Goal: Task Accomplishment & Management: Use online tool/utility

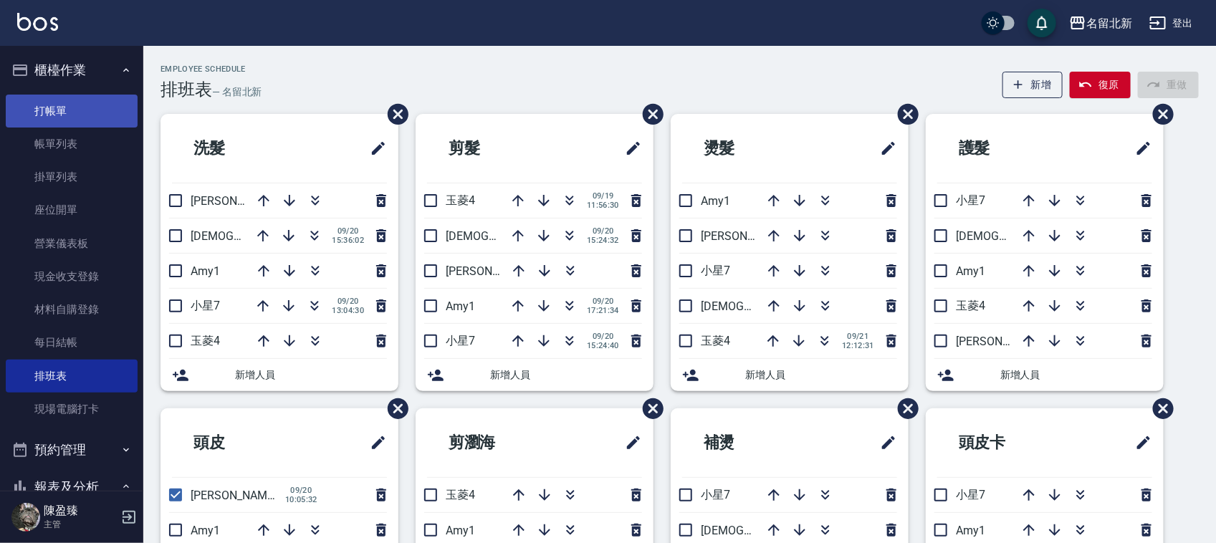
click at [70, 112] on link "打帳單" at bounding box center [72, 111] width 132 height 33
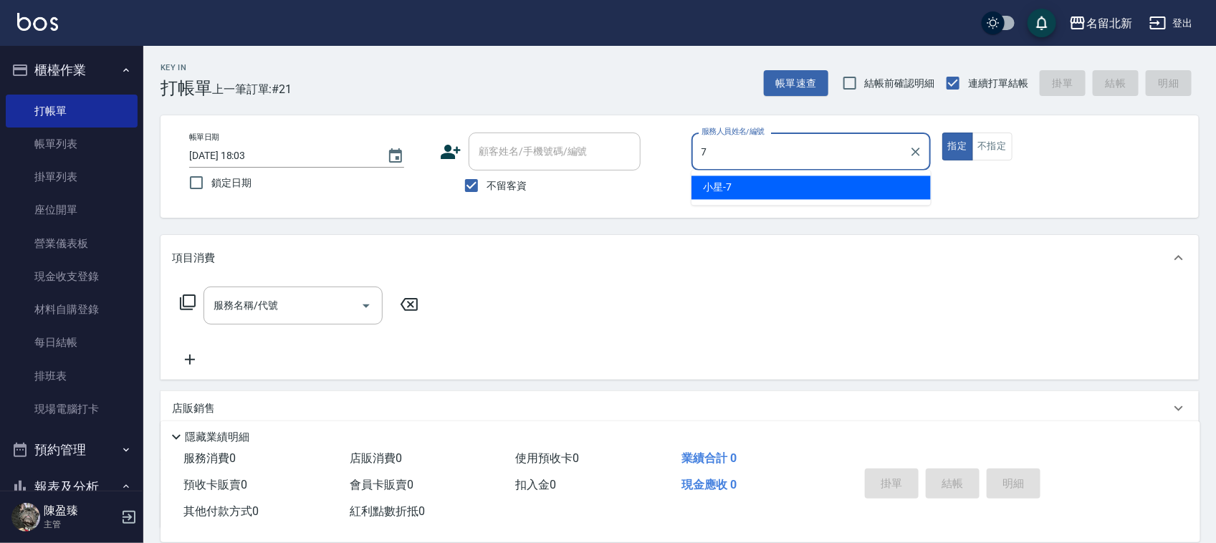
type input "小星-7"
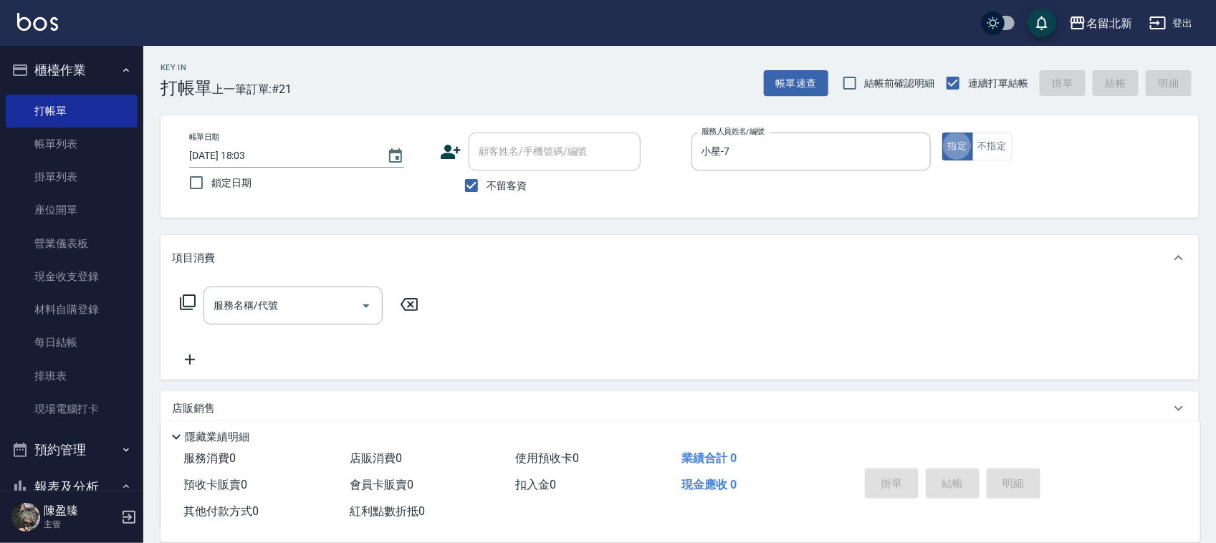
type button "true"
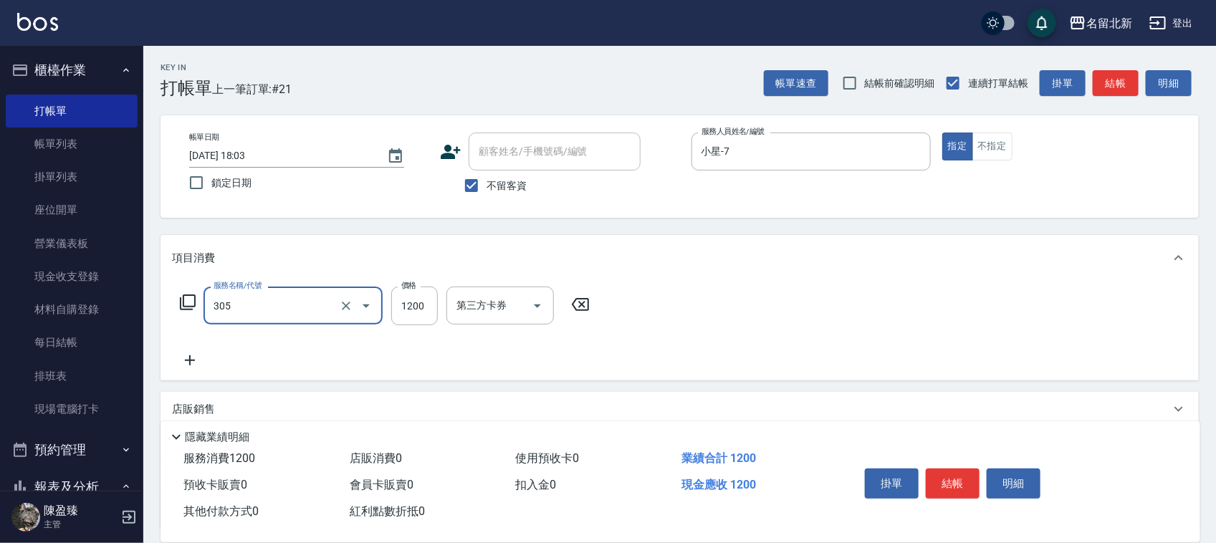
type input "1200元剪髮卡(305)"
type input "1000"
click at [948, 476] on button "結帳" at bounding box center [953, 484] width 54 height 30
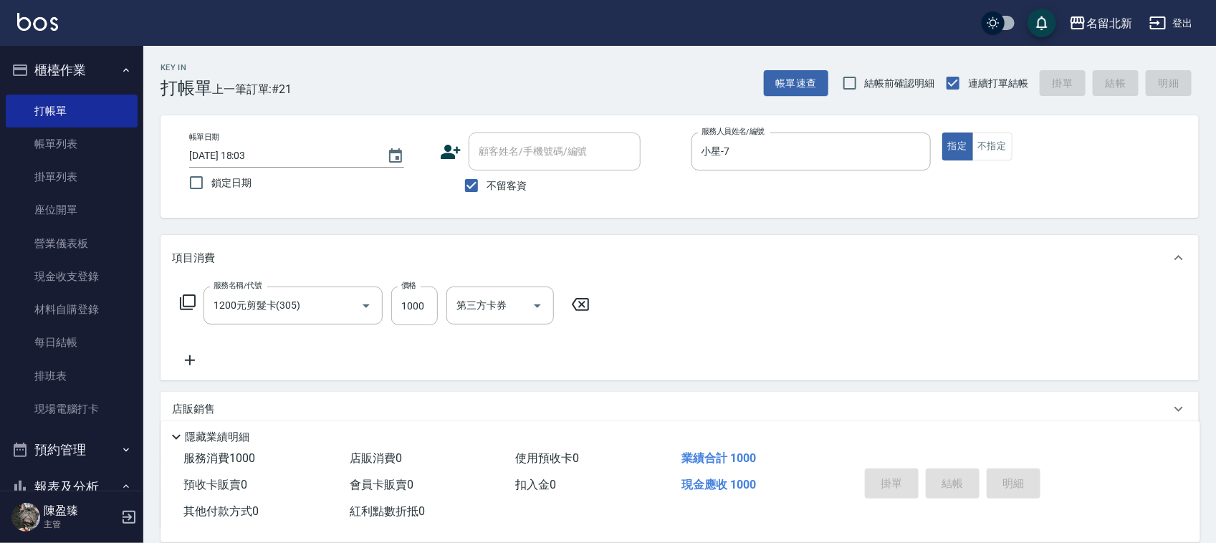
type input "[DATE] 18:05"
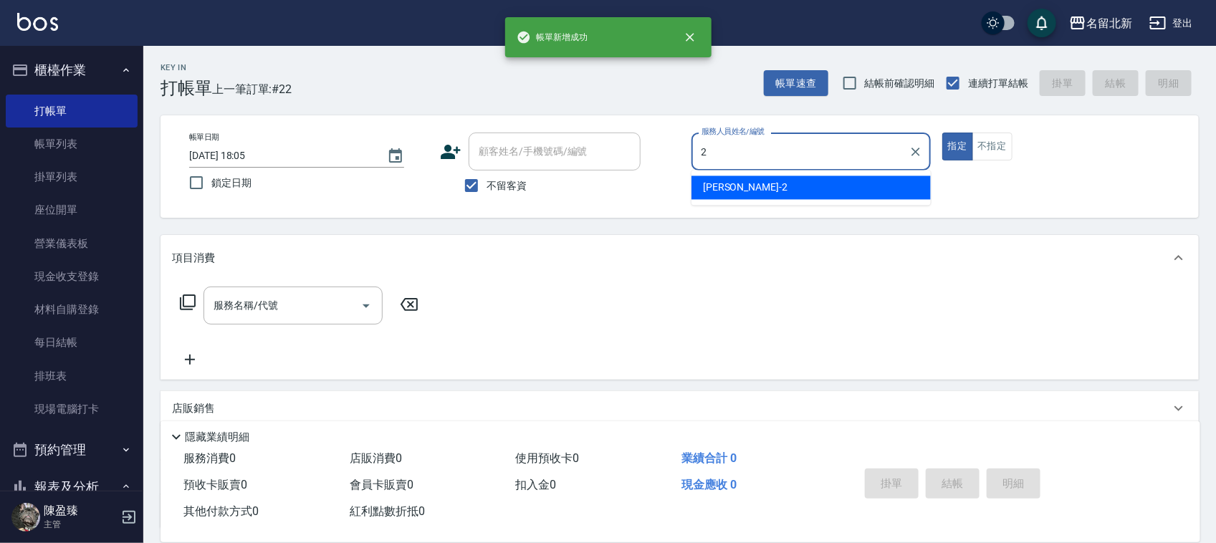
type input "[PERSON_NAME]-2"
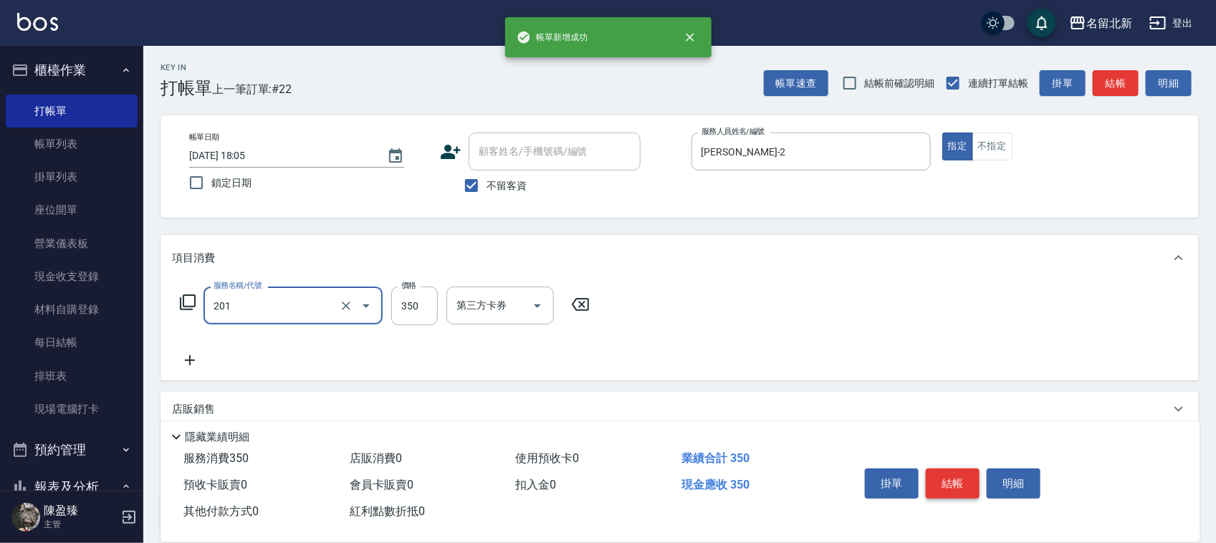
type input "一般洗髮(201)"
type input "300"
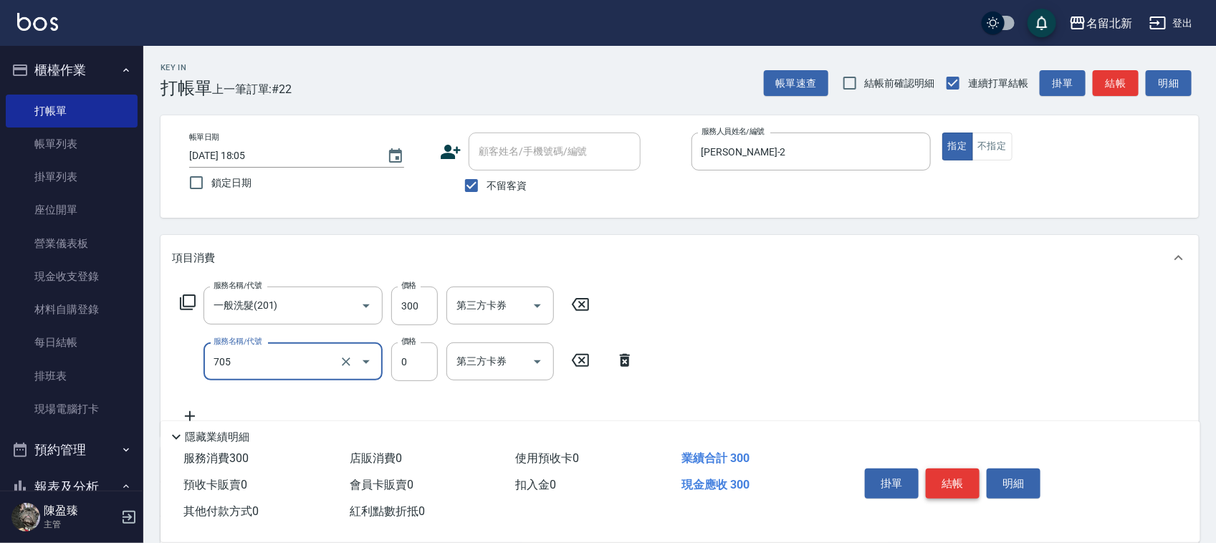
type input "互助50(705)"
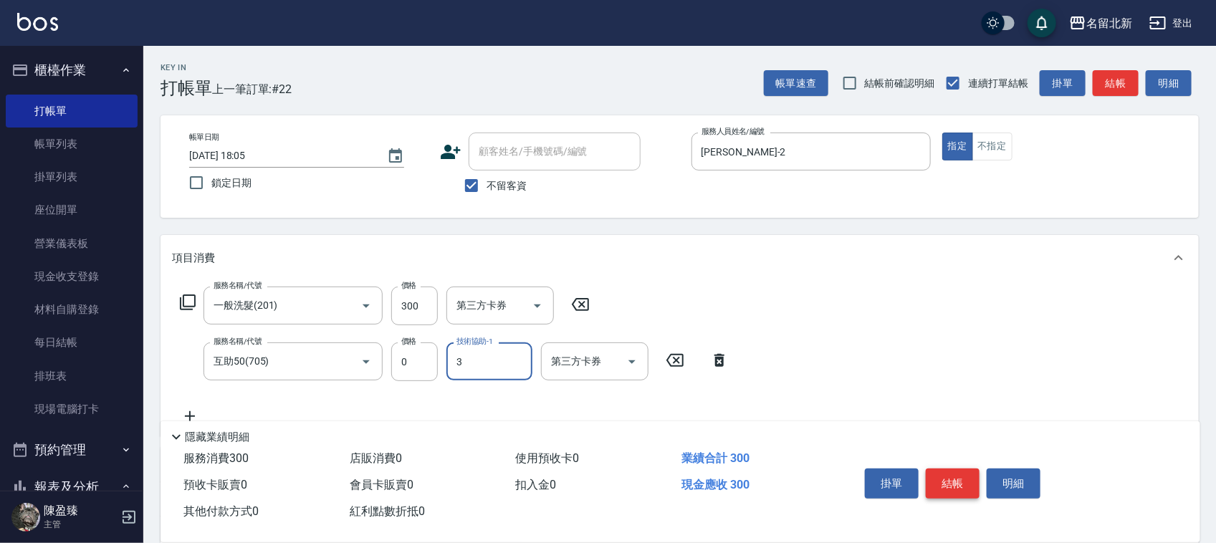
type input "3"
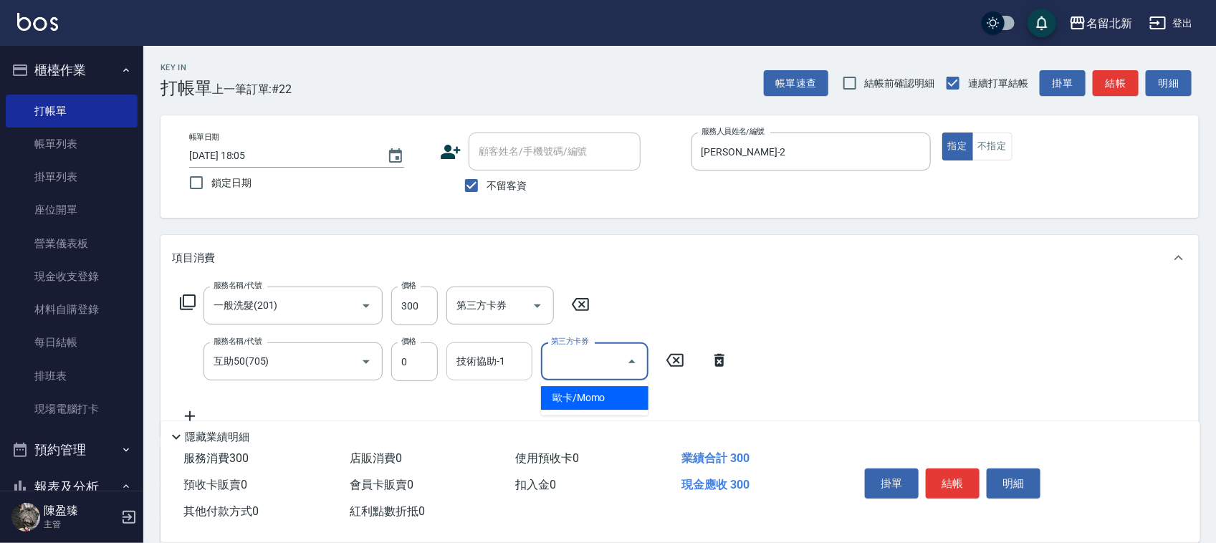
drag, startPoint x: 454, startPoint y: 363, endPoint x: 480, endPoint y: 369, distance: 27.3
click at [479, 368] on div "技術協助-1" at bounding box center [489, 361] width 86 height 38
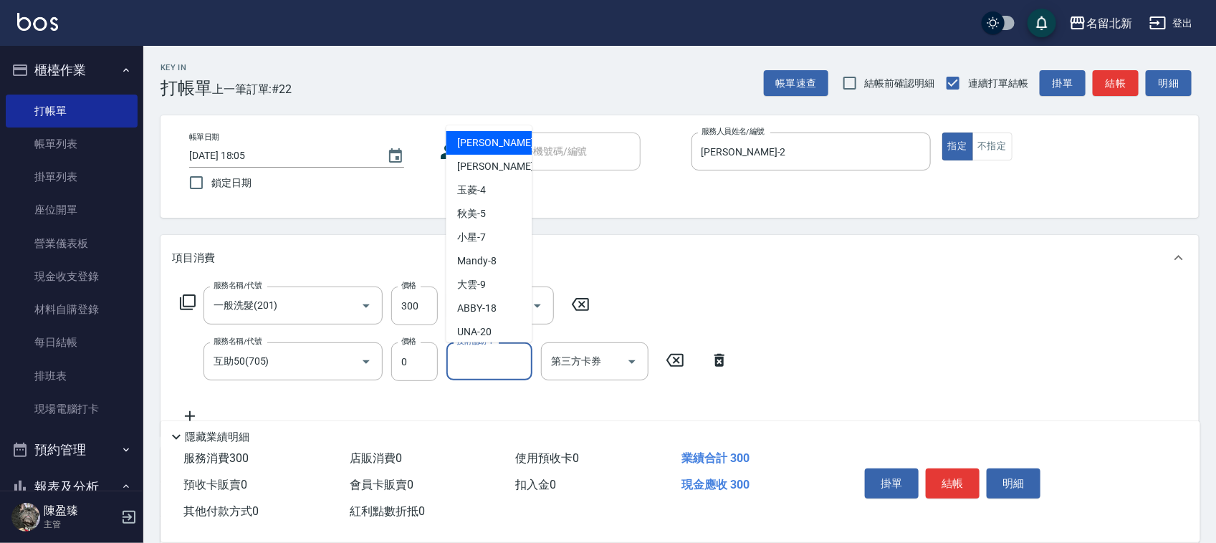
click at [480, 369] on input "技術協助-1" at bounding box center [489, 361] width 73 height 25
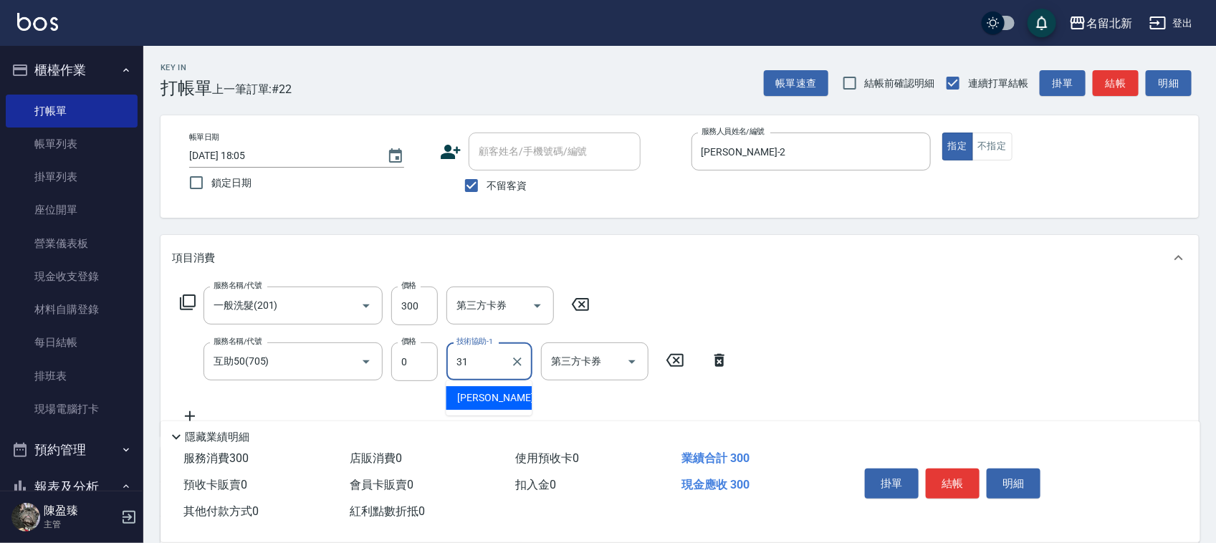
type input "文伶-31"
click at [953, 470] on button "結帳" at bounding box center [953, 484] width 54 height 30
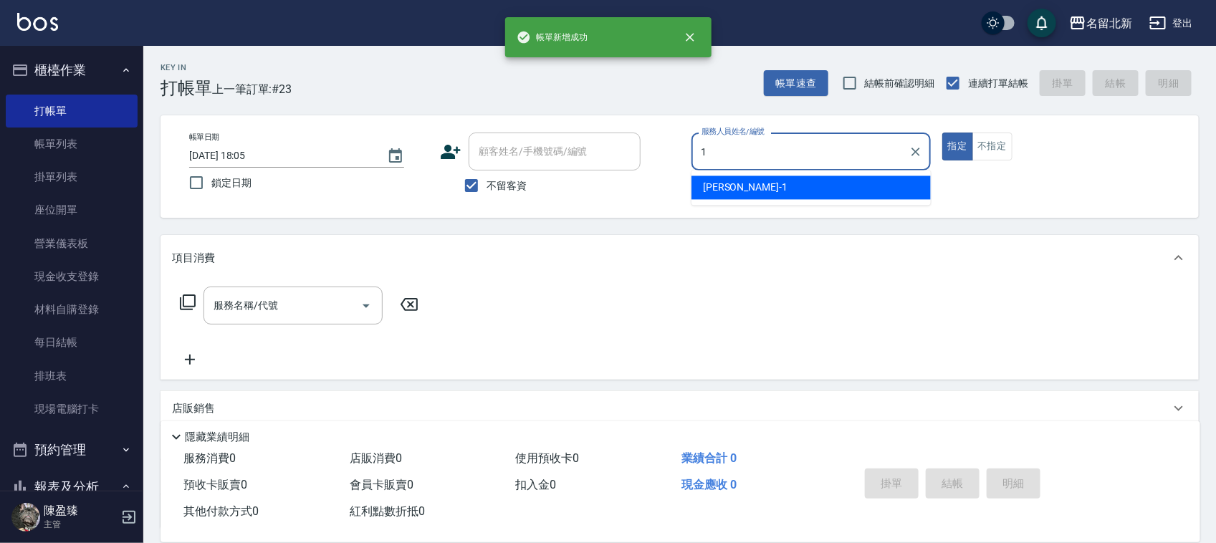
type input "[PERSON_NAME]-1"
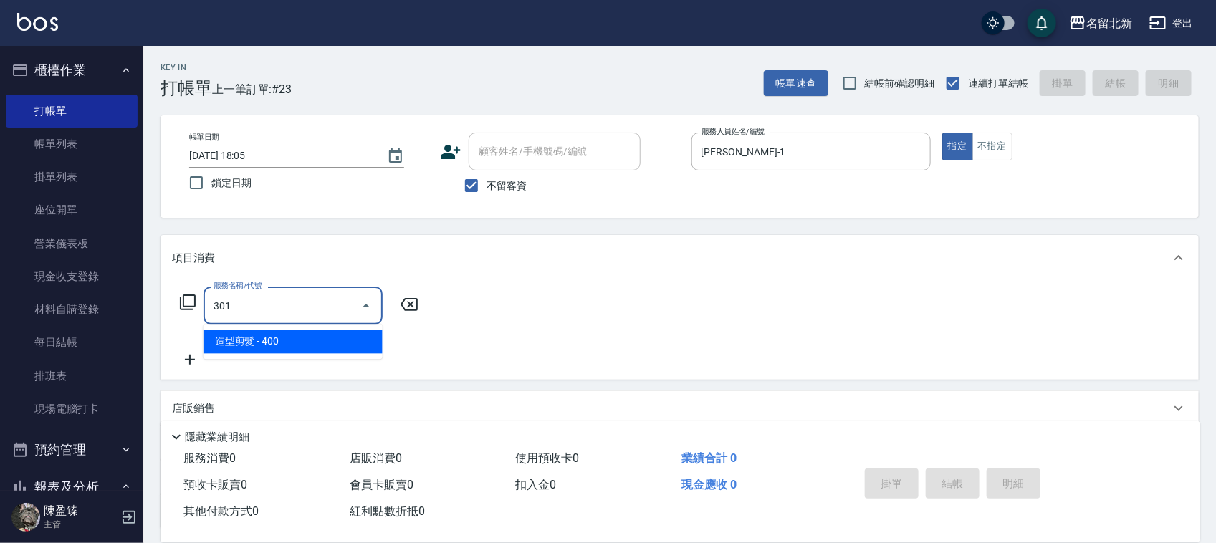
type input "造型剪髮(301)"
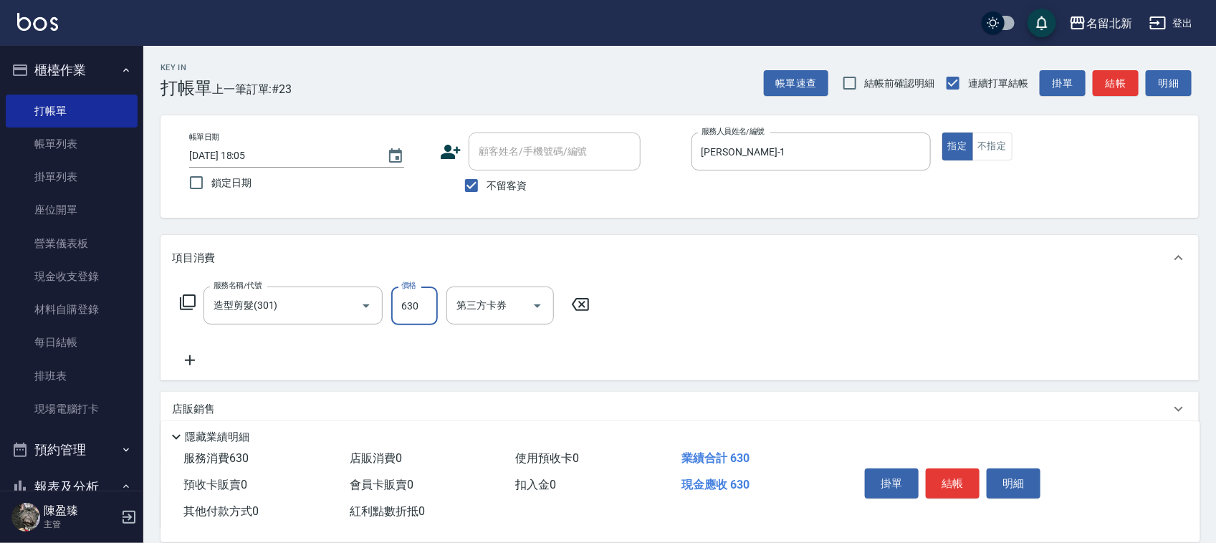
type input "630"
click at [953, 470] on button "結帳" at bounding box center [953, 484] width 54 height 30
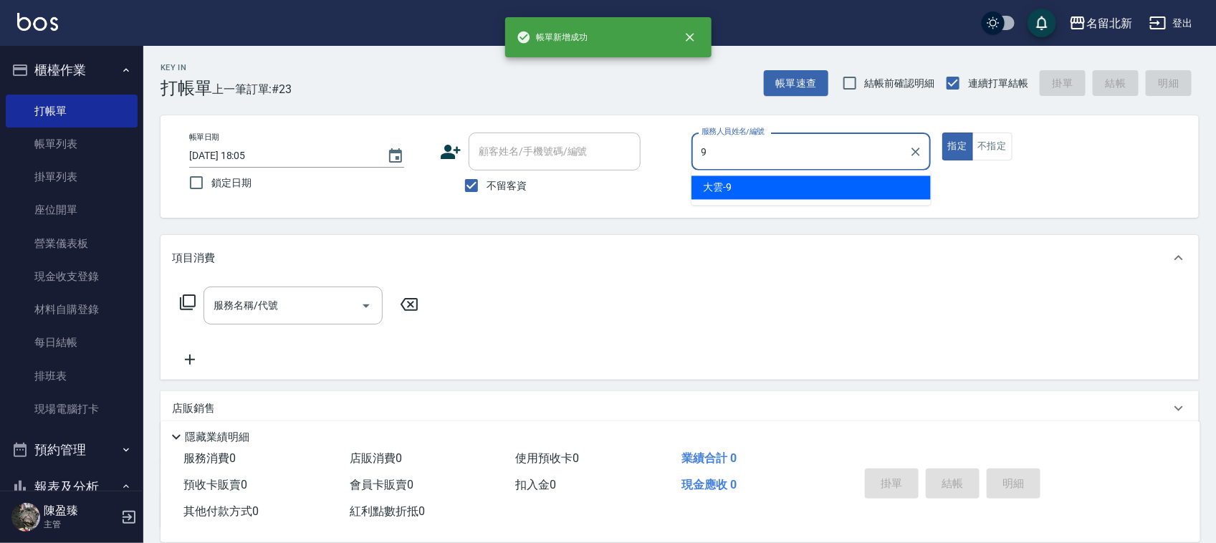
type input "大雲-9"
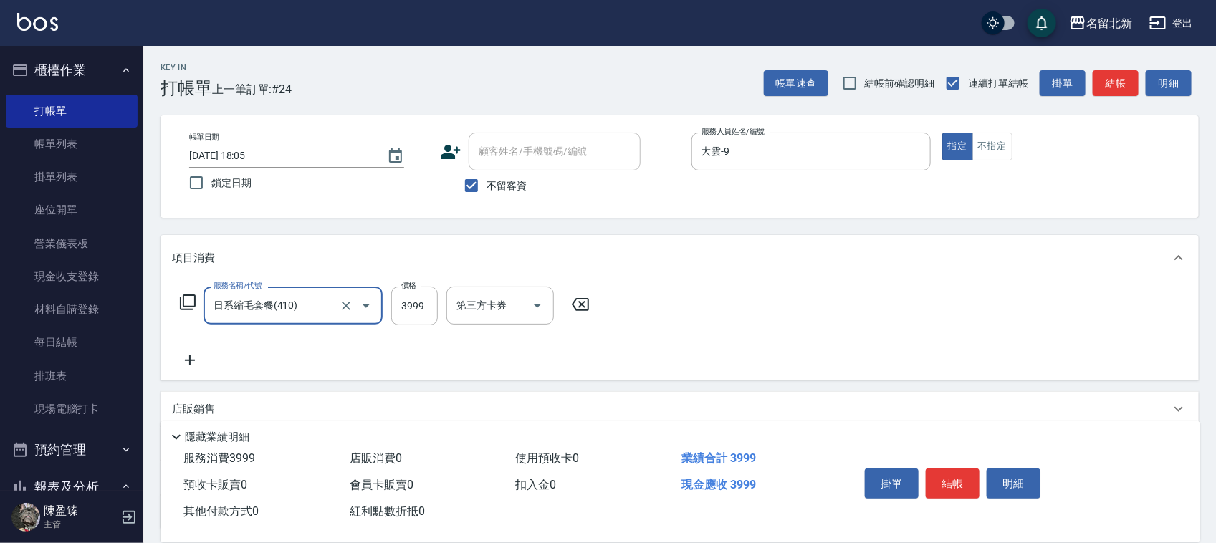
type input "日系縮毛套餐(410)"
type input "4200"
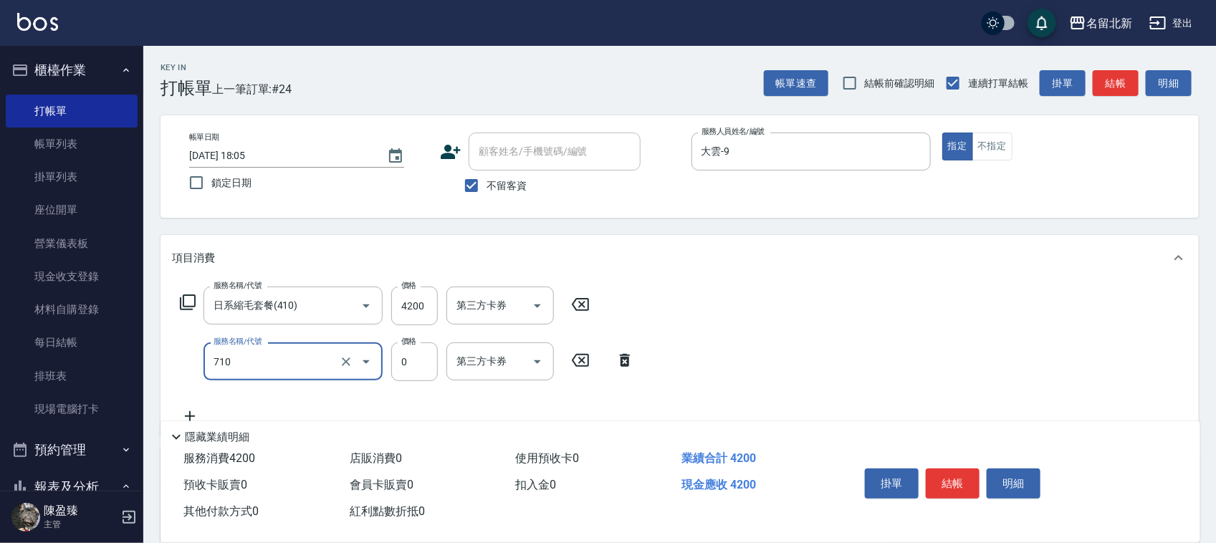
type input "互助100(710)"
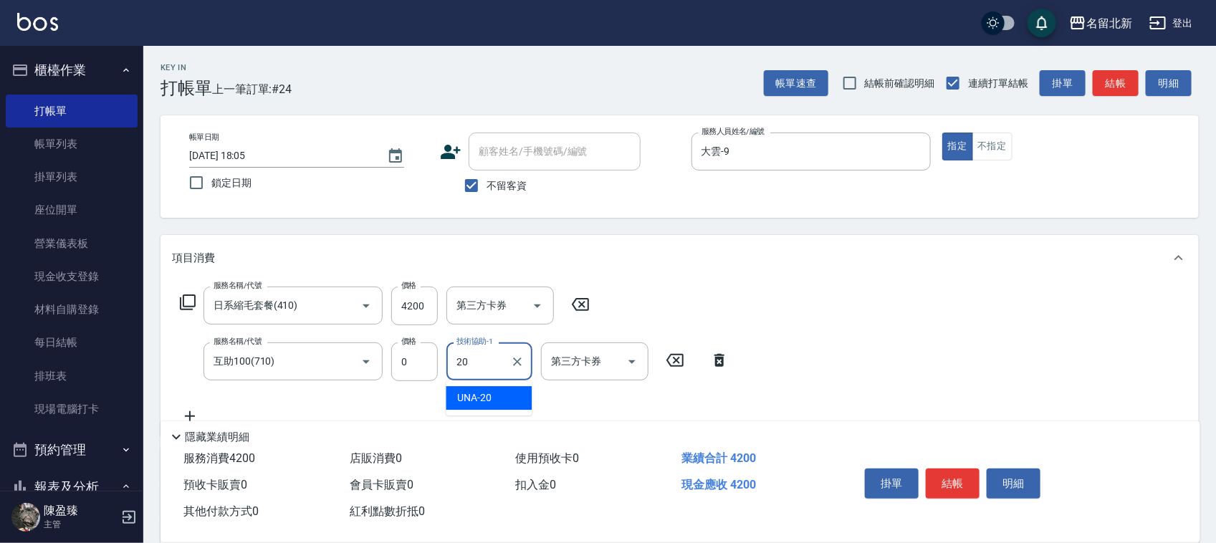
type input "UNA-20"
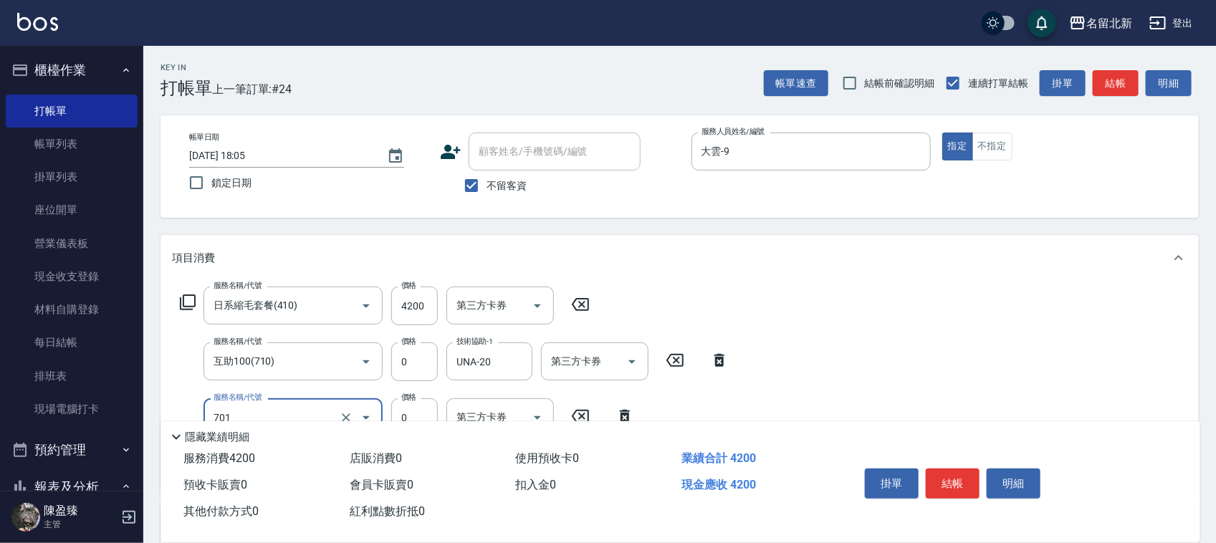
type input "互助10(701)"
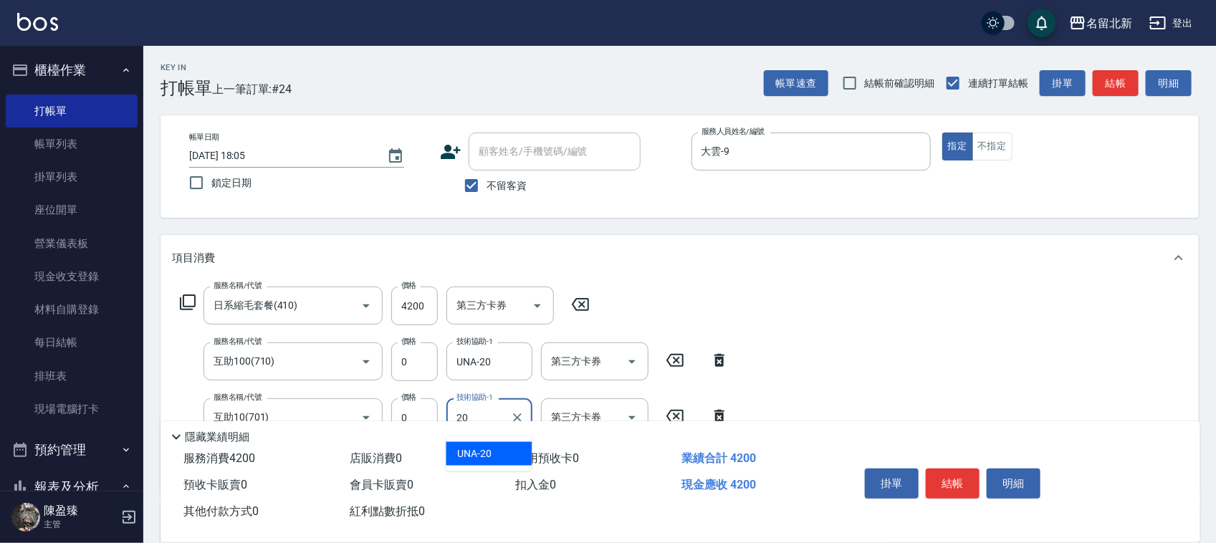
type input "UNA-20"
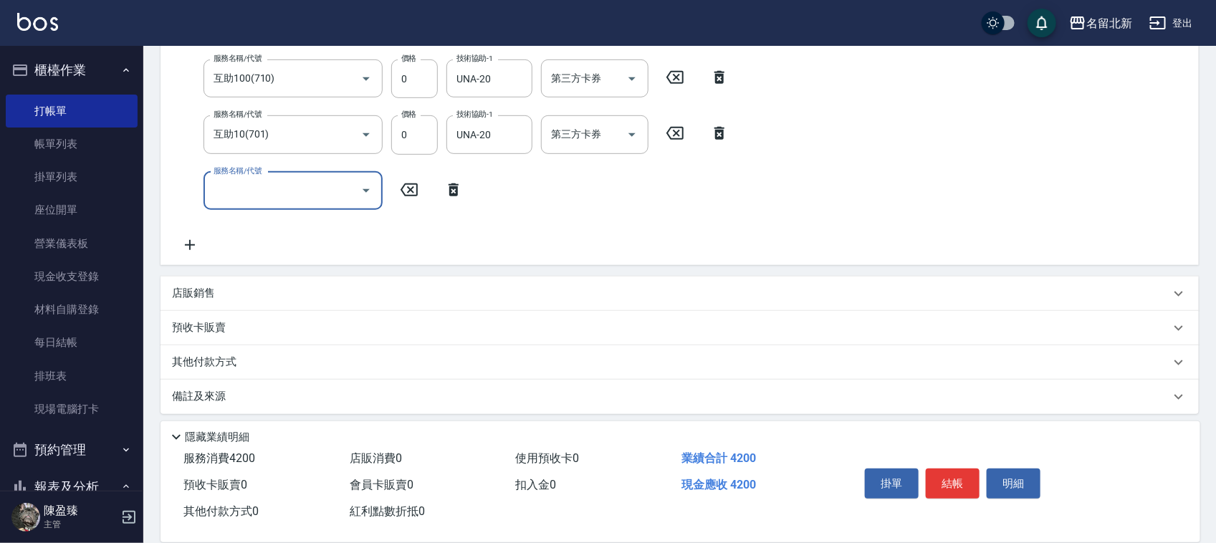
scroll to position [290, 0]
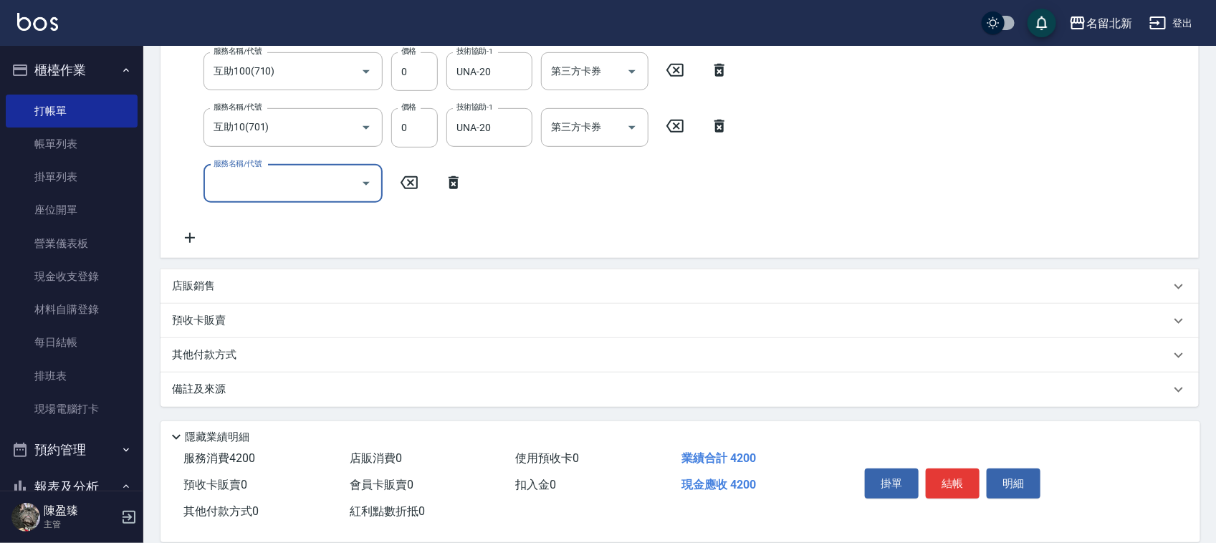
click at [222, 288] on div "店販銷售" at bounding box center [671, 286] width 998 height 15
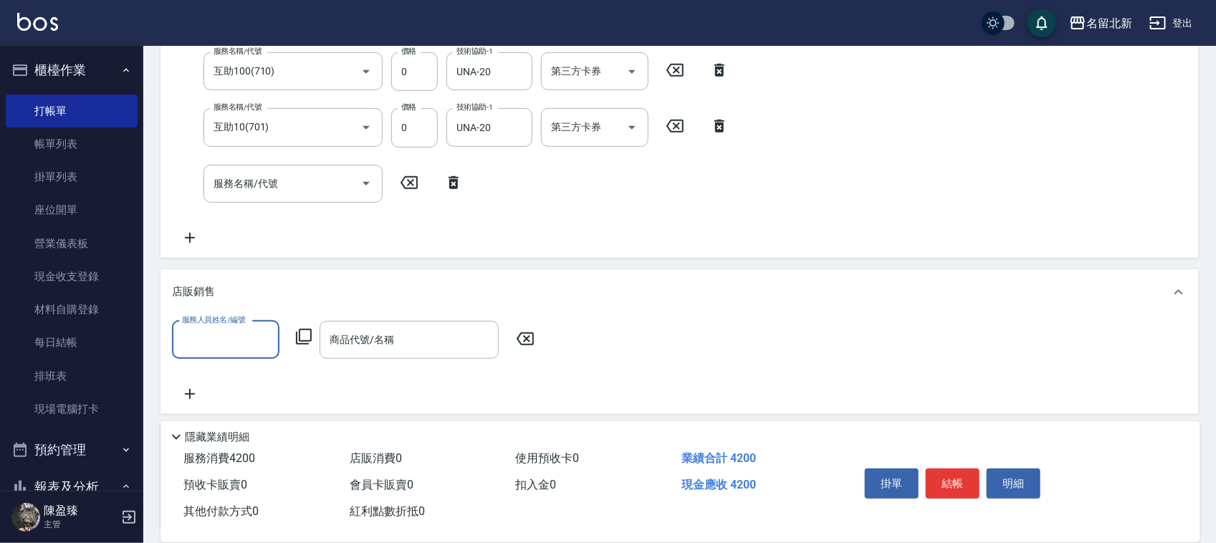
scroll to position [0, 0]
type input "[PERSON_NAME]-2"
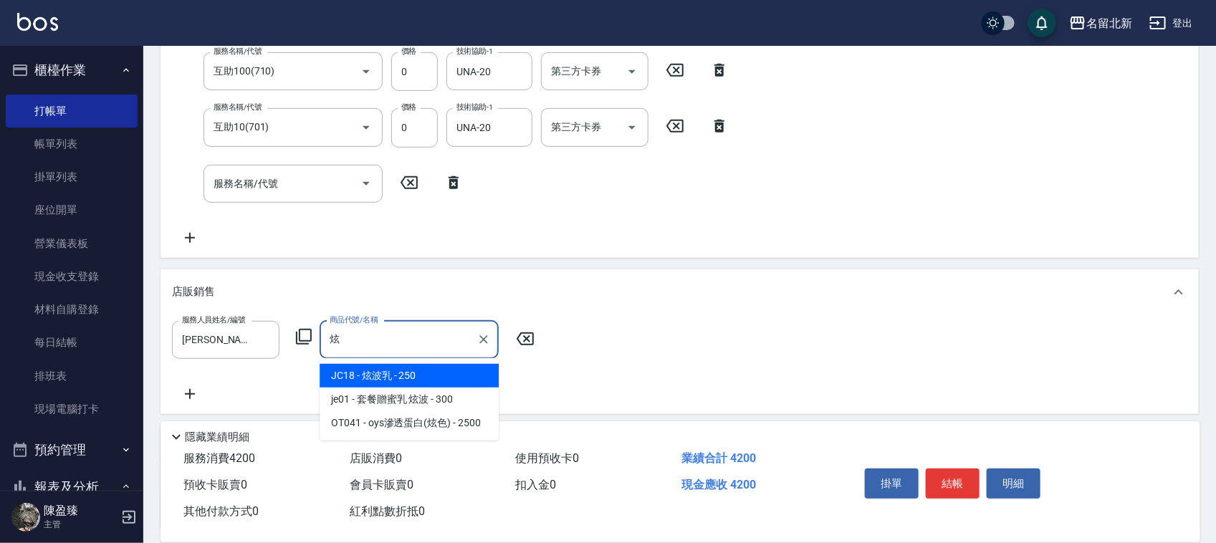
type input "炫波乳"
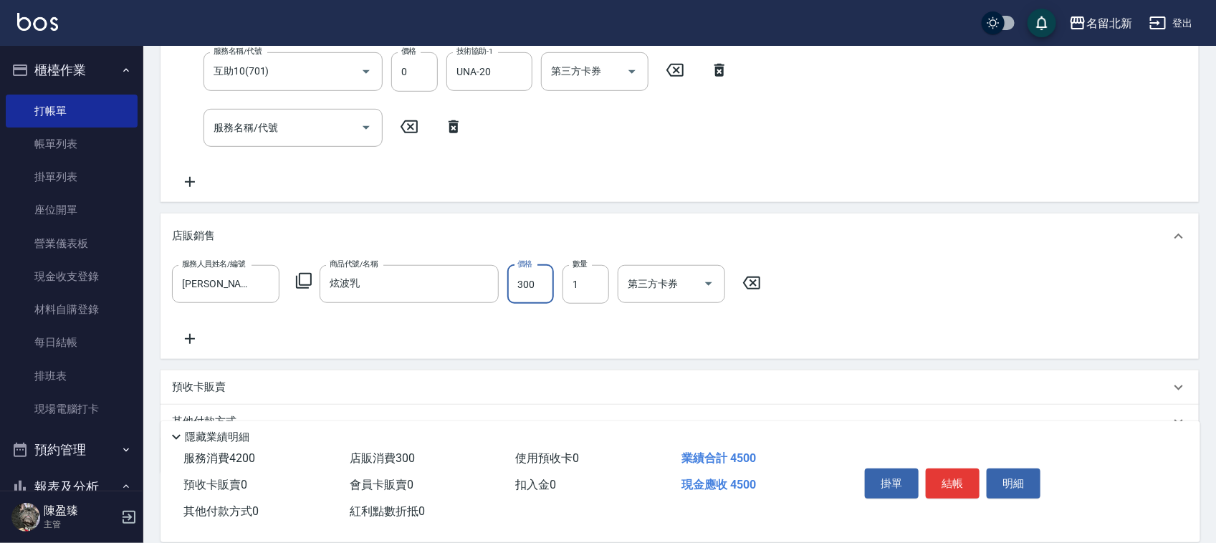
scroll to position [412, 0]
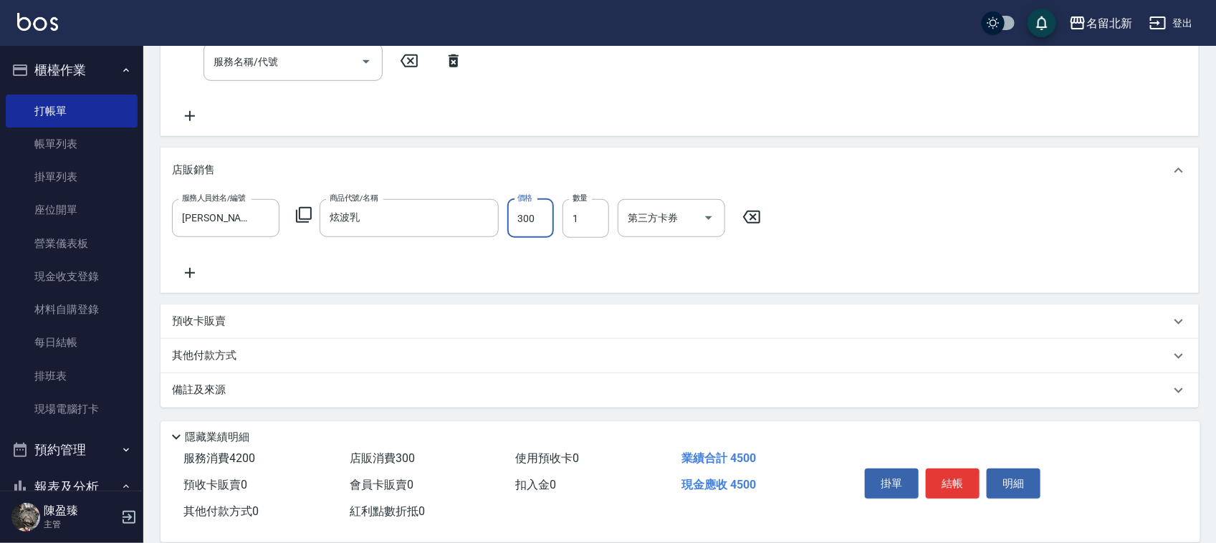
type input "300"
click at [237, 353] on p "其他付款方式" at bounding box center [208, 356] width 72 height 16
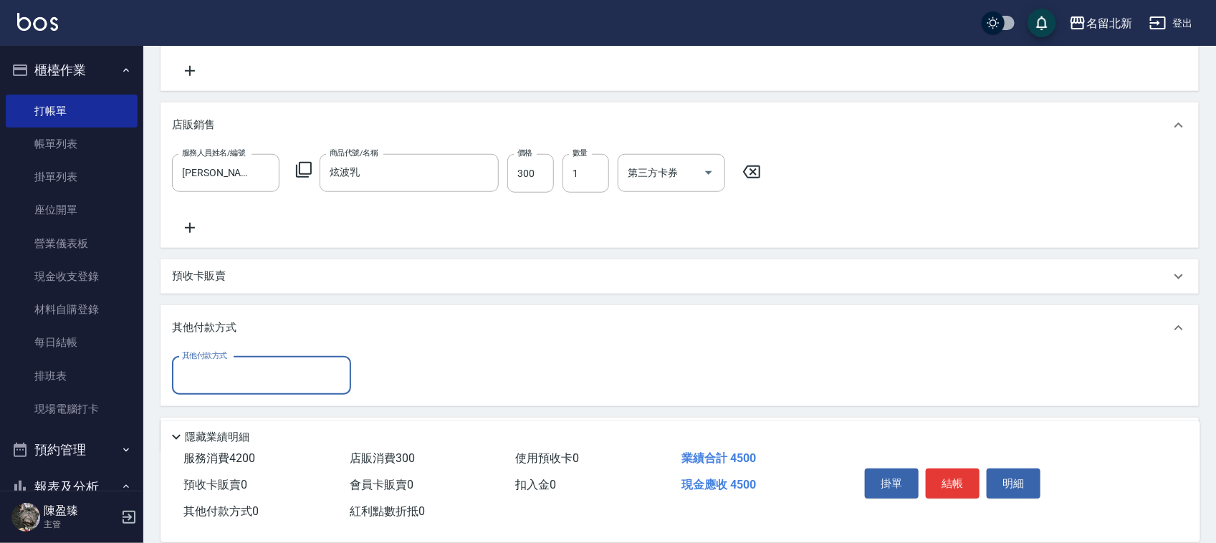
scroll to position [482, 0]
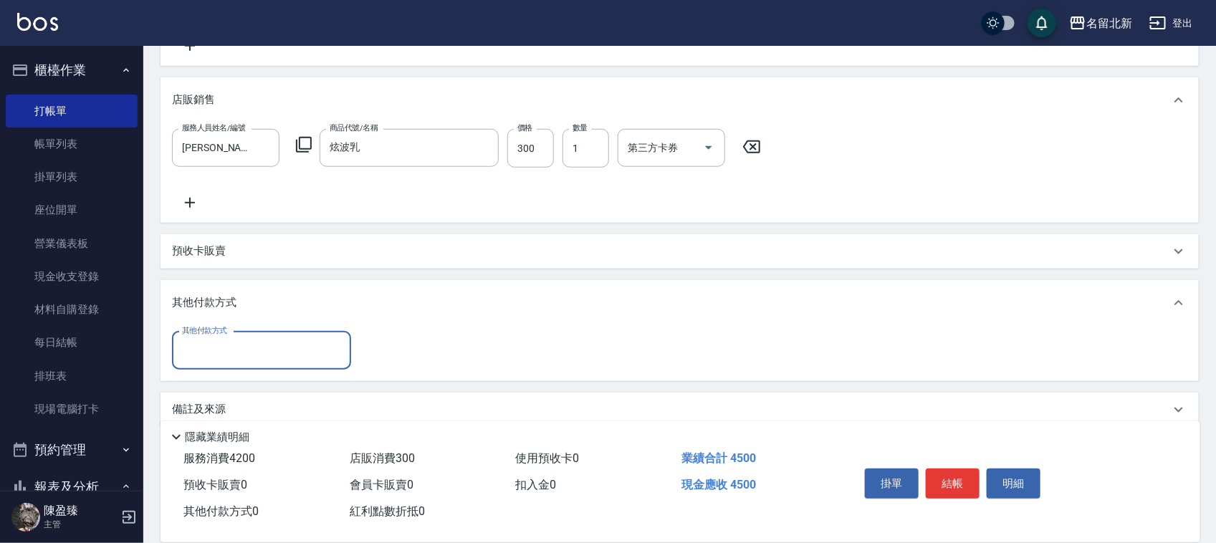
click at [224, 346] on input "其他付款方式" at bounding box center [261, 350] width 166 height 25
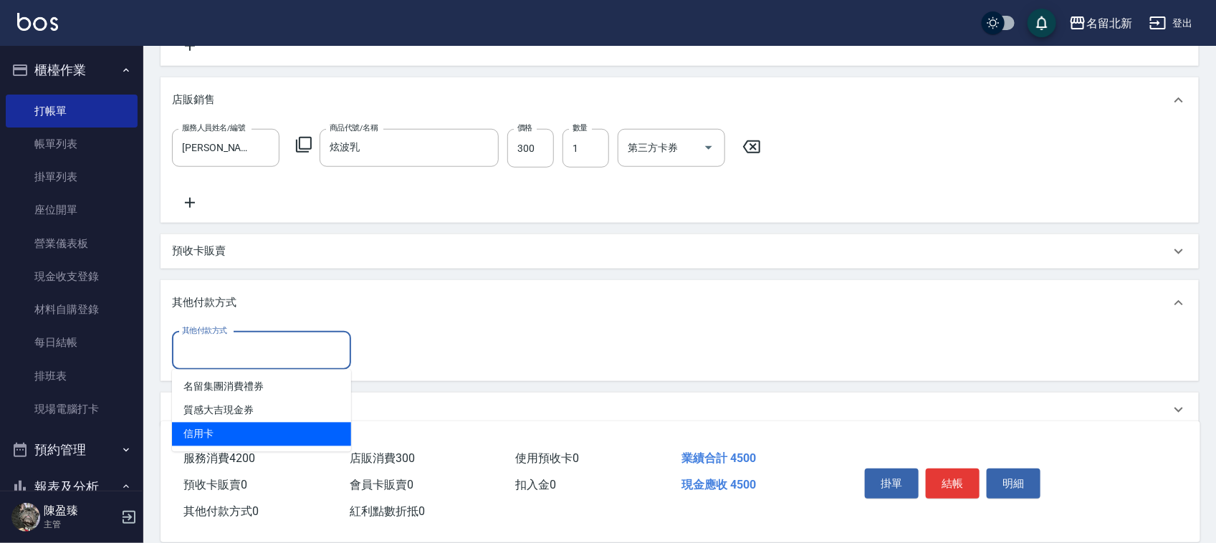
click at [256, 424] on span "信用卡" at bounding box center [261, 435] width 179 height 24
type input "信用卡"
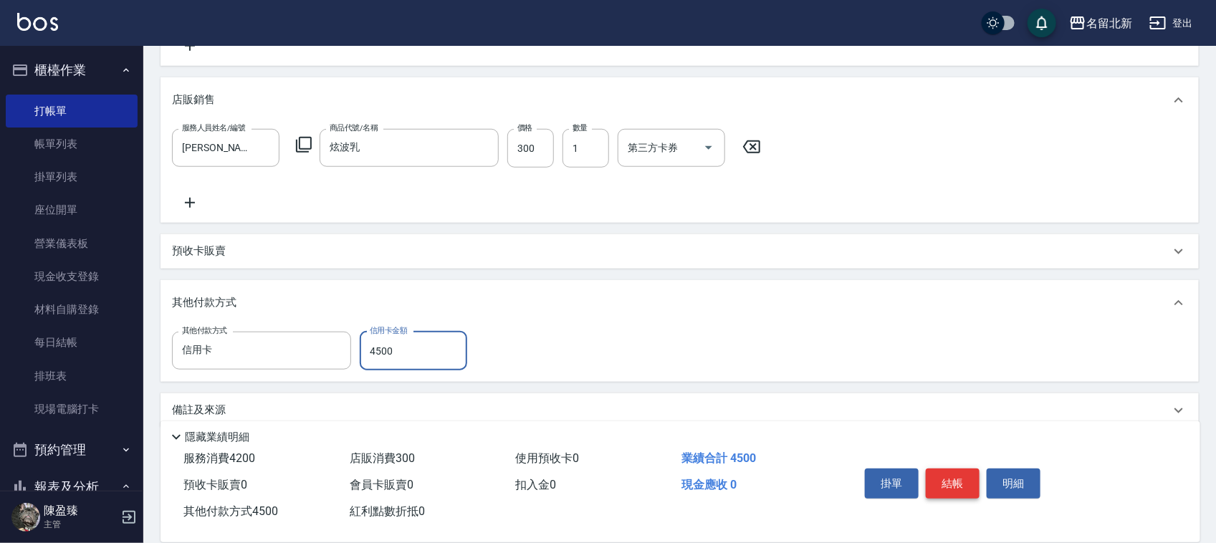
type input "4500"
click at [964, 469] on button "結帳" at bounding box center [953, 484] width 54 height 30
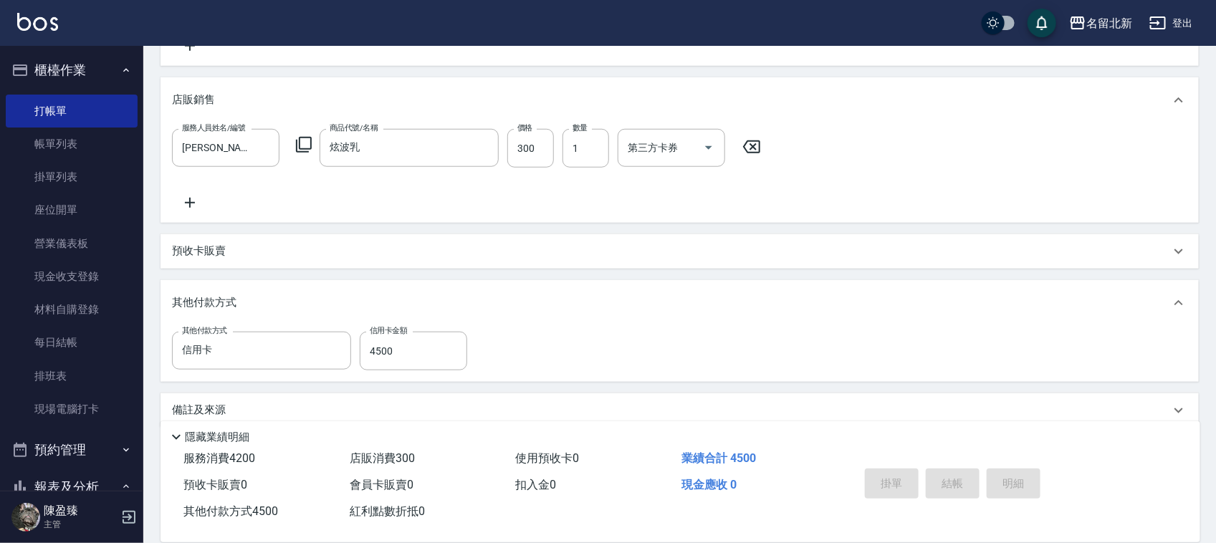
type input "[DATE] 18:06"
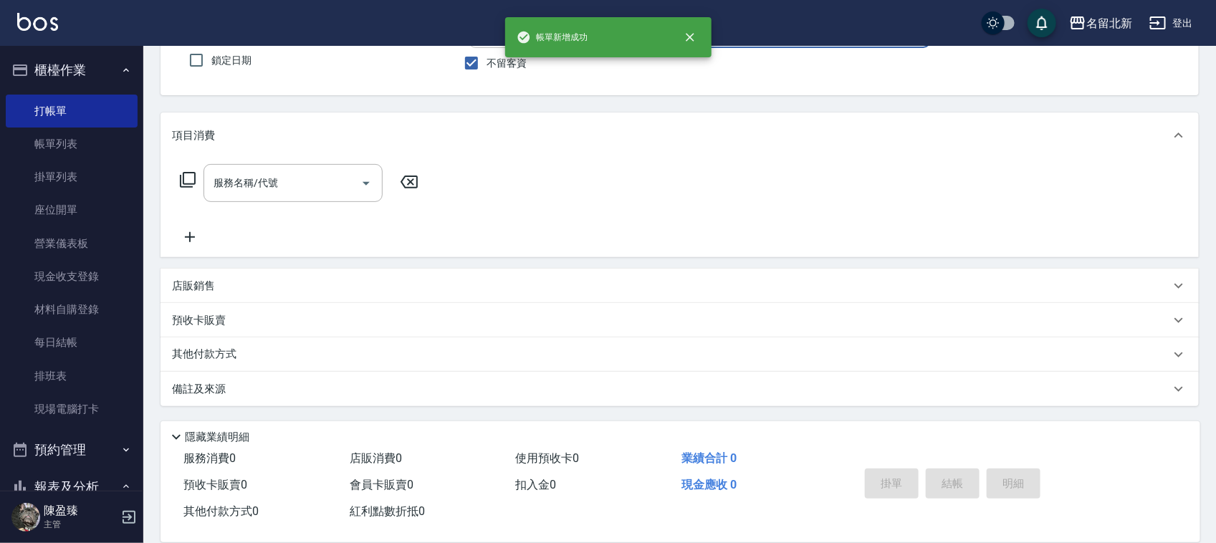
scroll to position [0, 0]
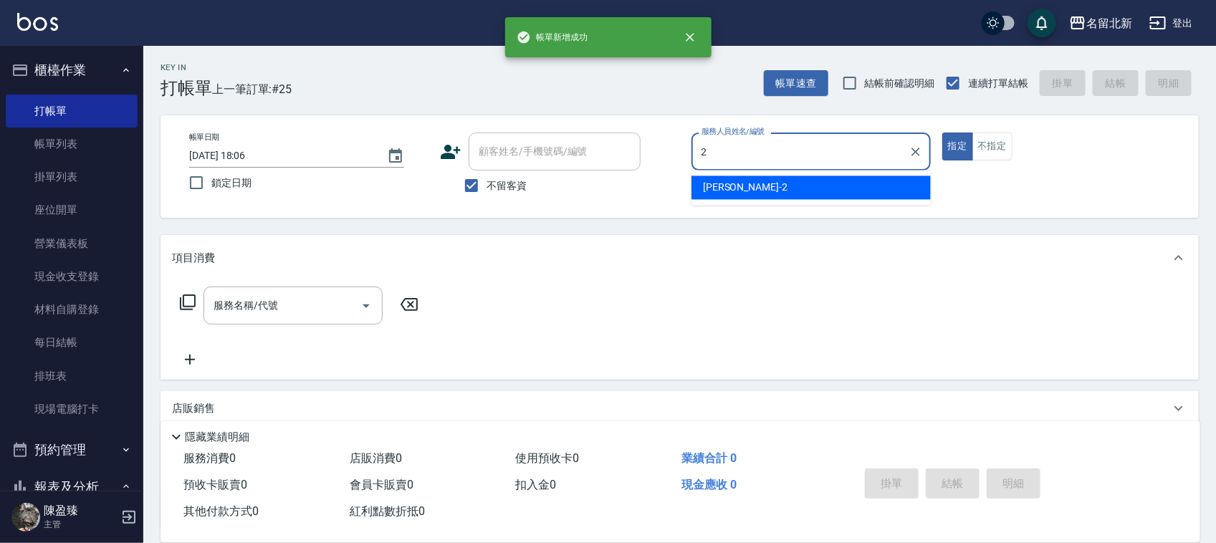
type input "[PERSON_NAME]-2"
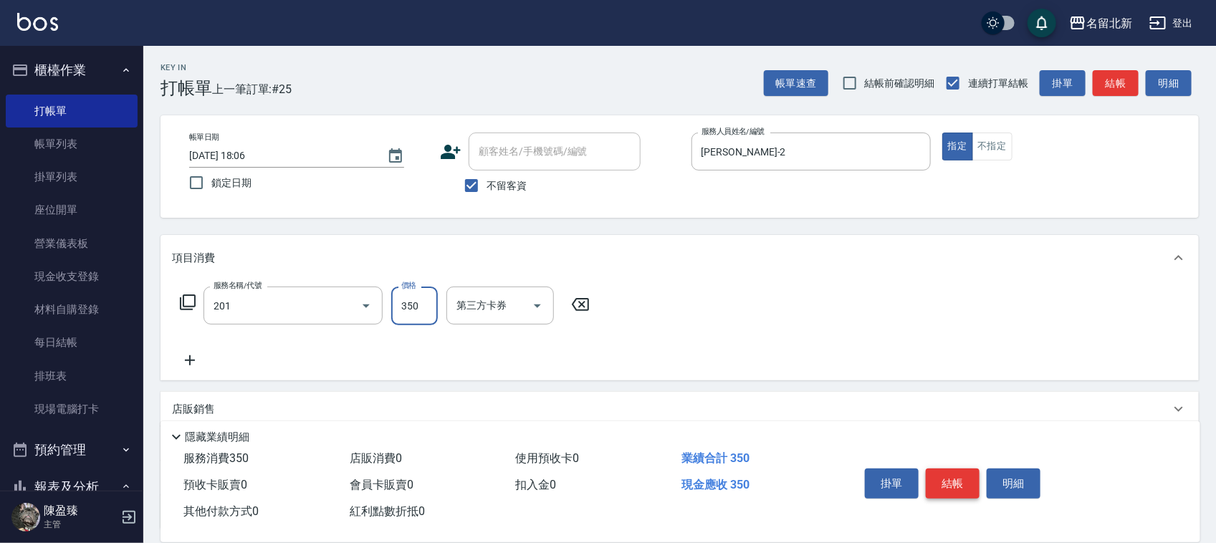
type input "一般洗髮(201)"
type input "100"
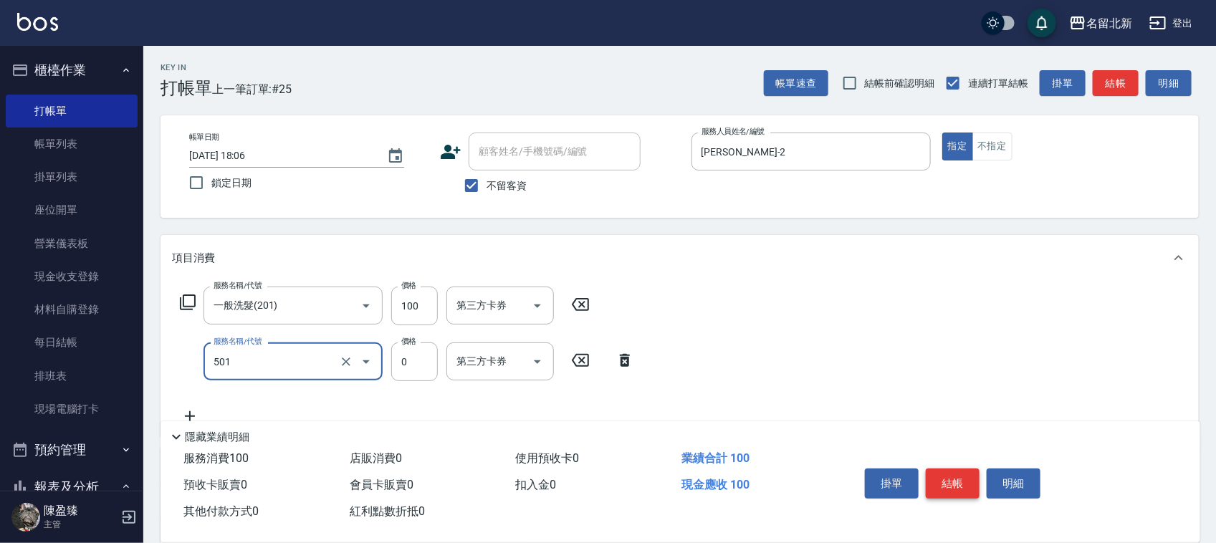
type input "染髮(501)"
type input "600"
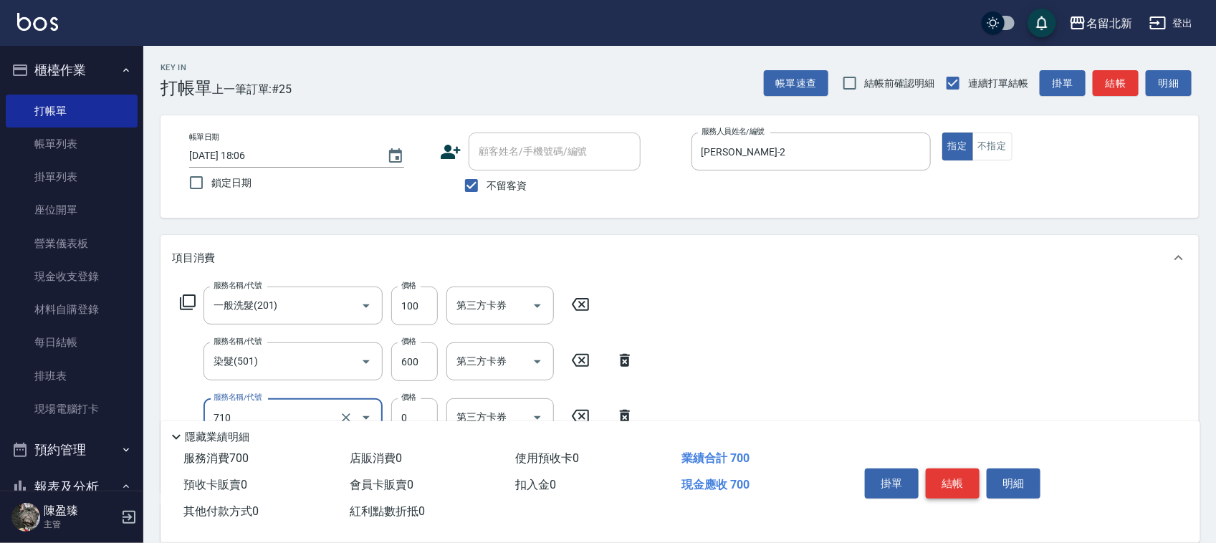
type input "互助100(710)"
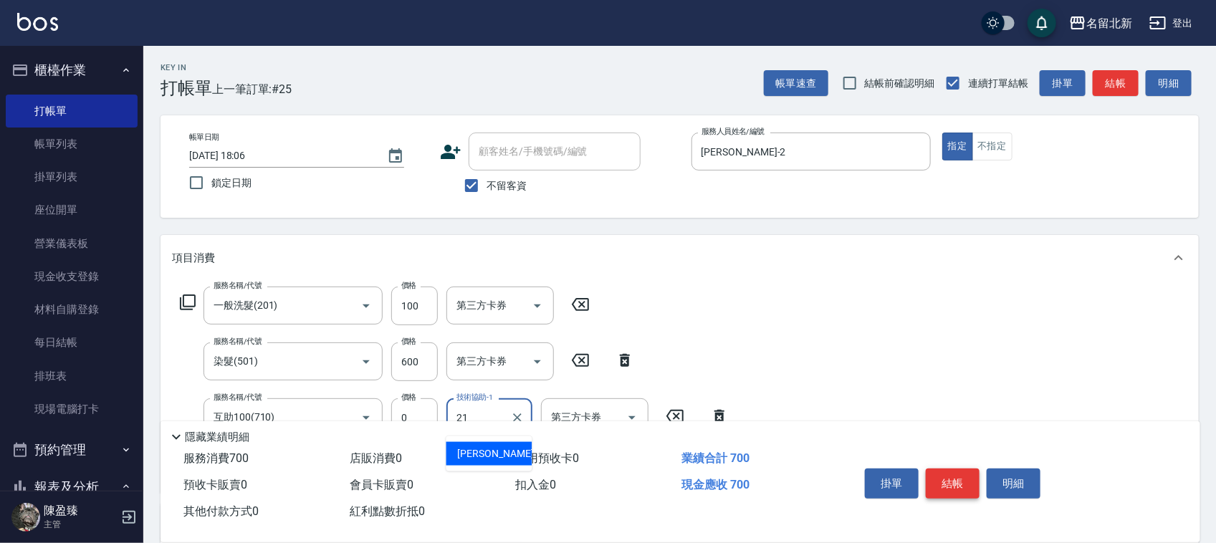
type input "[PERSON_NAME]-21"
type input "互助90(709)"
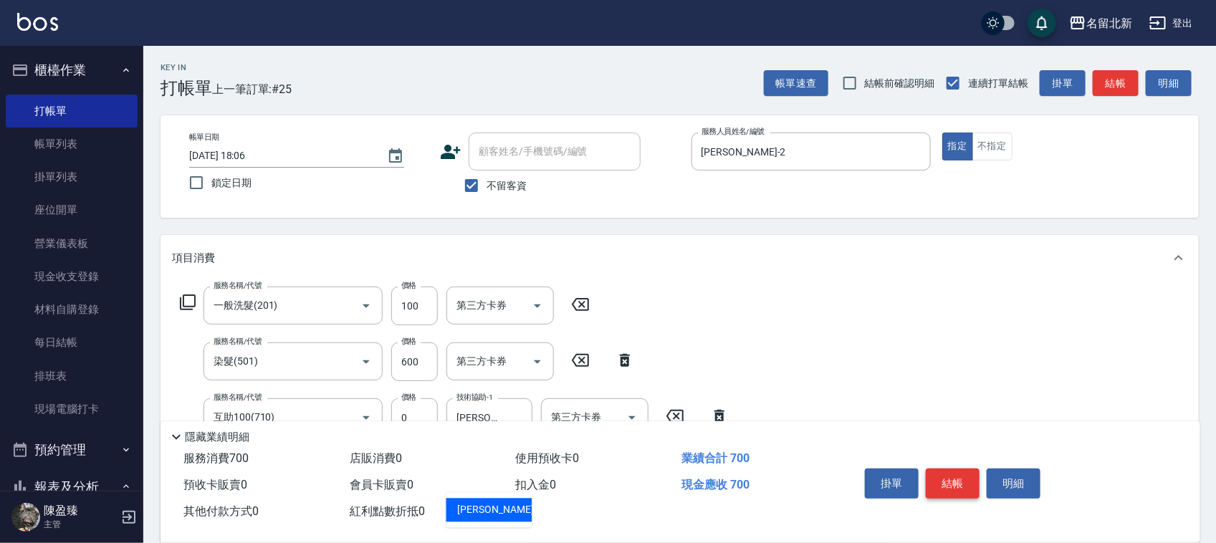
type input "[PERSON_NAME]-21"
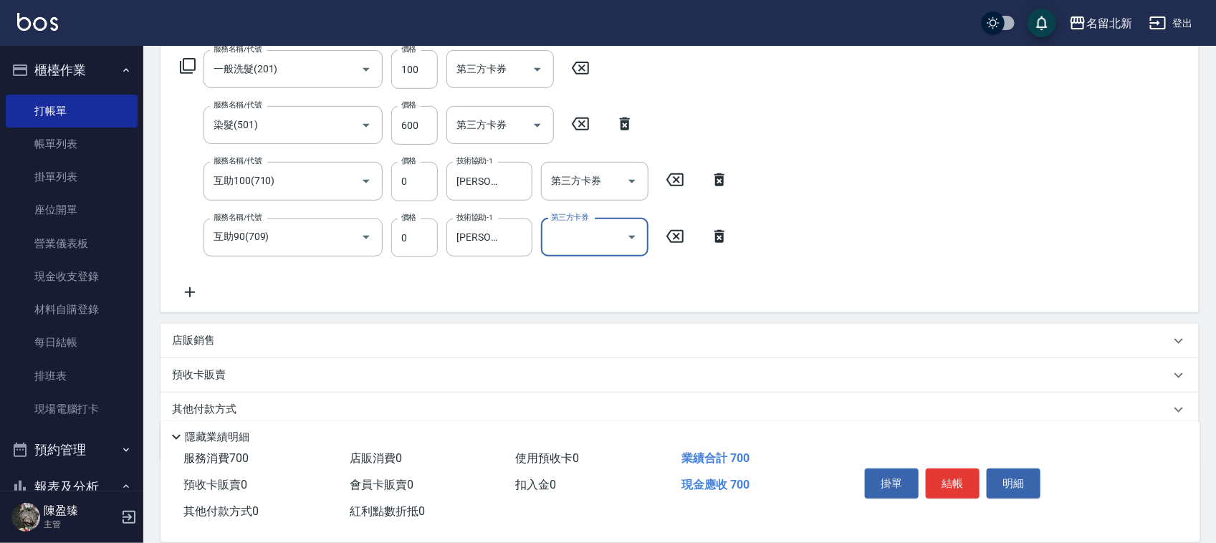
scroll to position [290, 0]
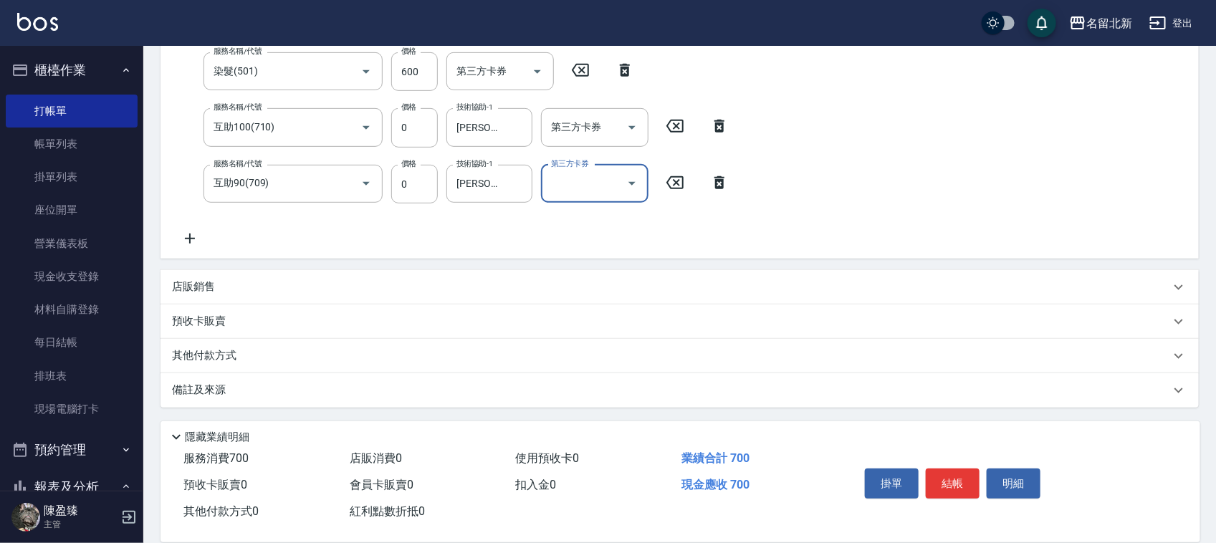
click at [233, 360] on p "其他付款方式" at bounding box center [208, 356] width 72 height 16
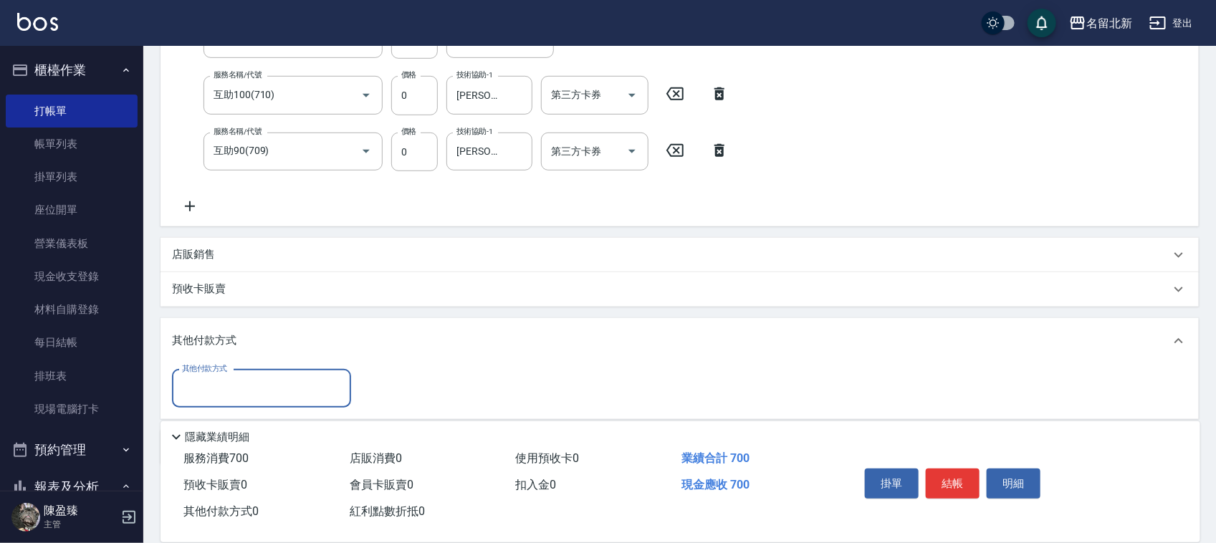
scroll to position [380, 0]
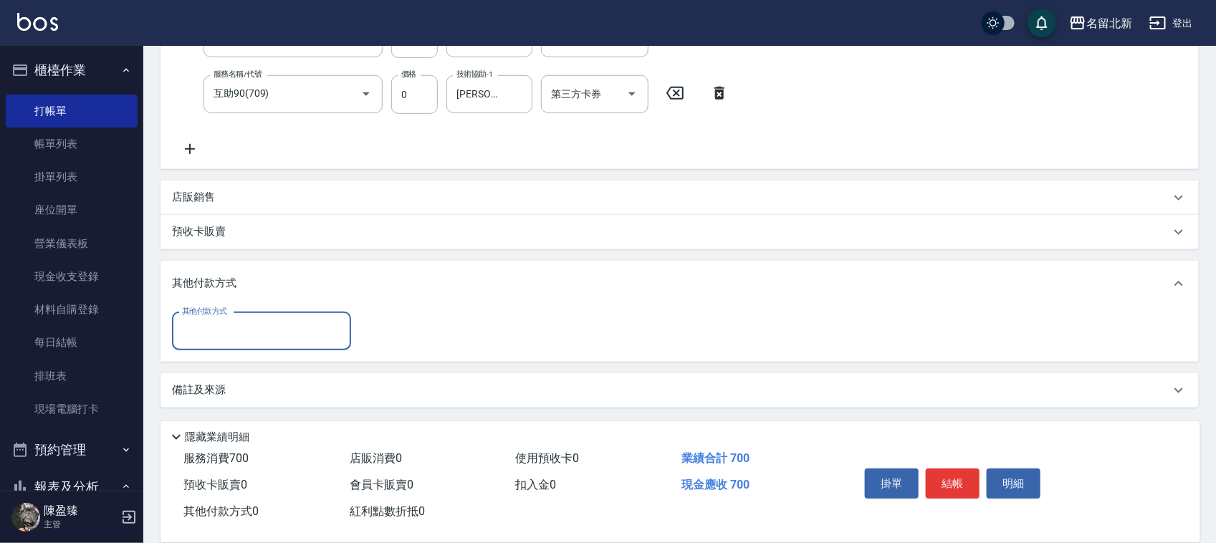
click at [202, 340] on input "其他付款方式" at bounding box center [261, 331] width 166 height 25
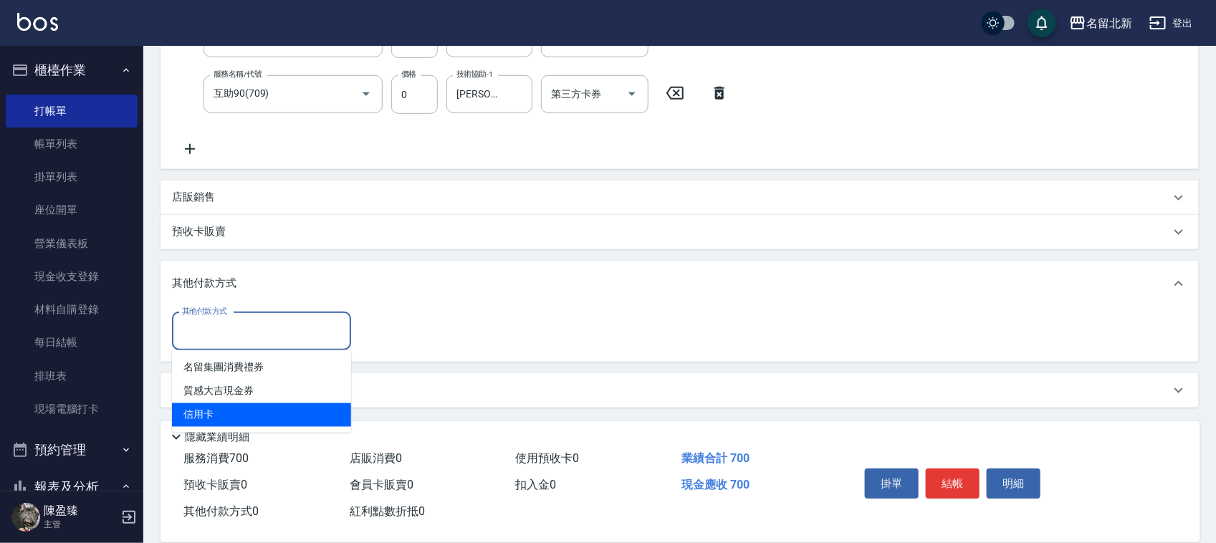
click at [214, 420] on span "信用卡" at bounding box center [261, 415] width 179 height 24
type input "信用卡"
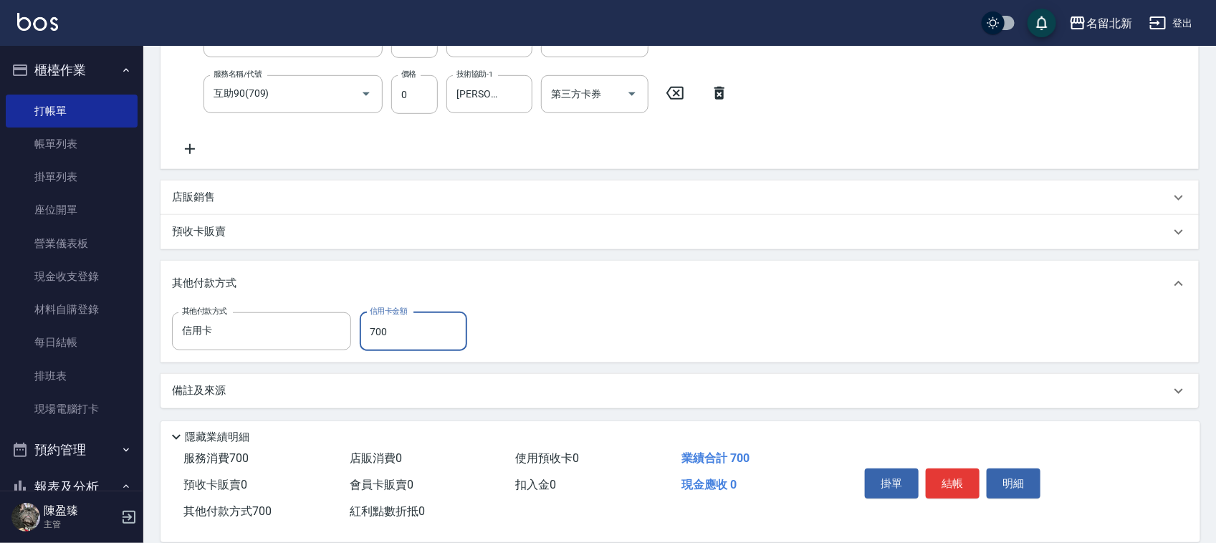
type input "700"
drag, startPoint x: 976, startPoint y: 457, endPoint x: 959, endPoint y: 471, distance: 22.4
click at [968, 463] on div "掛單 結帳 明細" at bounding box center [952, 485] width 187 height 45
click at [958, 471] on button "結帳" at bounding box center [953, 484] width 54 height 30
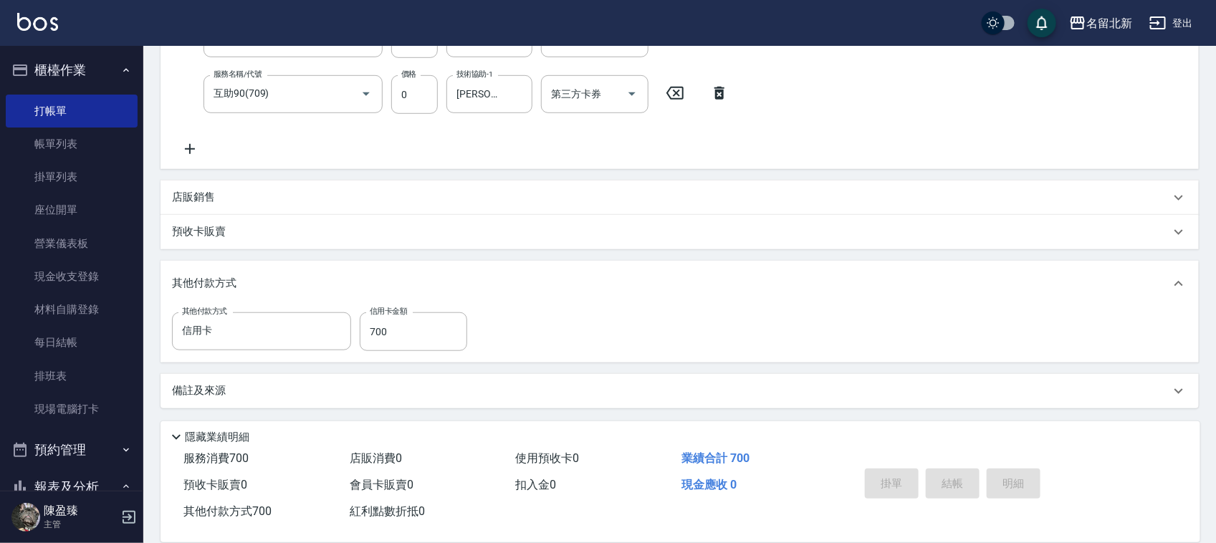
type input "[DATE] 18:07"
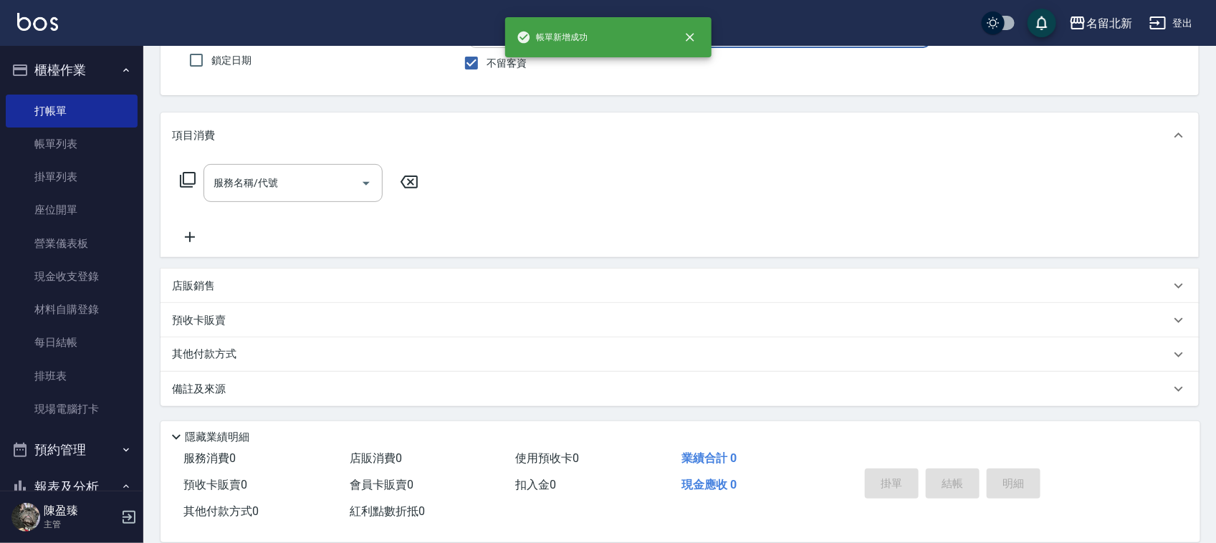
scroll to position [0, 0]
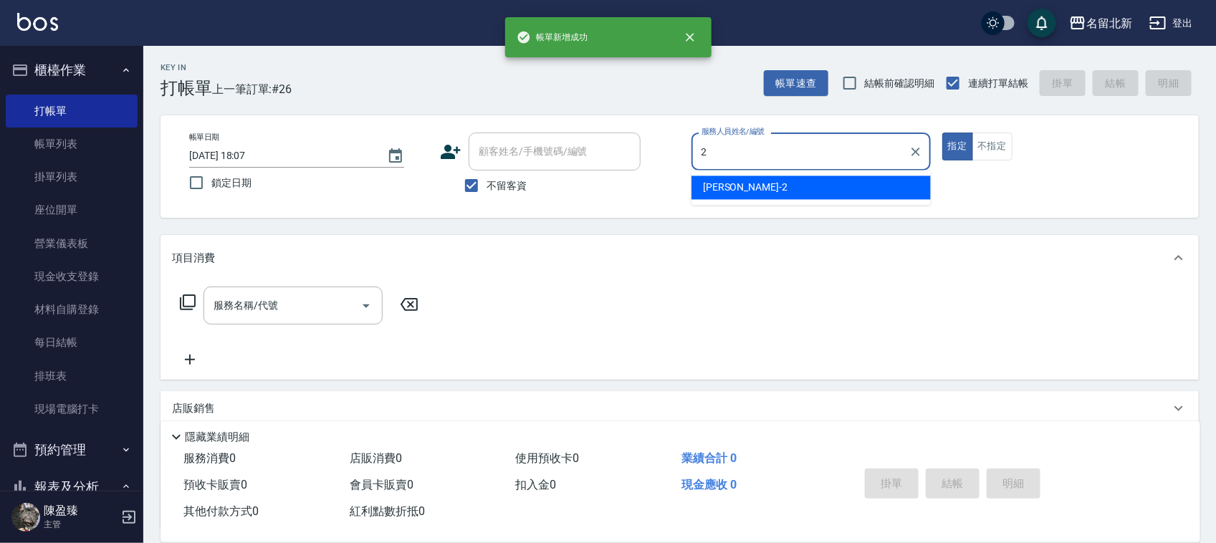
type input "[PERSON_NAME]-2"
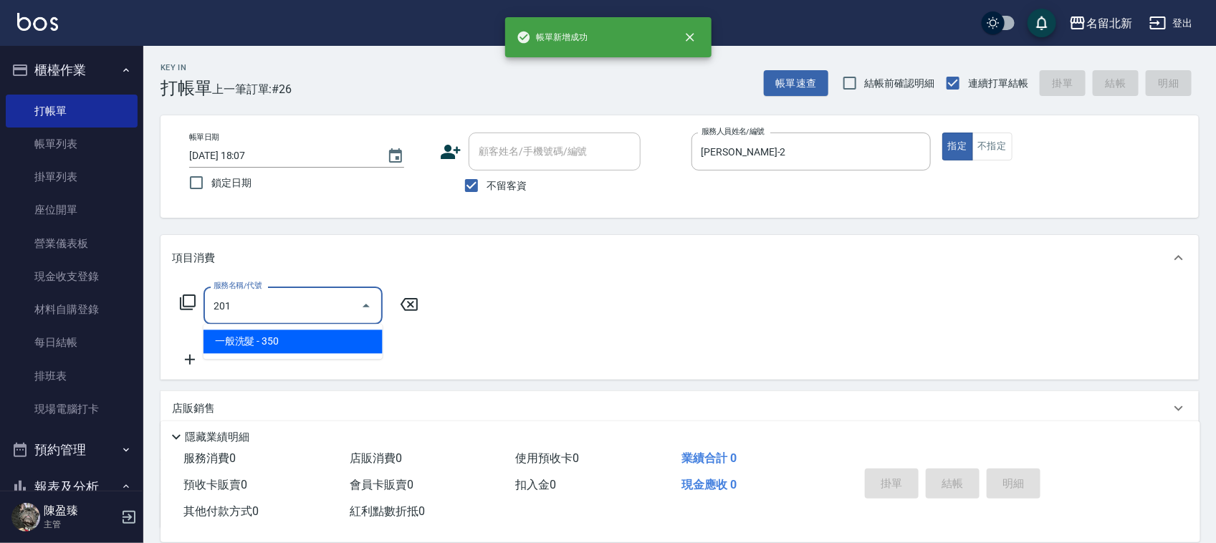
type input "一般洗髮(201)"
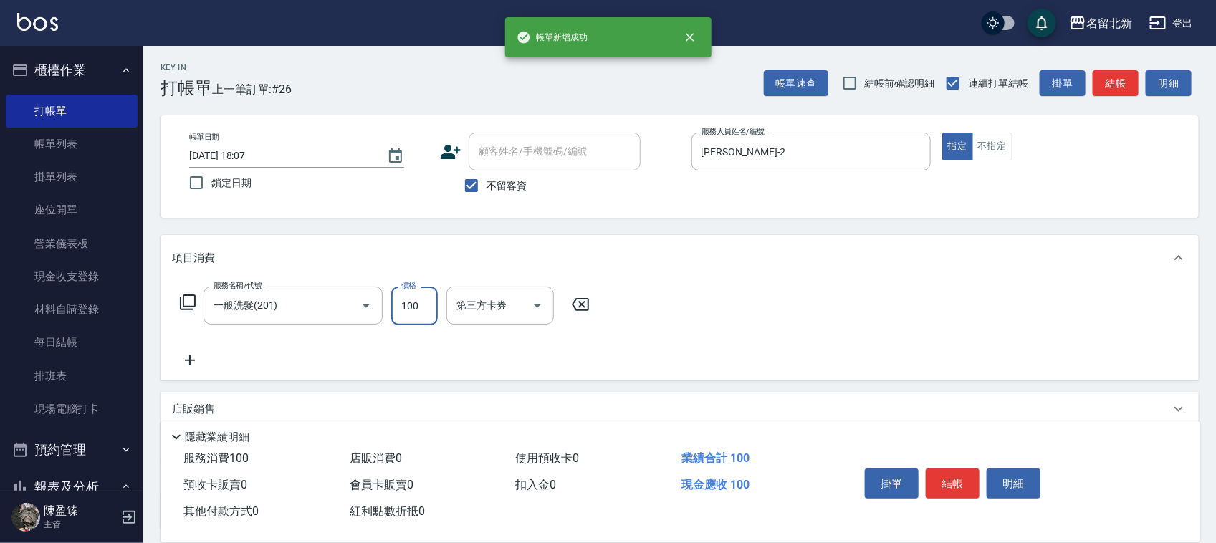
type input "100"
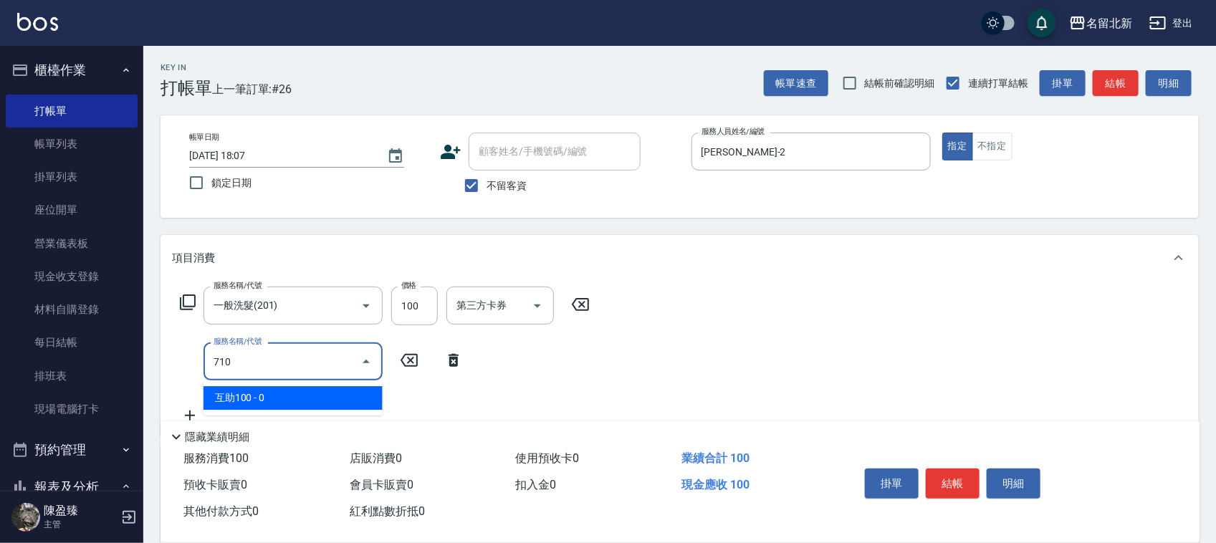
type input "互助100(710)"
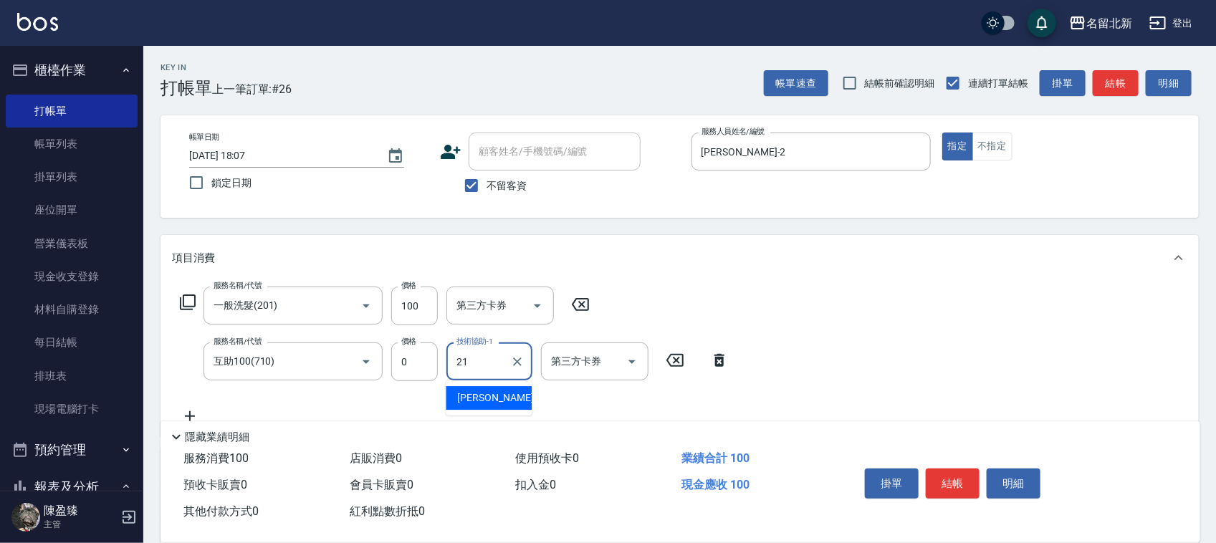
type input "[PERSON_NAME]-21"
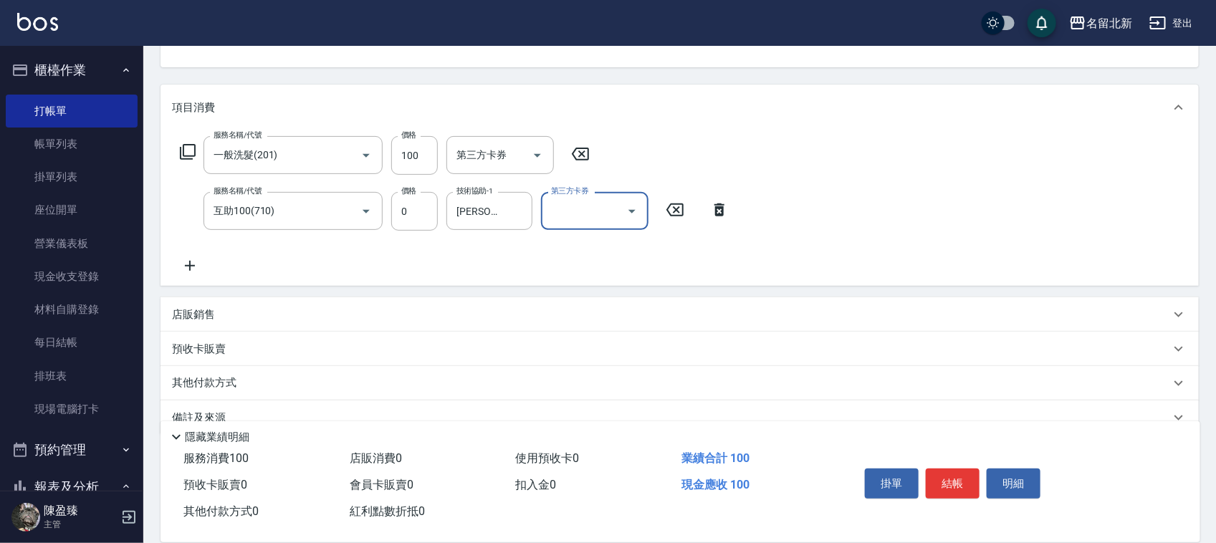
scroll to position [178, 0]
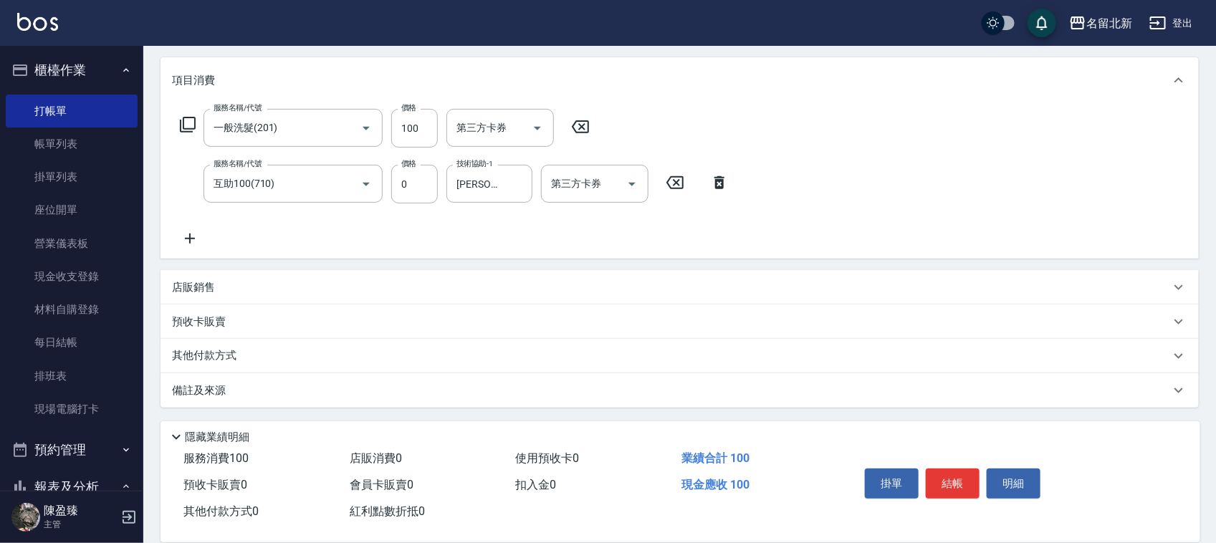
click at [208, 351] on p "其他付款方式" at bounding box center [208, 356] width 72 height 16
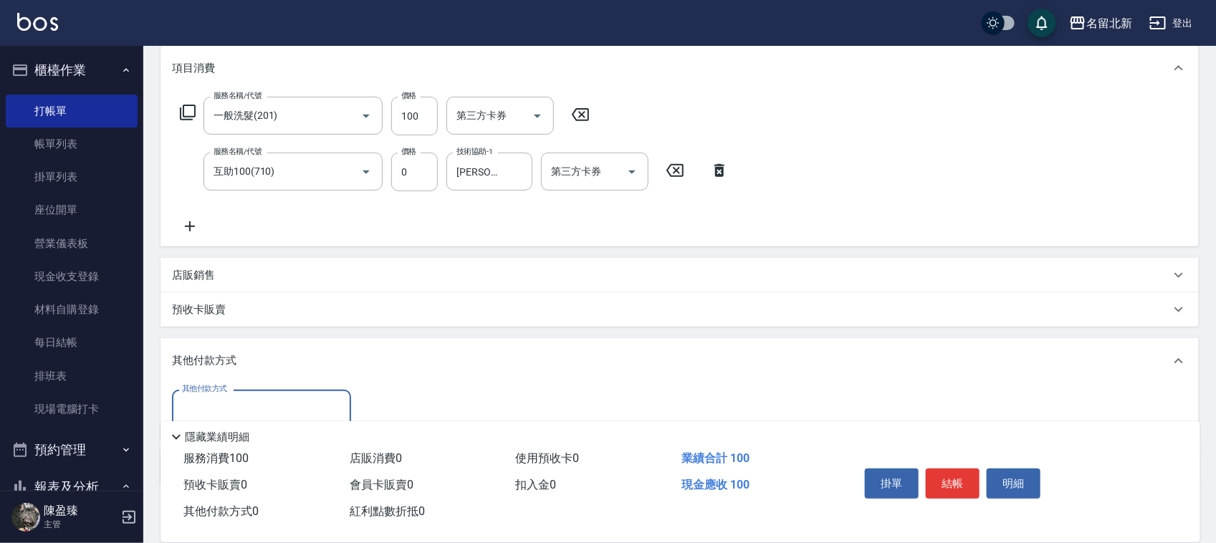
scroll to position [266, 0]
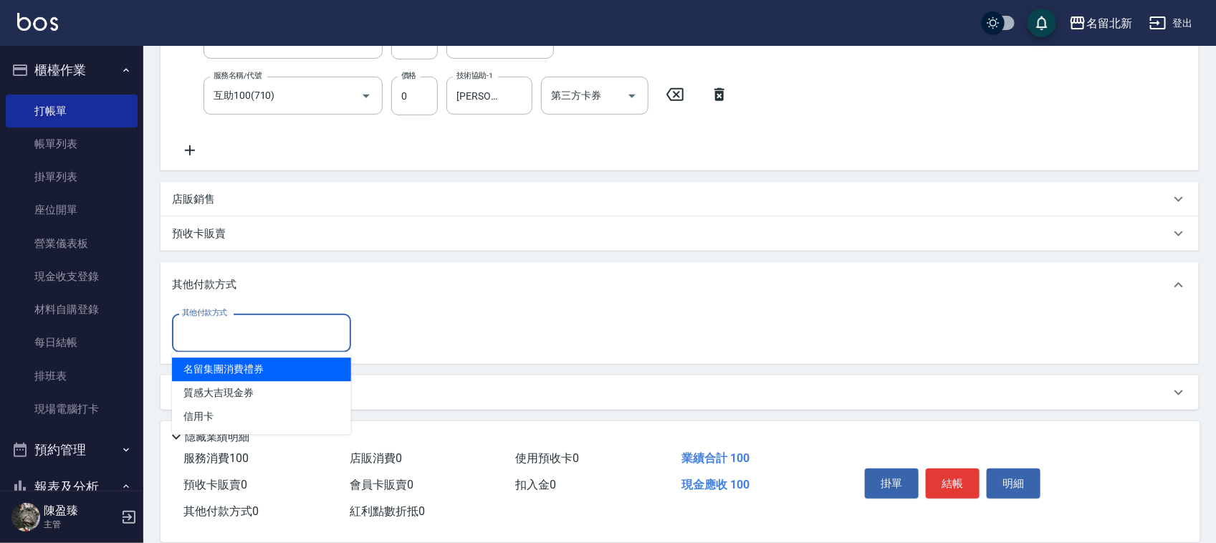
click at [201, 335] on input "其他付款方式" at bounding box center [261, 332] width 166 height 25
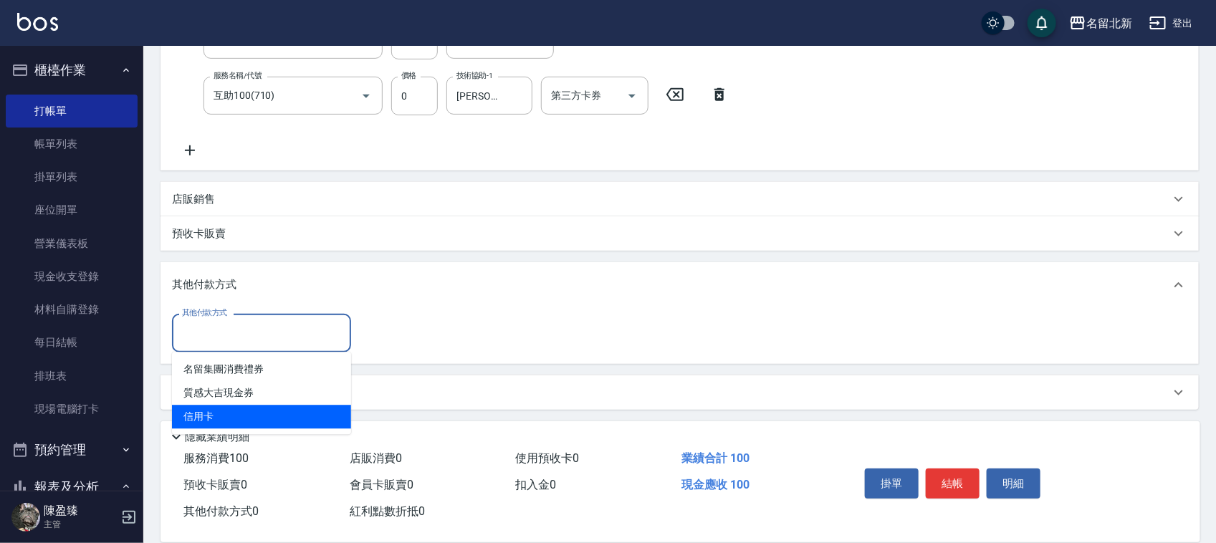
click at [220, 421] on span "信用卡" at bounding box center [261, 418] width 179 height 24
type input "信用卡"
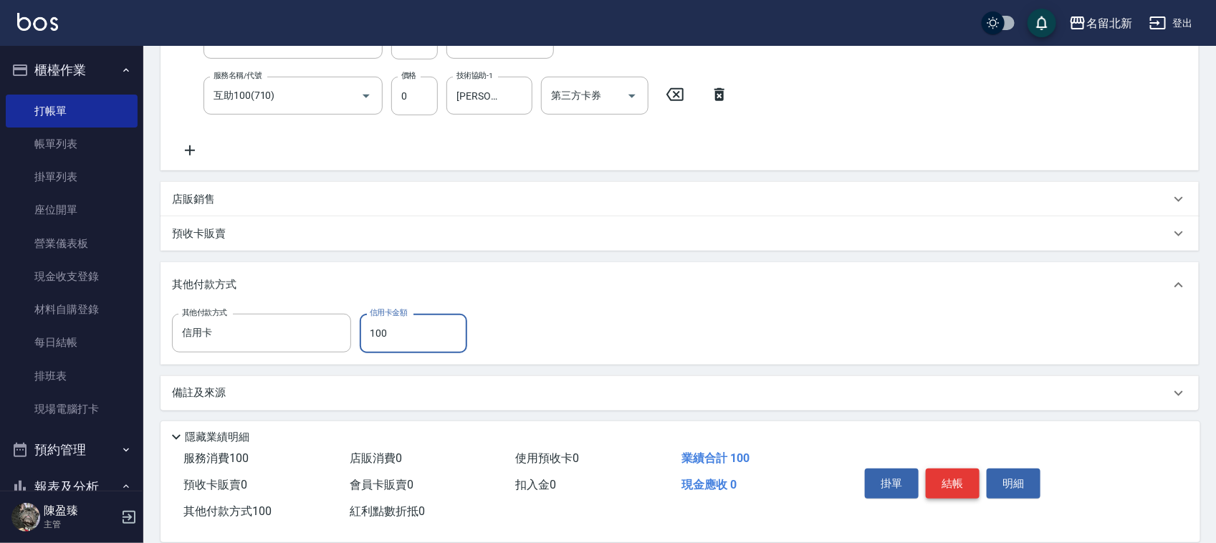
type input "100"
click at [953, 480] on button "結帳" at bounding box center [953, 484] width 54 height 30
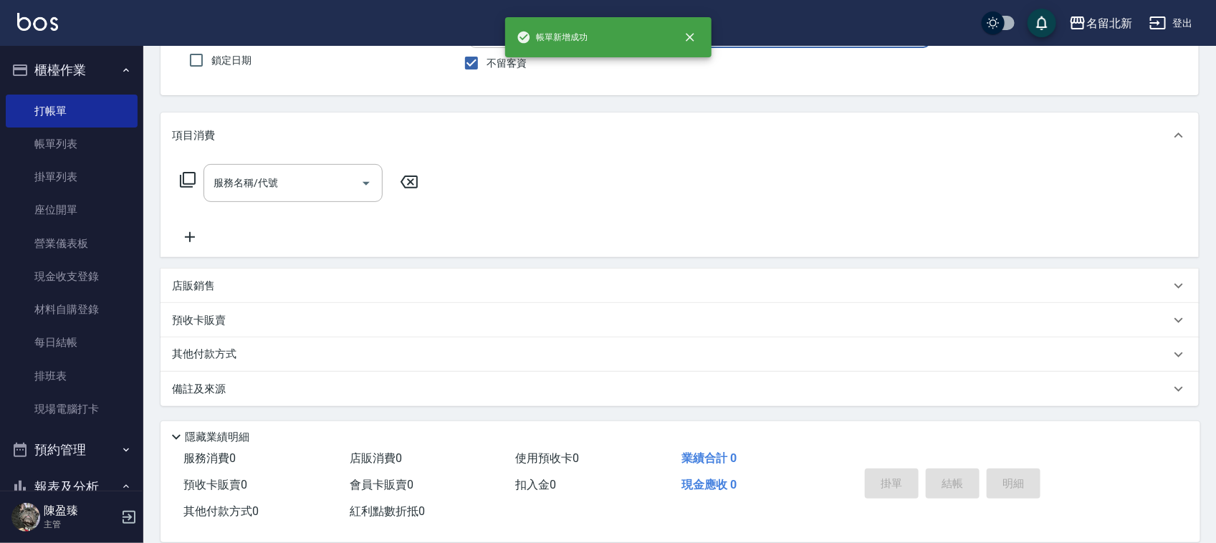
scroll to position [0, 0]
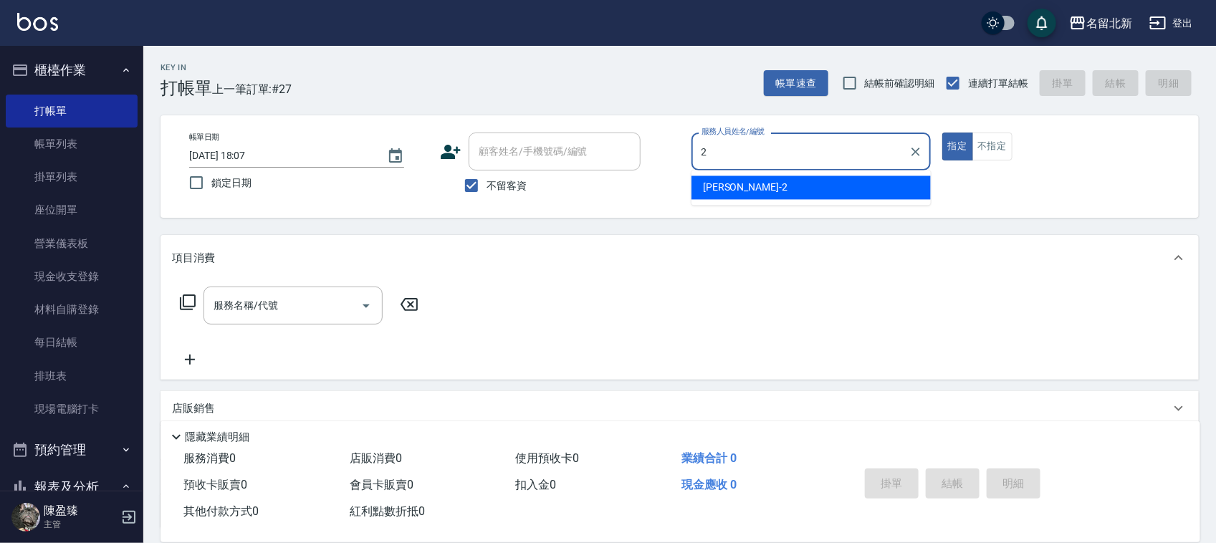
type input "[PERSON_NAME]-2"
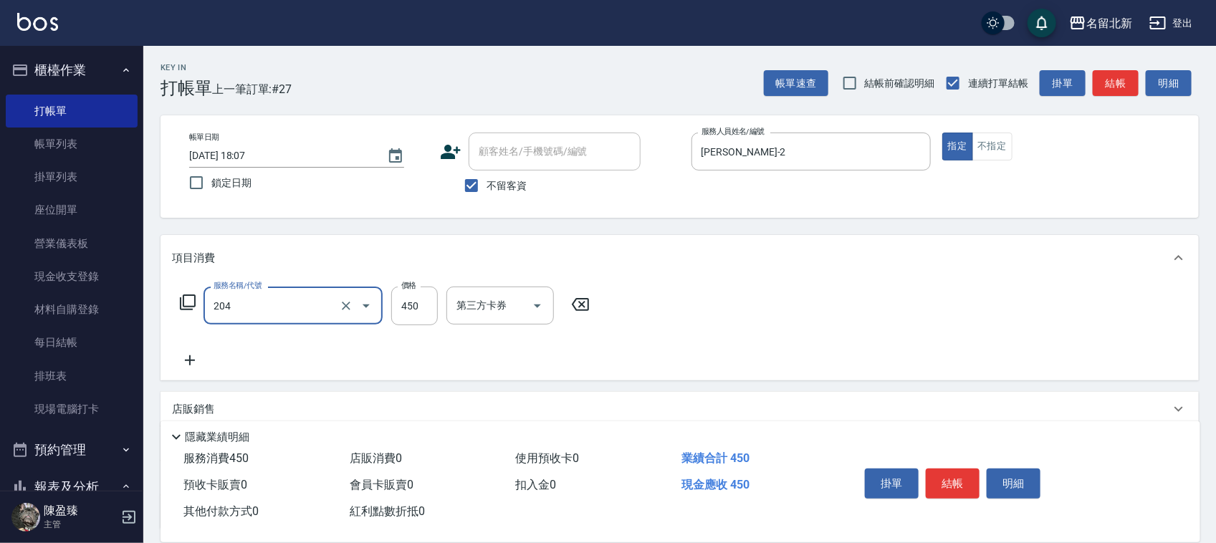
type input "髮質調理洗髮(204)"
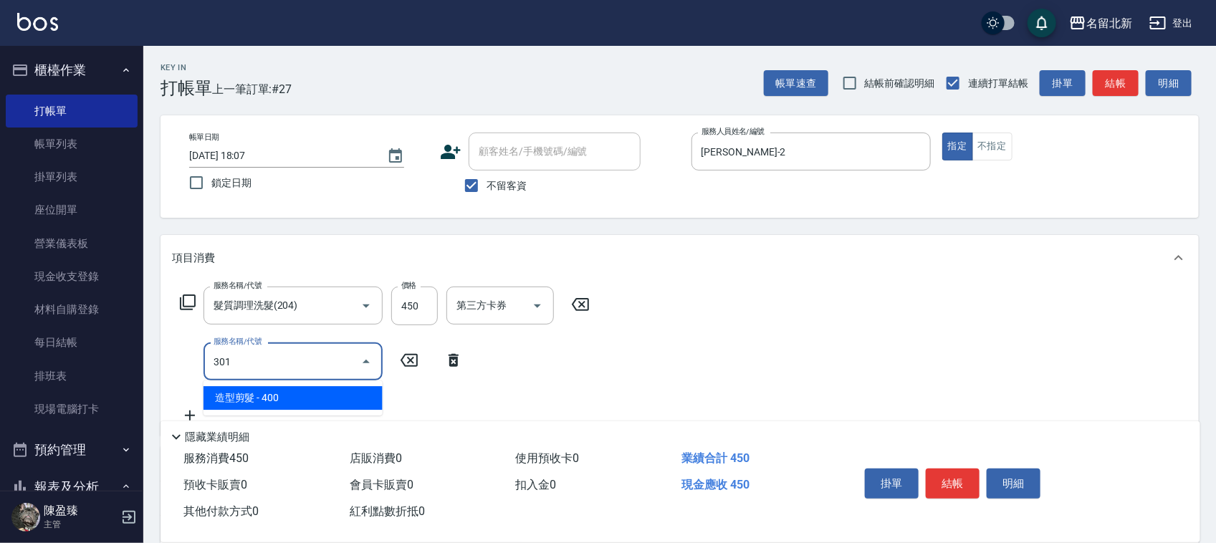
type input "造型剪髮(301)"
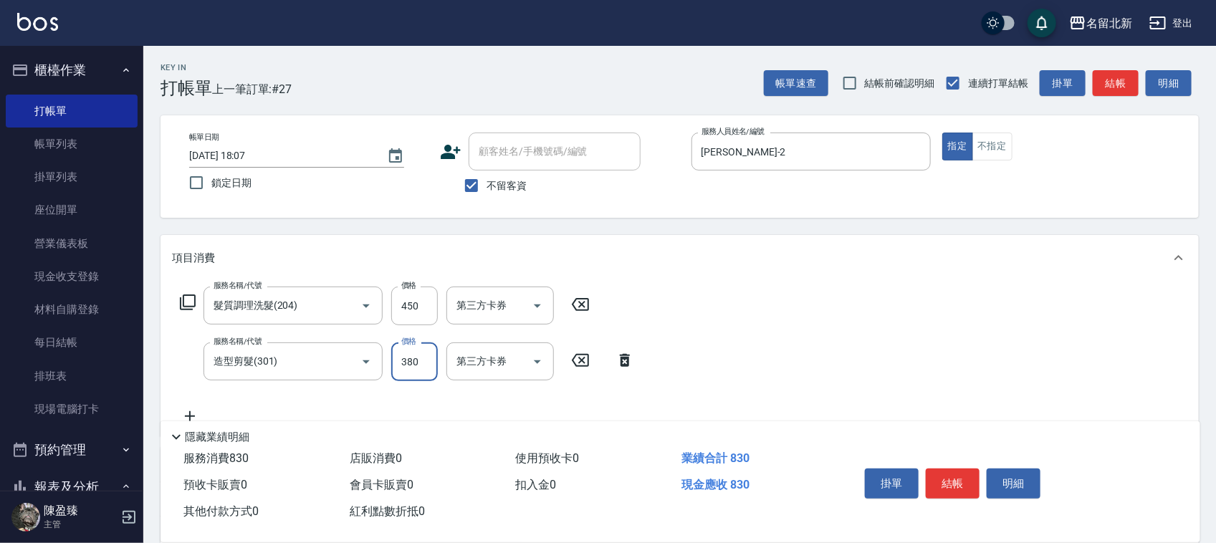
type input "380"
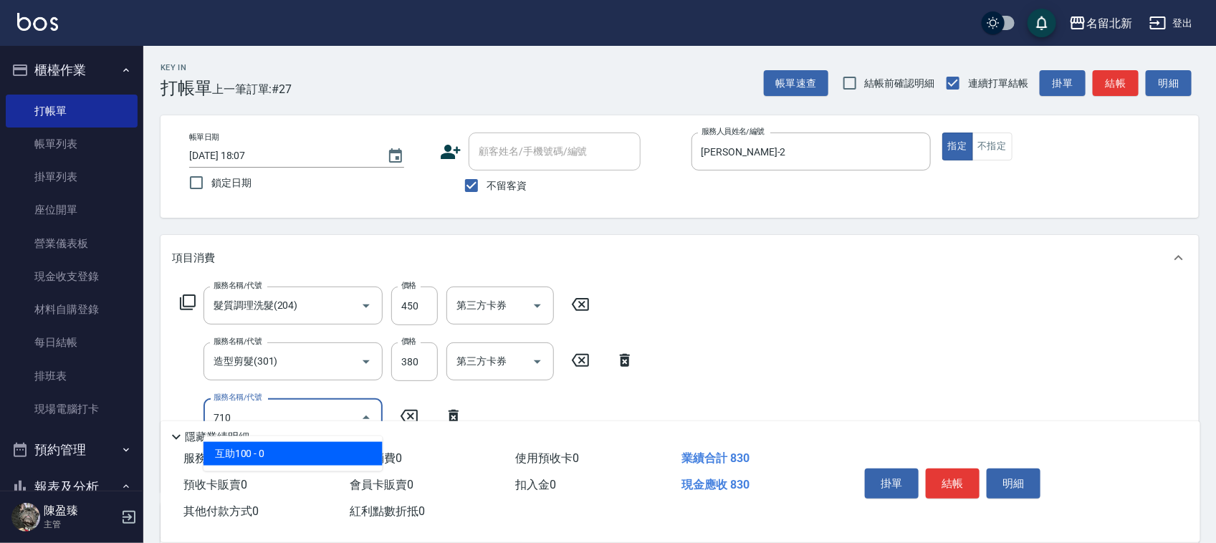
type input "互助100(710)"
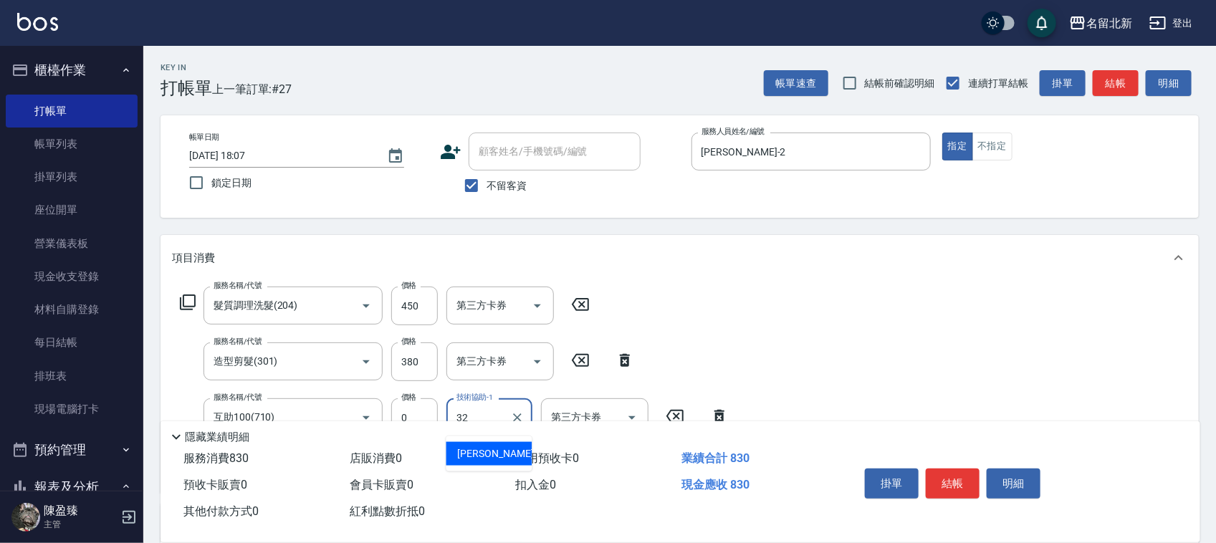
type input "品萱-32"
type input "互助20(702)"
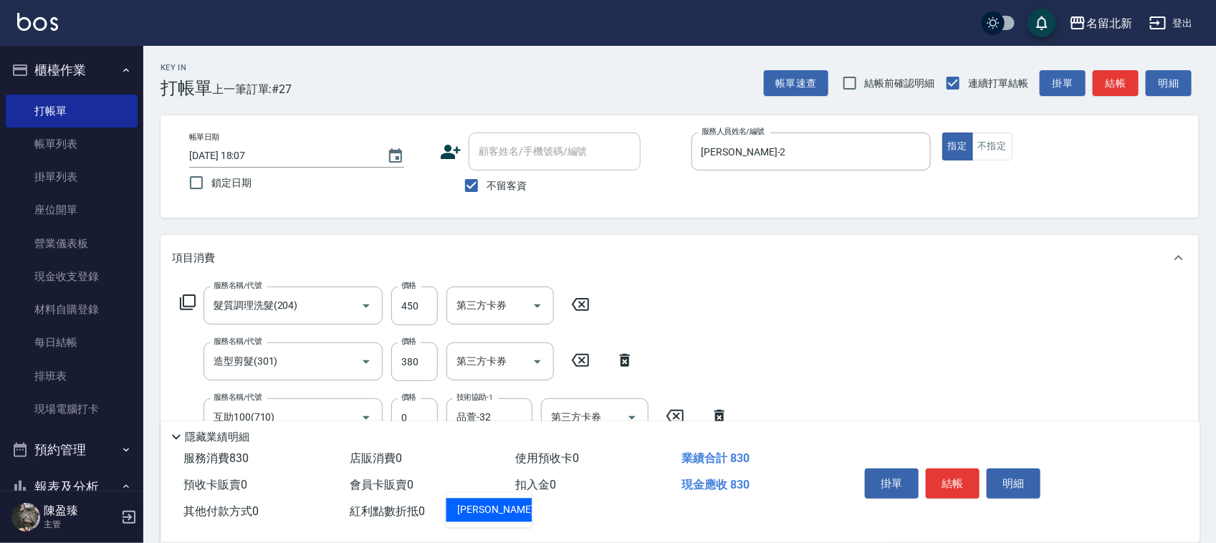
type input "品萱-32"
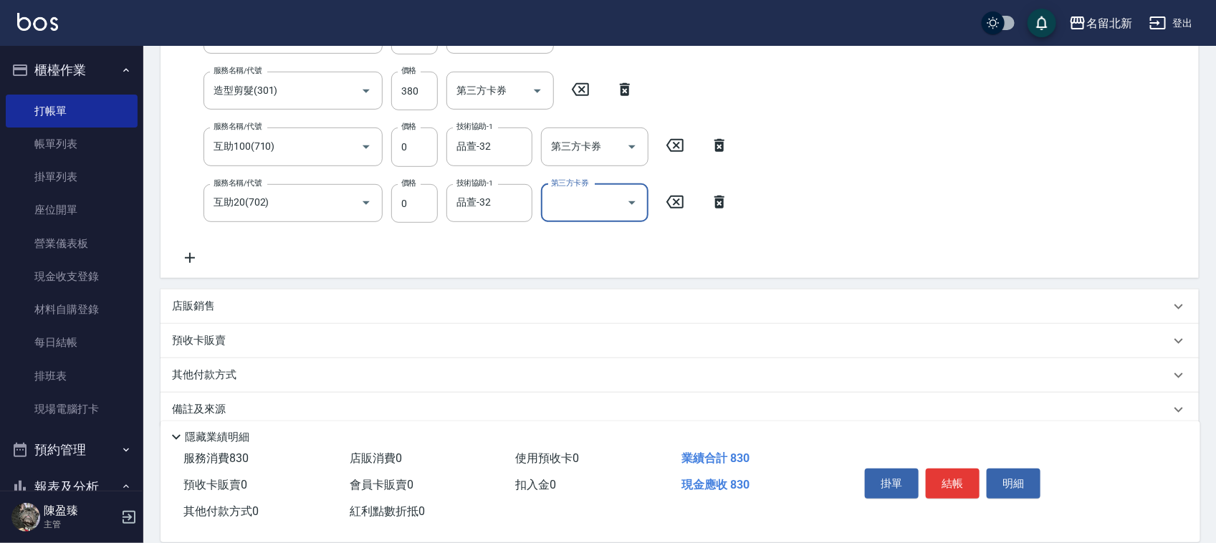
scroll to position [290, 0]
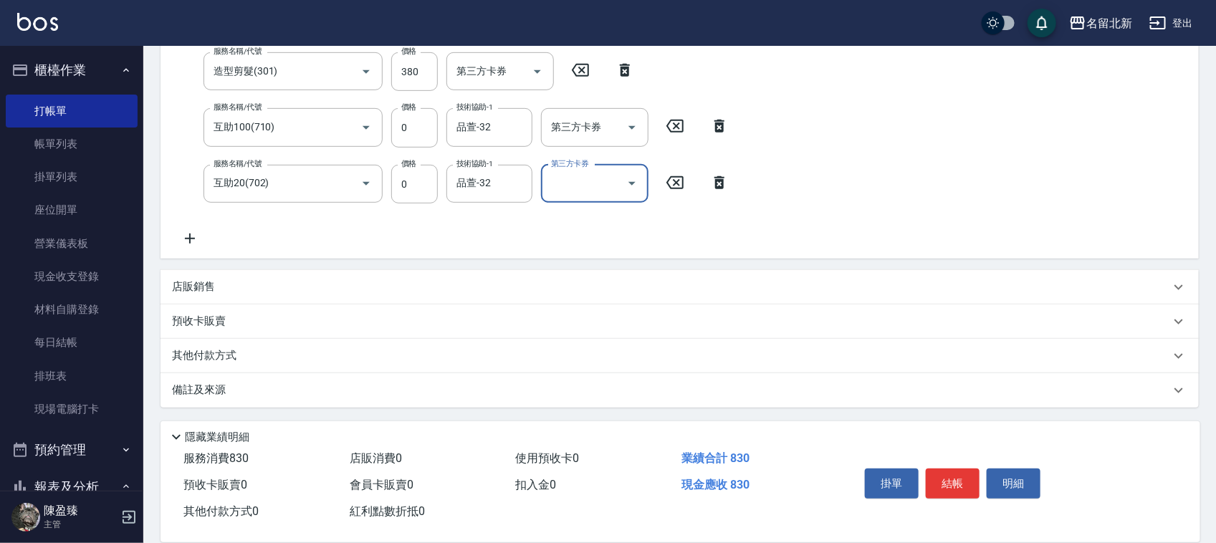
click at [227, 359] on p "其他付款方式" at bounding box center [208, 356] width 72 height 16
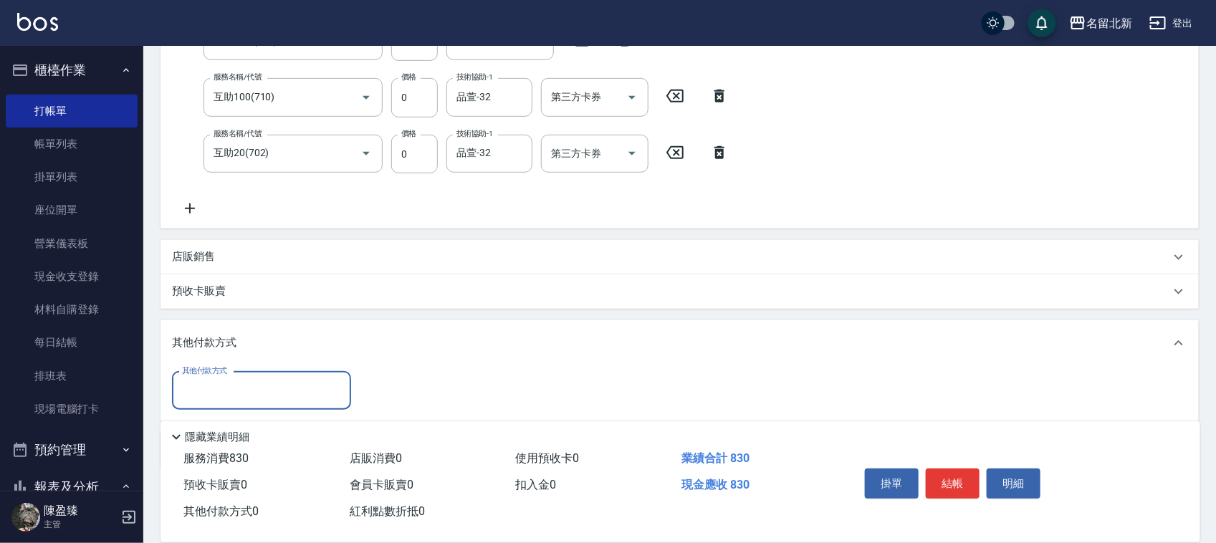
scroll to position [373, 0]
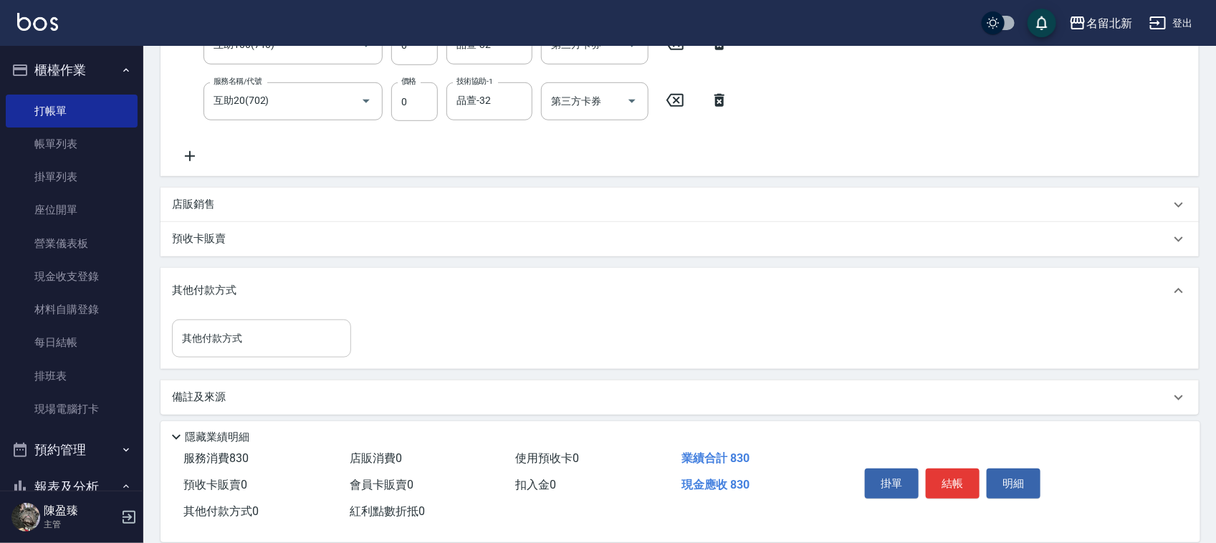
drag, startPoint x: 216, startPoint y: 363, endPoint x: 221, endPoint y: 350, distance: 14.3
click at [221, 353] on div "其他付款方式 其他付款方式" at bounding box center [679, 341] width 1038 height 55
click at [223, 348] on input "其他付款方式" at bounding box center [261, 338] width 166 height 25
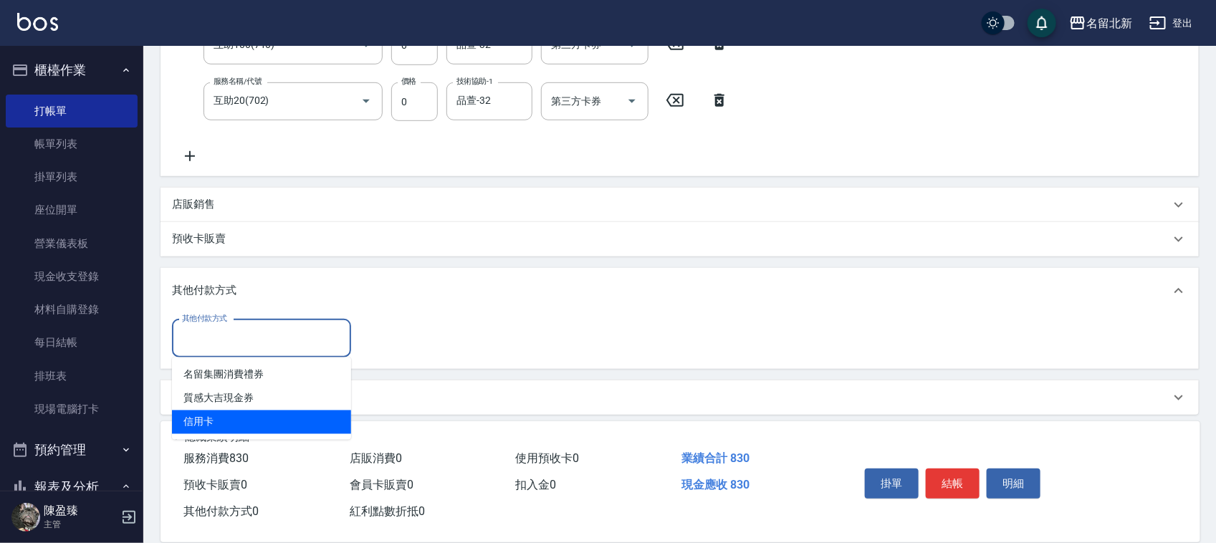
click at [241, 418] on span "信用卡" at bounding box center [261, 423] width 179 height 24
type input "信用卡"
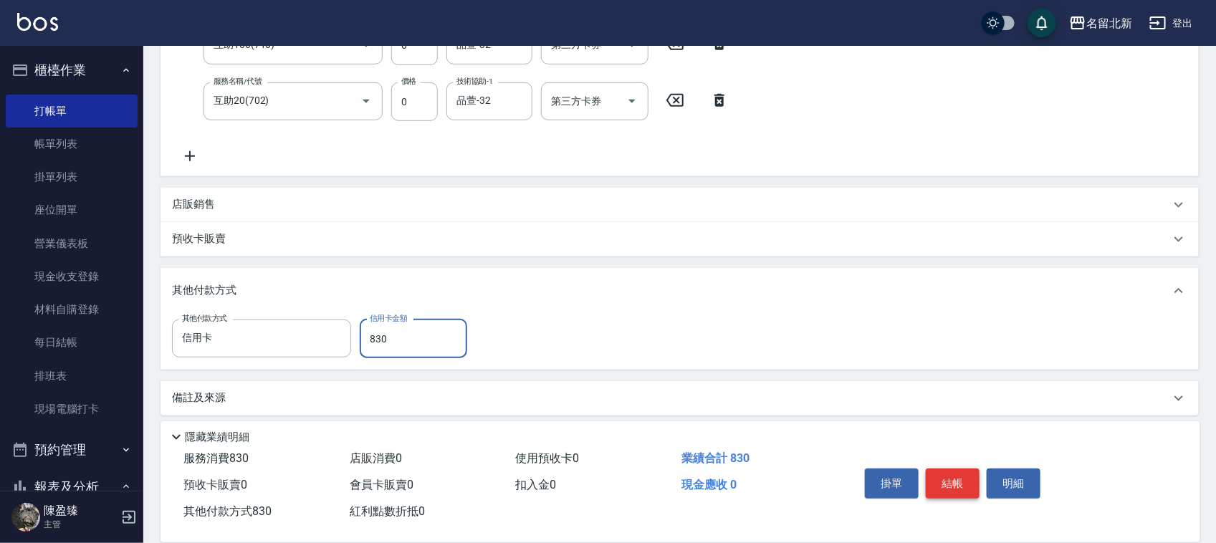
type input "830"
click at [962, 475] on button "結帳" at bounding box center [953, 484] width 54 height 30
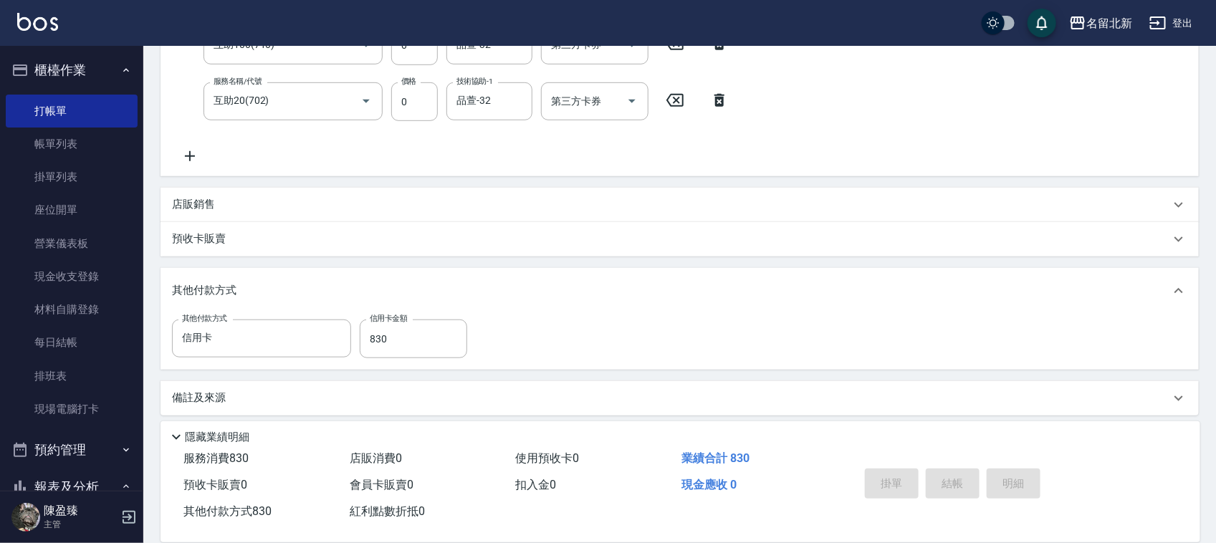
type input "[DATE] 18:08"
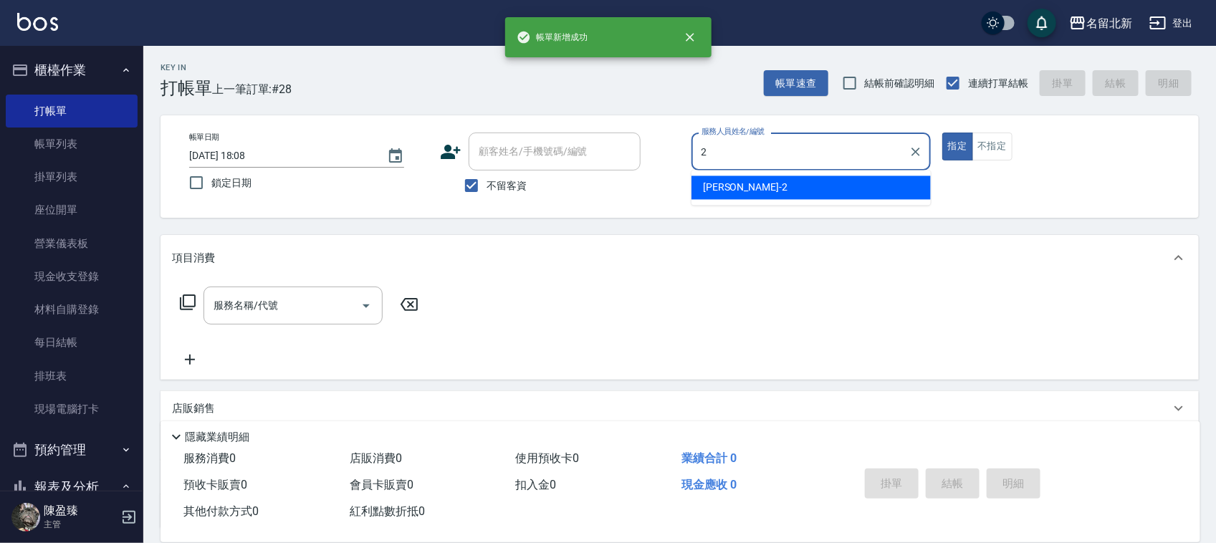
type input "[PERSON_NAME]-2"
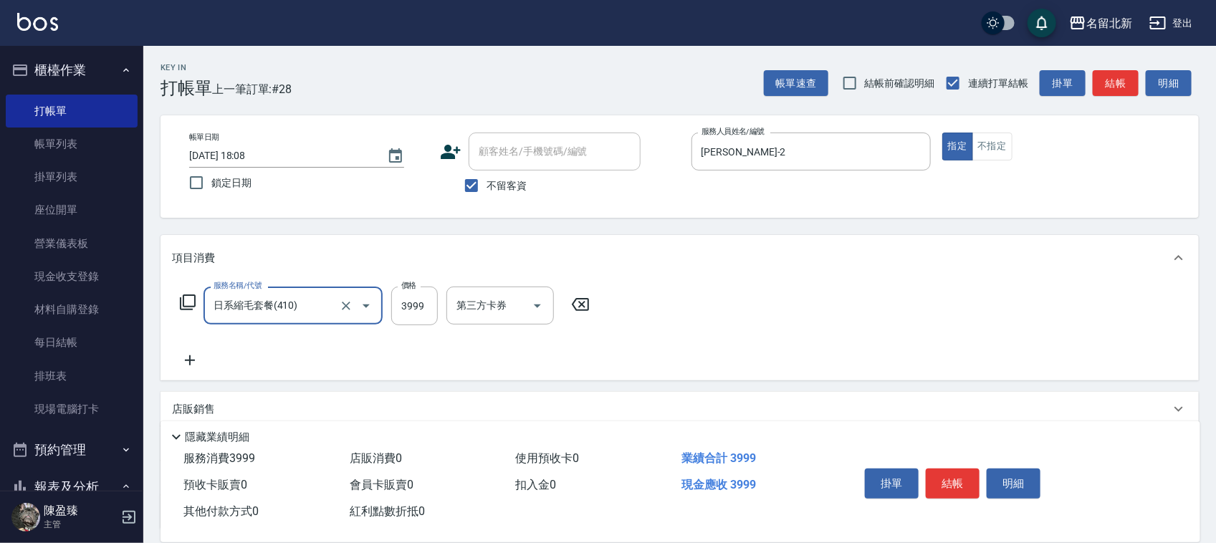
type input "日系縮毛套餐(410)"
type input "4250"
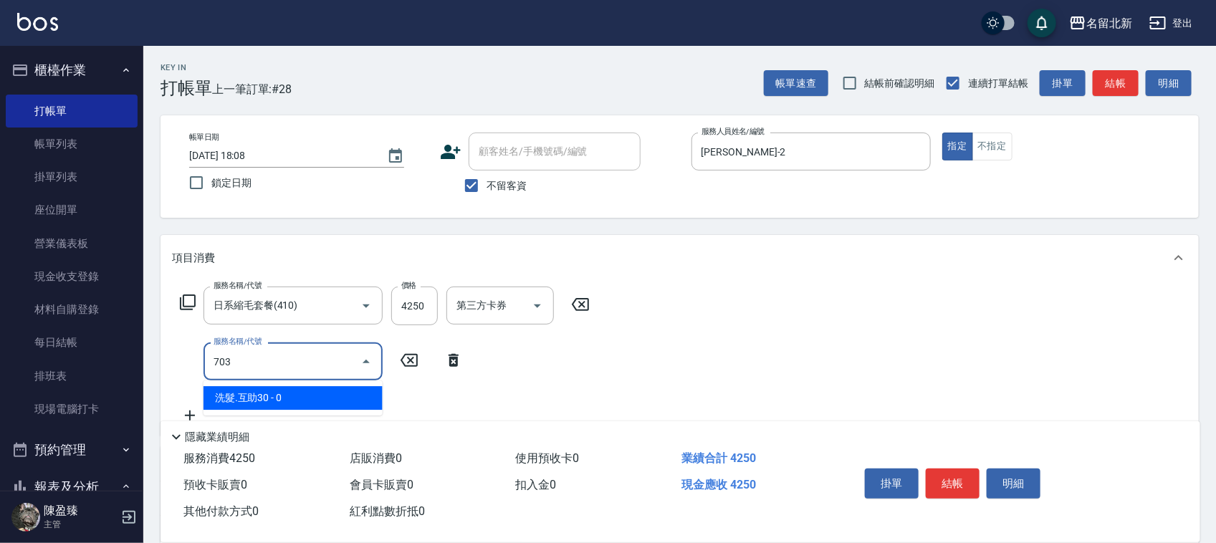
type input "洗髮.互助30(703)"
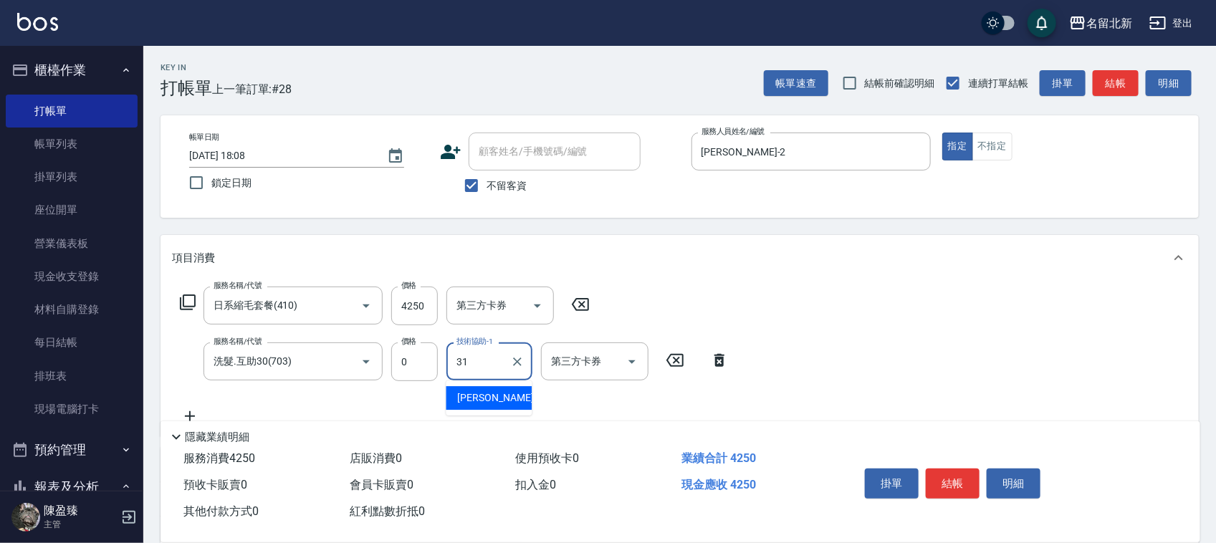
type input "文伶-31"
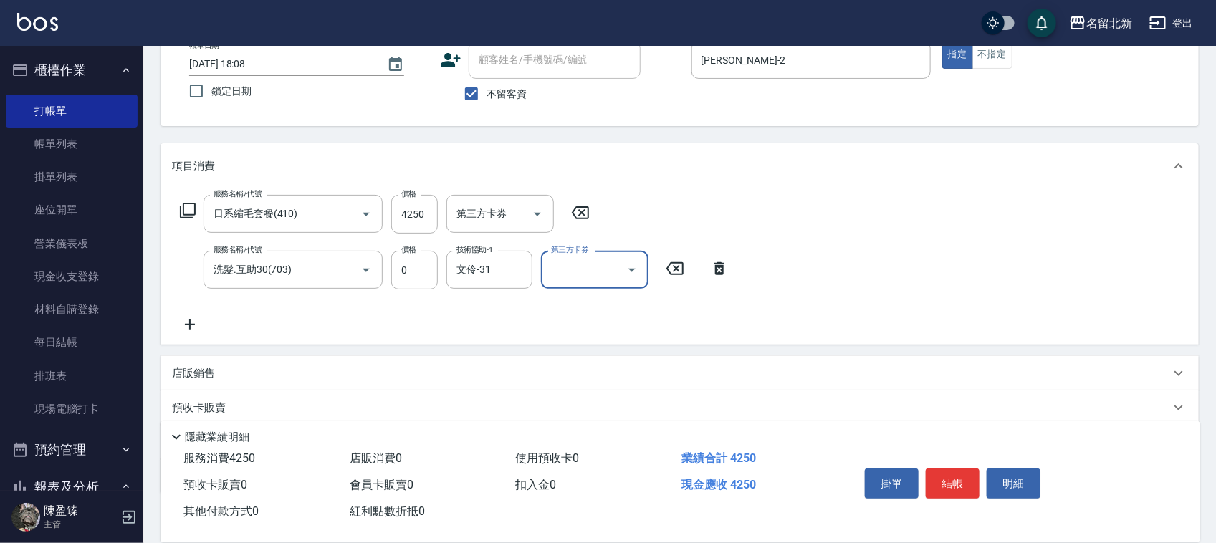
scroll to position [178, 0]
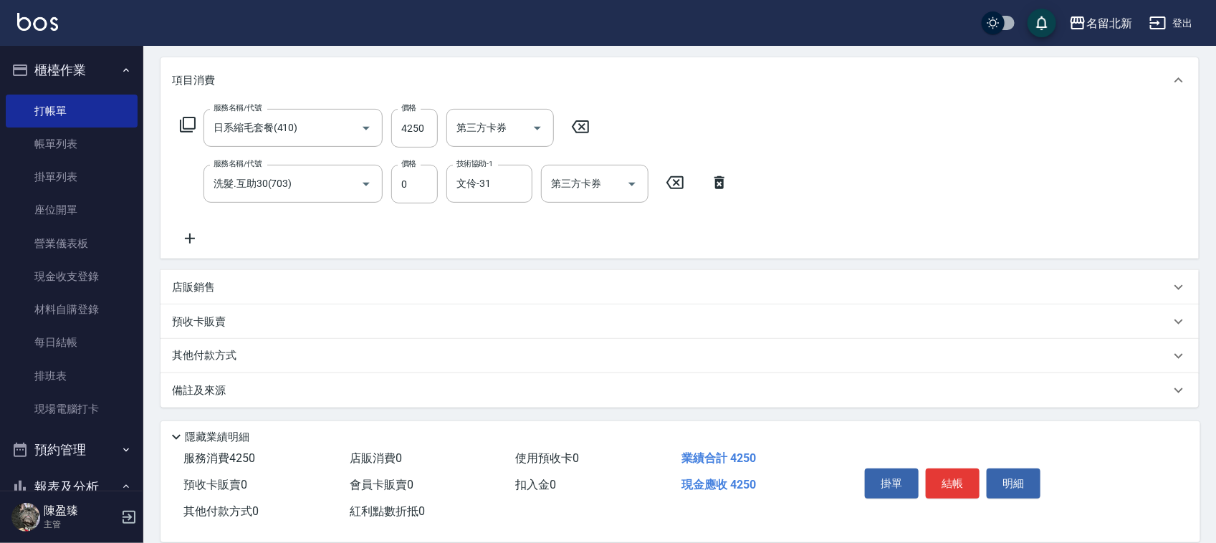
click at [195, 342] on div "其他付款方式" at bounding box center [679, 356] width 1038 height 34
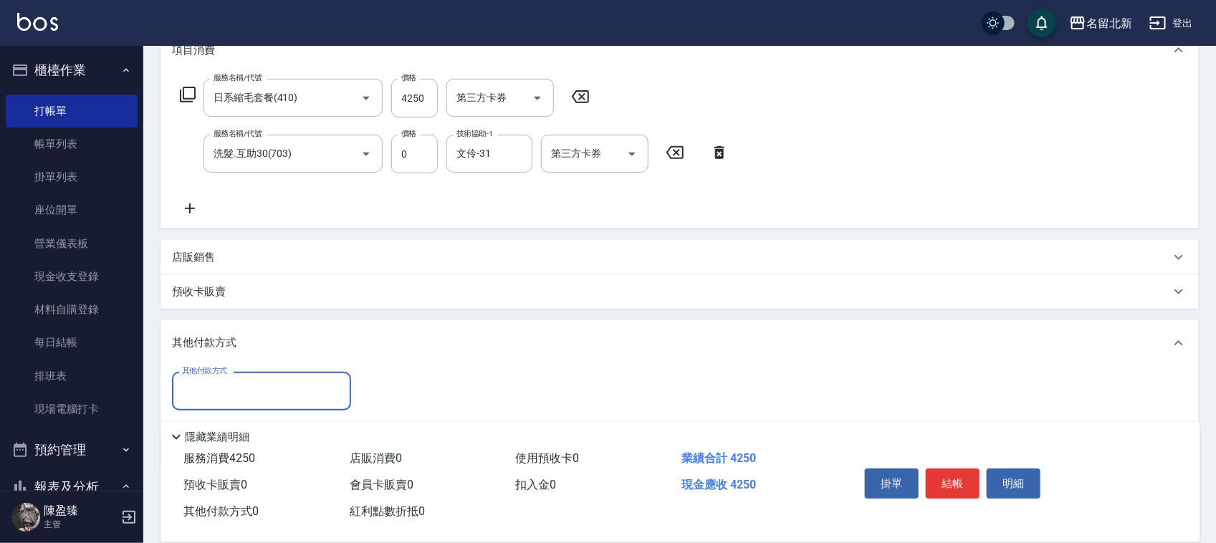
scroll to position [267, 0]
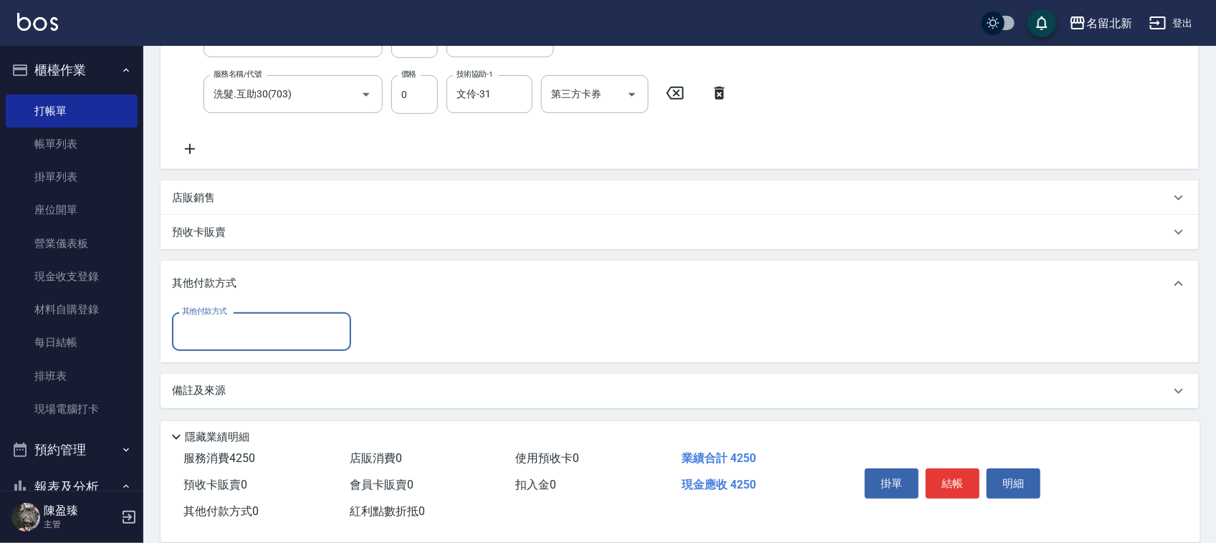
drag, startPoint x: 199, startPoint y: 333, endPoint x: 205, endPoint y: 349, distance: 16.8
click at [201, 331] on input "其他付款方式" at bounding box center [261, 331] width 166 height 25
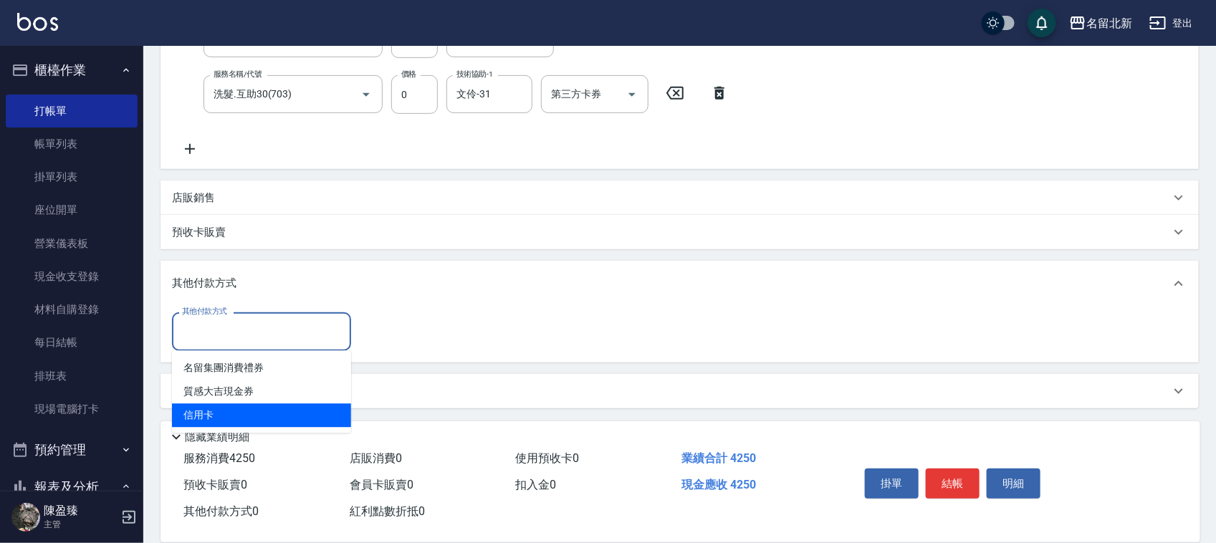
click at [210, 411] on span "信用卡" at bounding box center [261, 416] width 179 height 24
type input "信用卡"
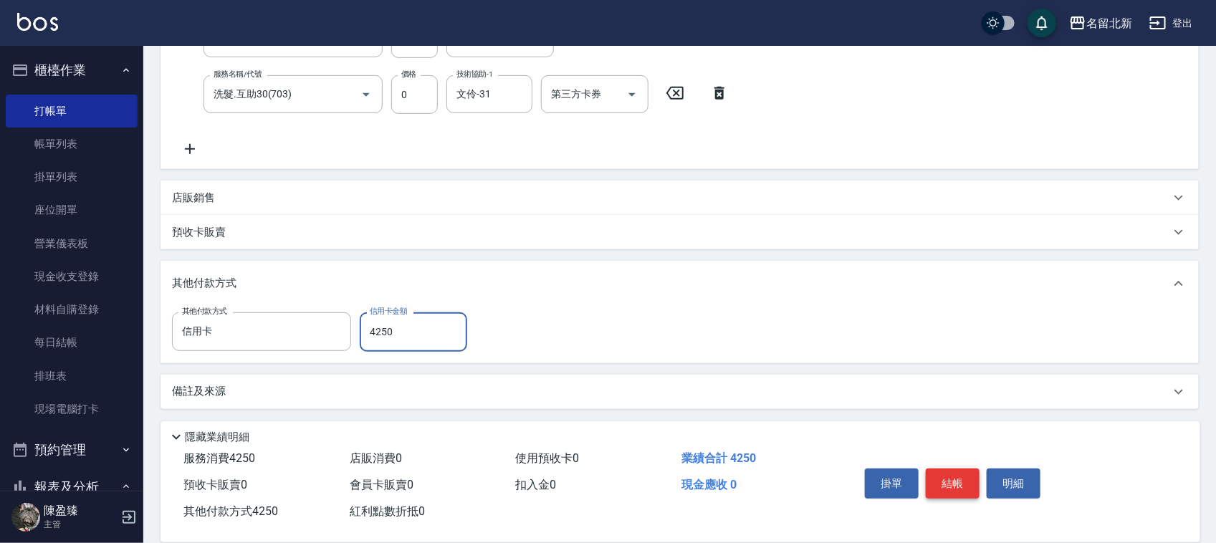
type input "4250"
click at [973, 475] on button "結帳" at bounding box center [953, 484] width 54 height 30
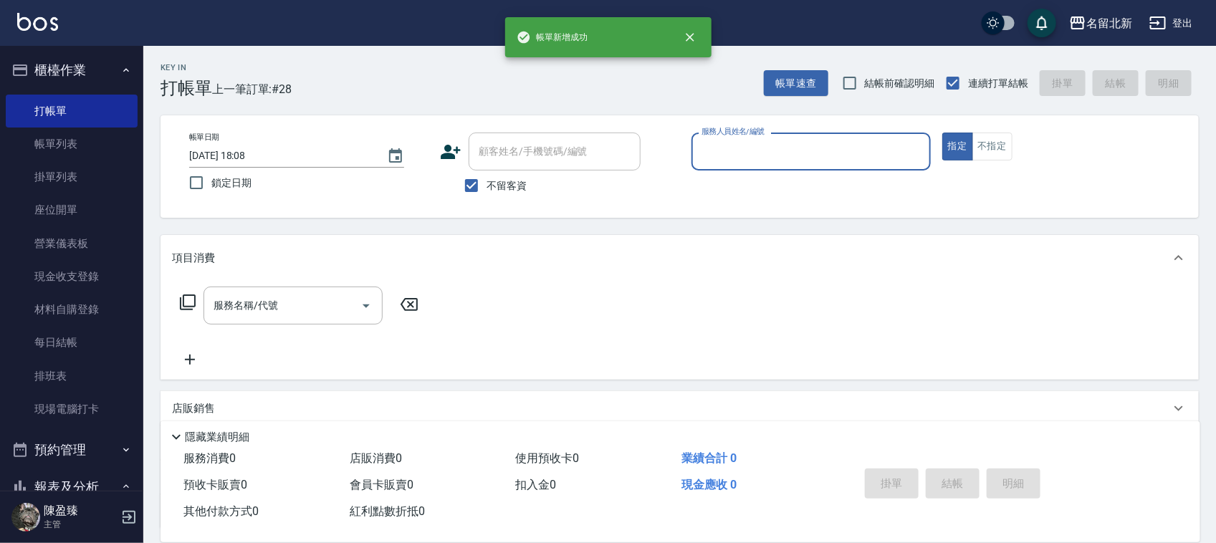
scroll to position [0, 0]
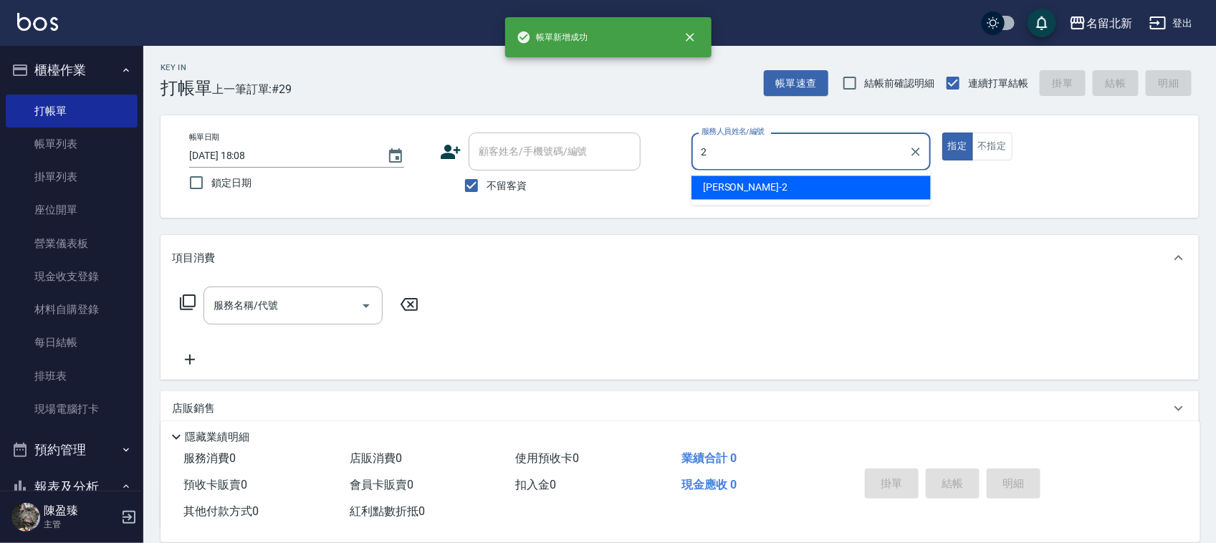
type input "[PERSON_NAME]-2"
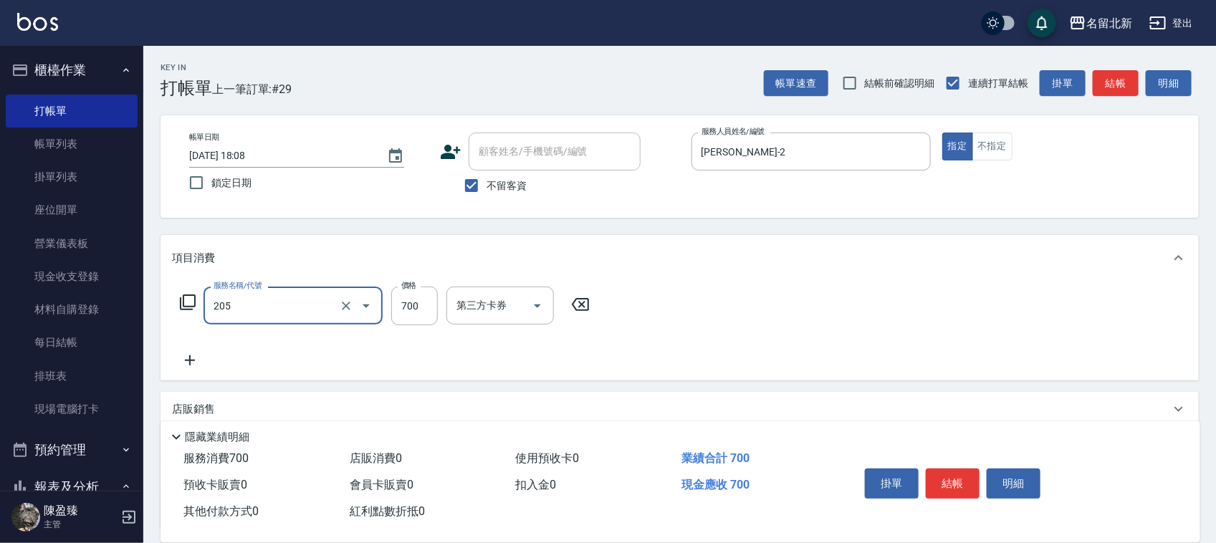
type input "精油+去角質洗(205)"
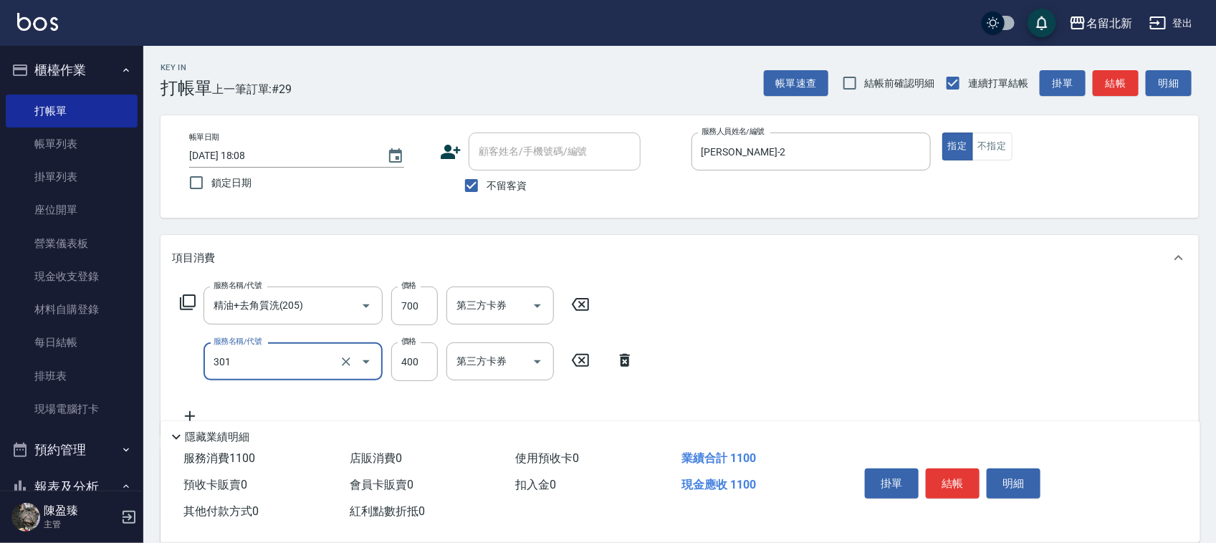
type input "造型剪髮(301)"
type input "380"
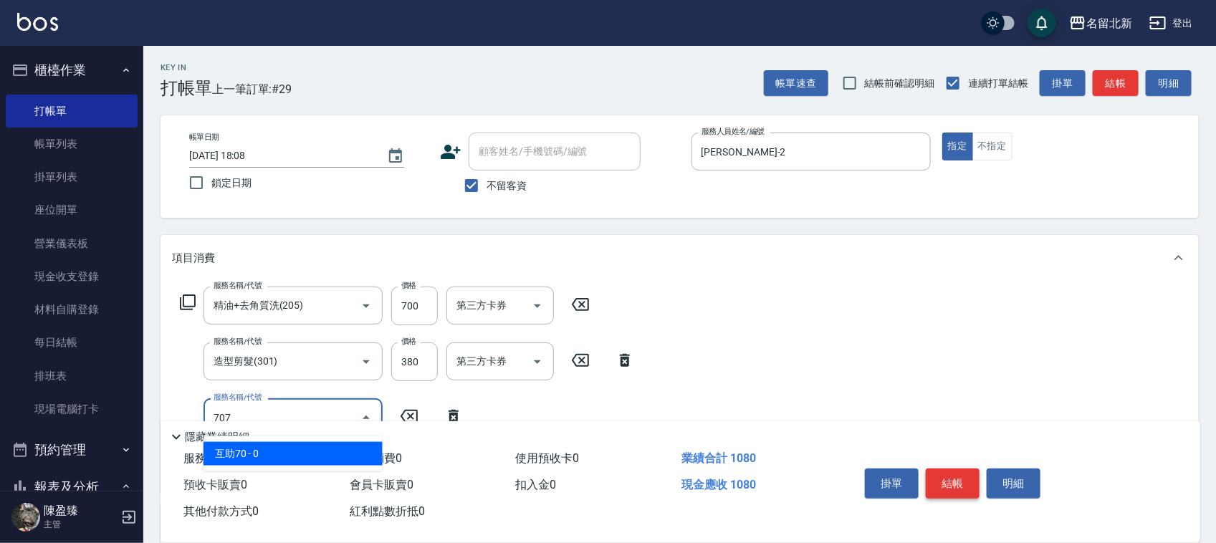
type input "互助70(707)"
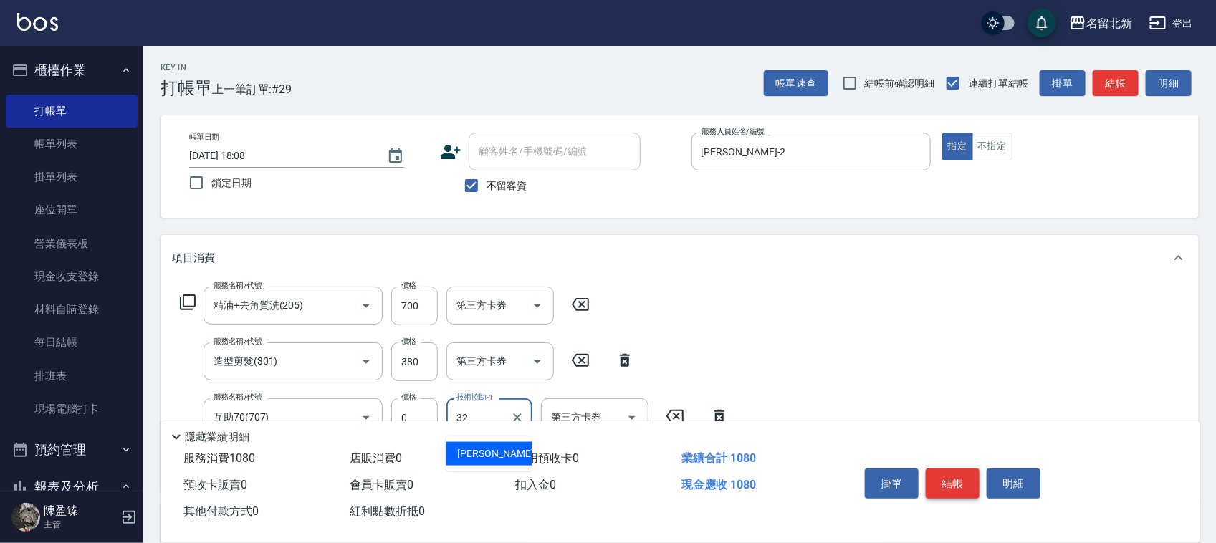
type input "品萱-32"
type input "互助100(710)"
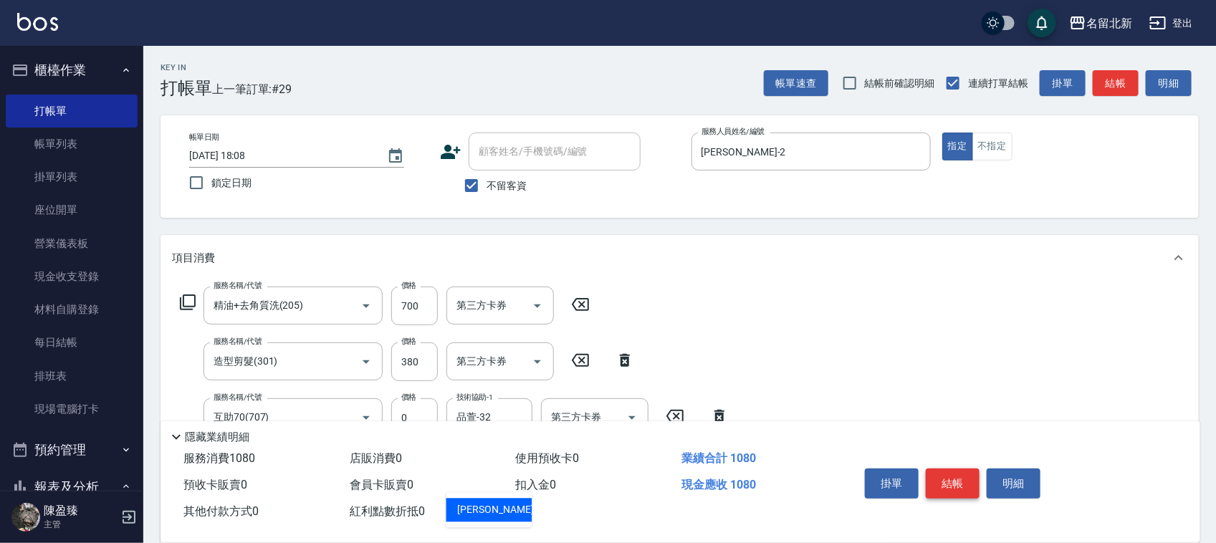
type input "[PERSON_NAME]-21"
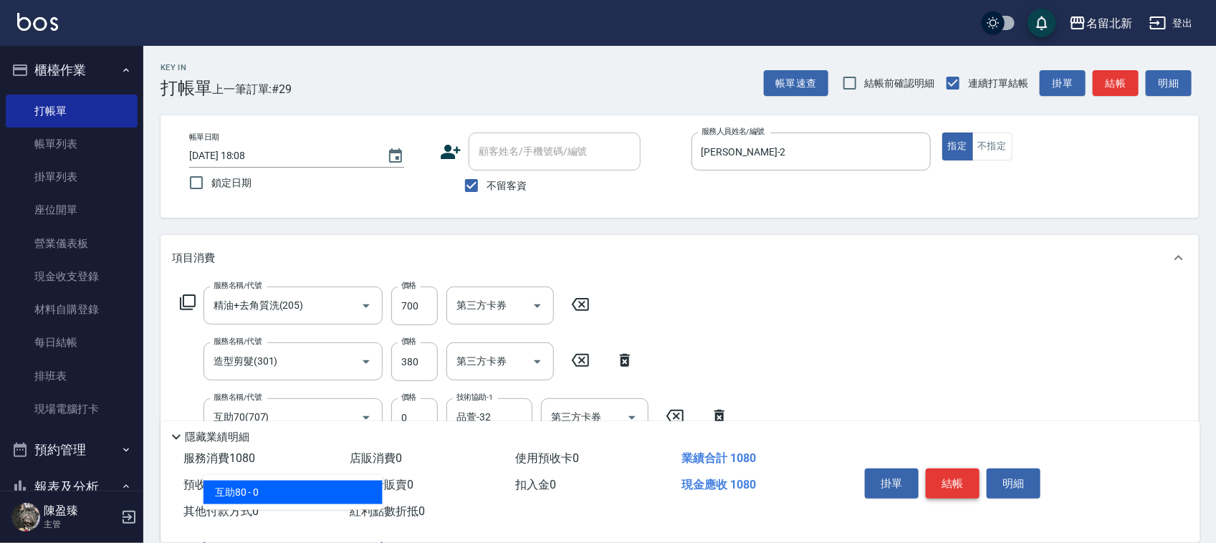
type input "互助80(708)"
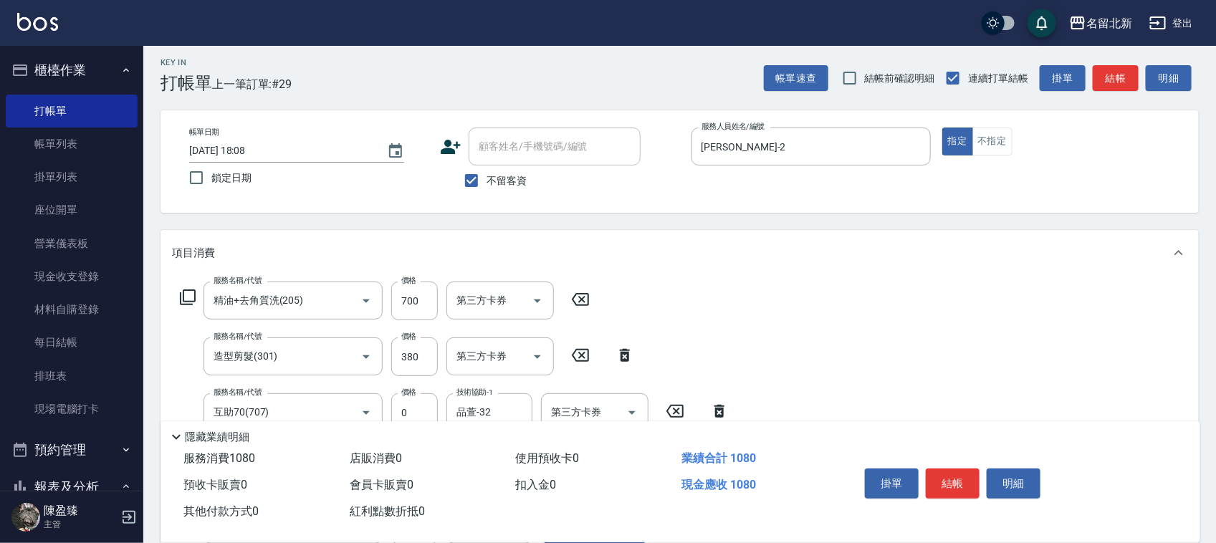
scroll to position [346, 0]
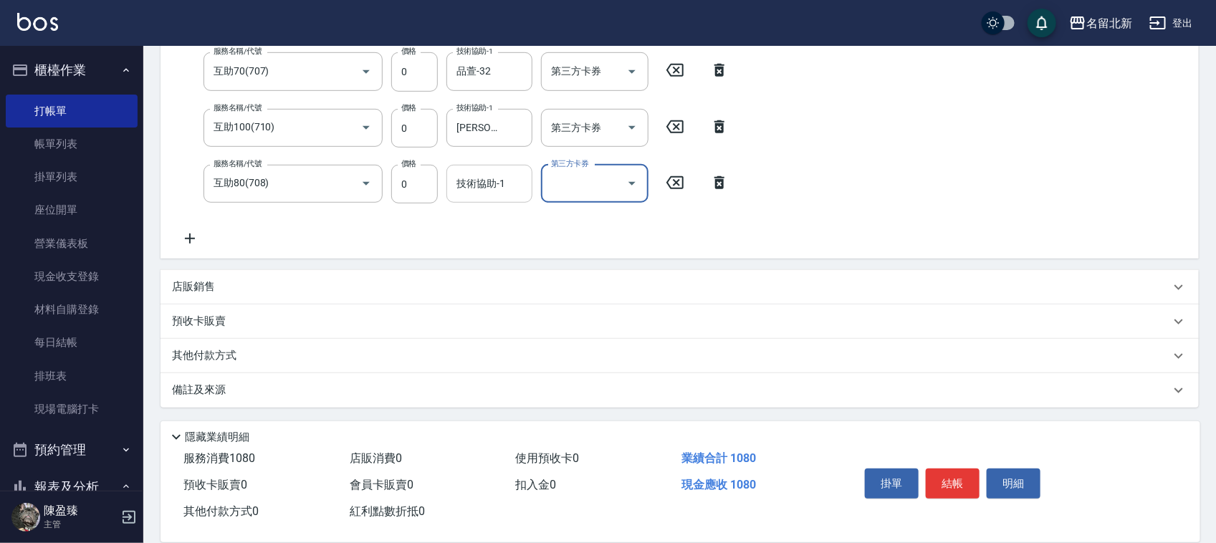
click at [479, 185] on input "技術協助-1" at bounding box center [489, 183] width 73 height 25
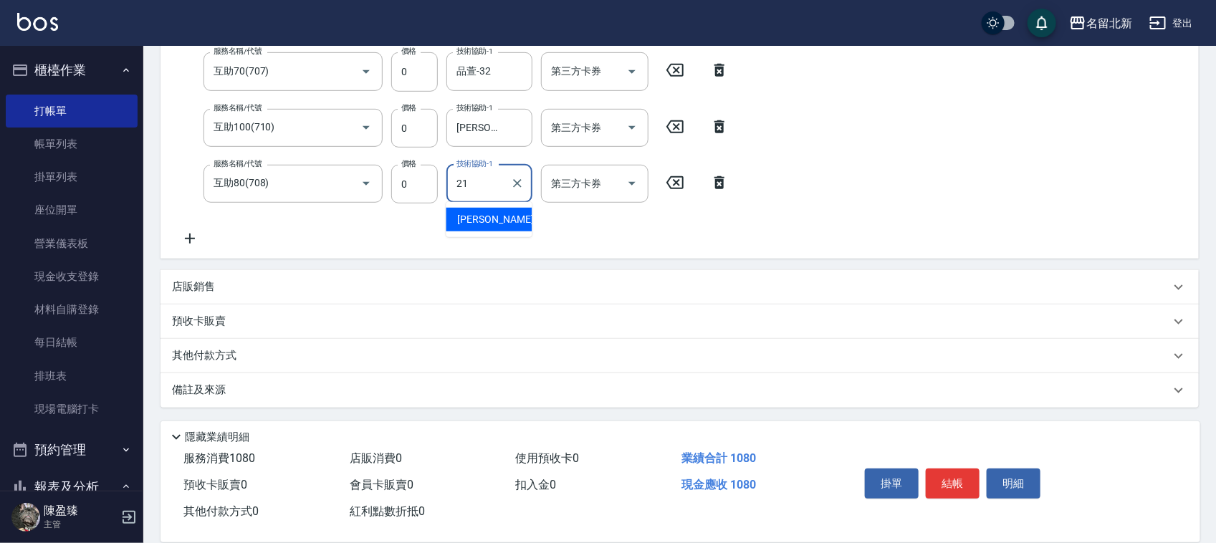
type input "[PERSON_NAME]-21"
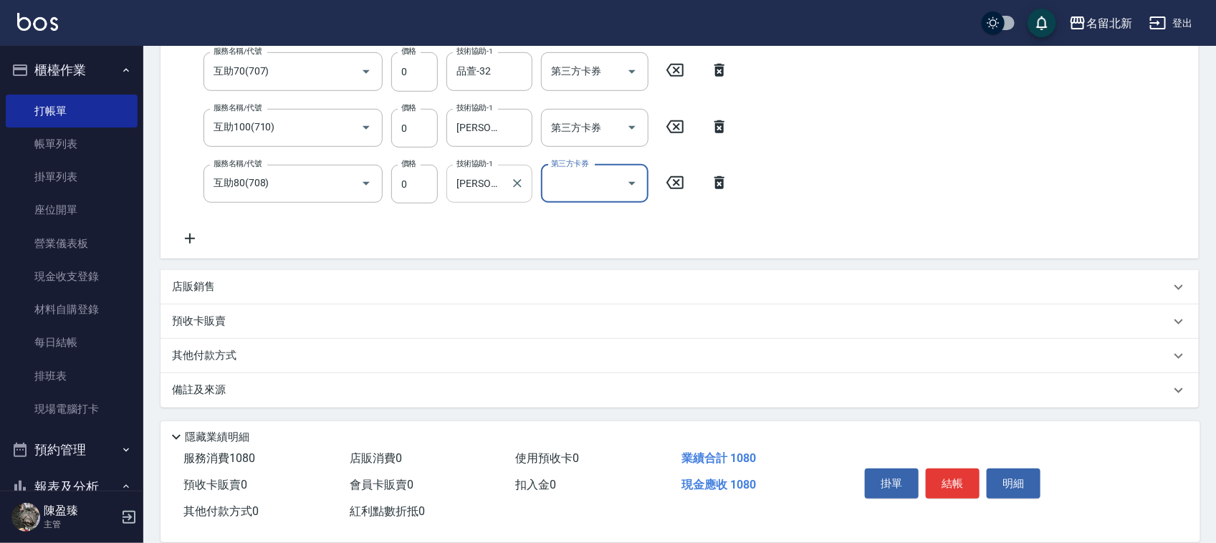
scroll to position [54, 0]
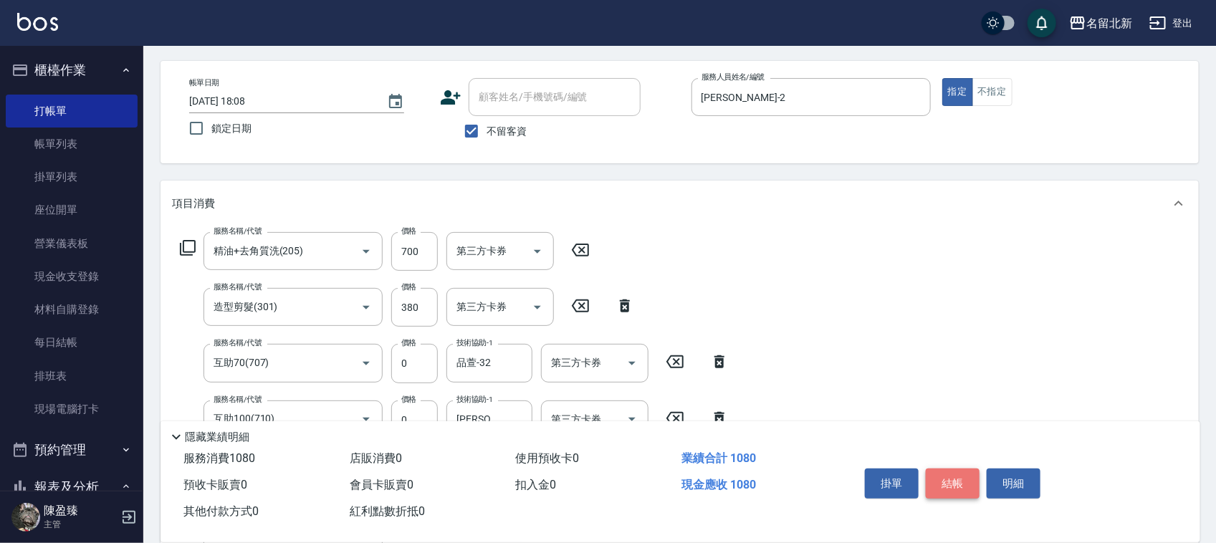
click at [954, 469] on button "結帳" at bounding box center [953, 484] width 54 height 30
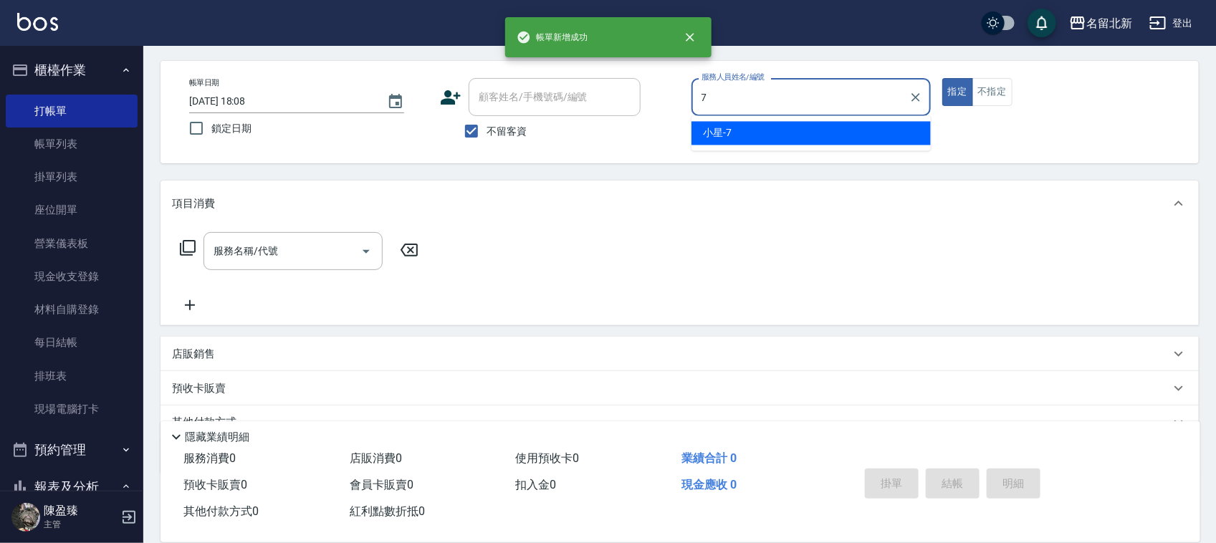
type input "小星-7"
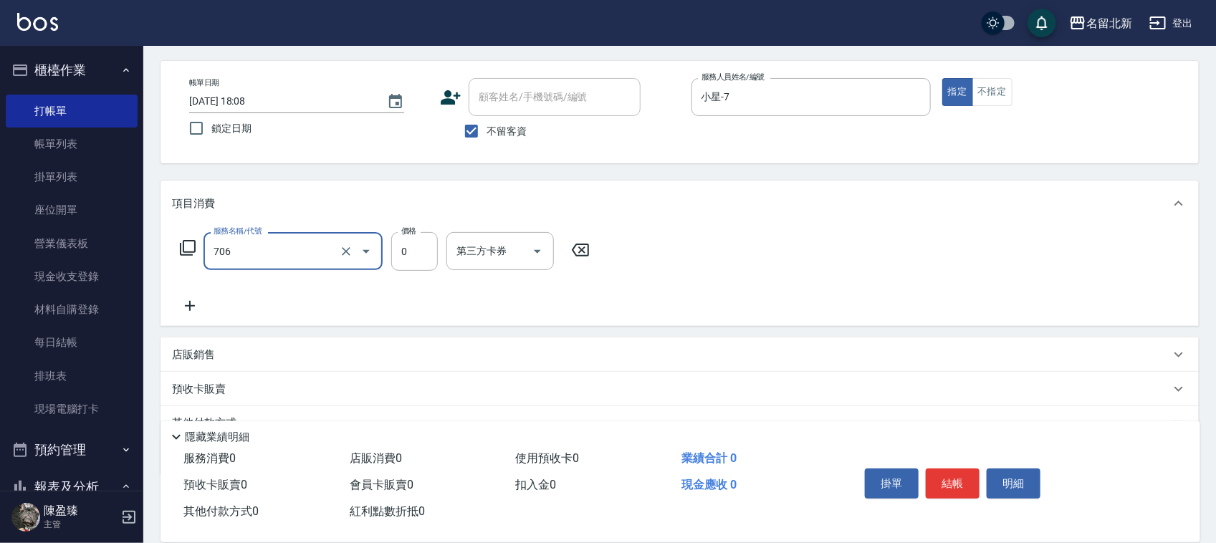
type input "互助60(706)"
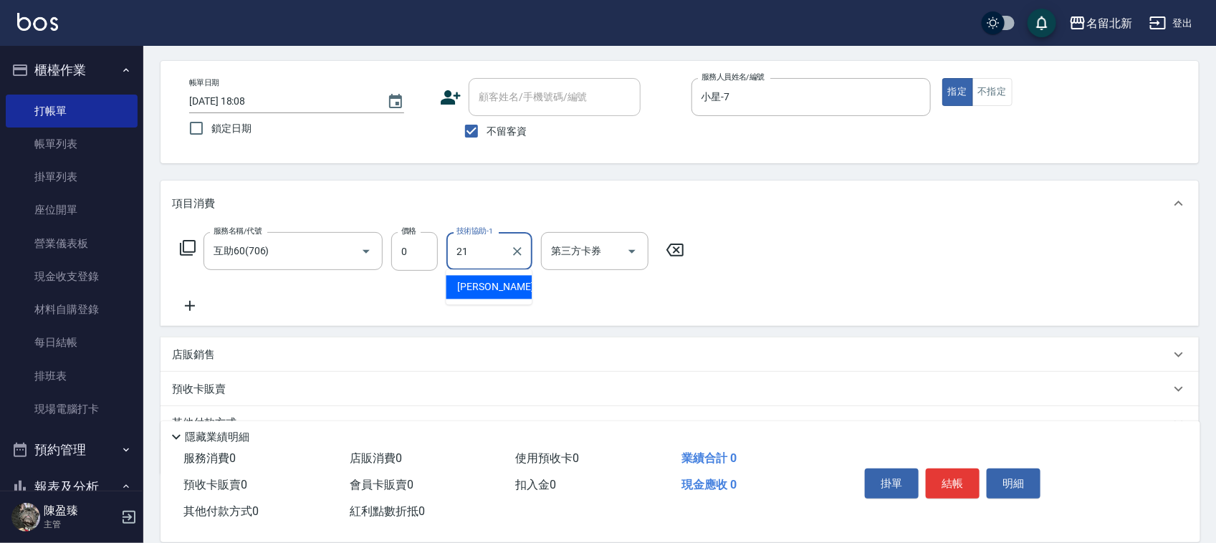
type input "[PERSON_NAME]-21"
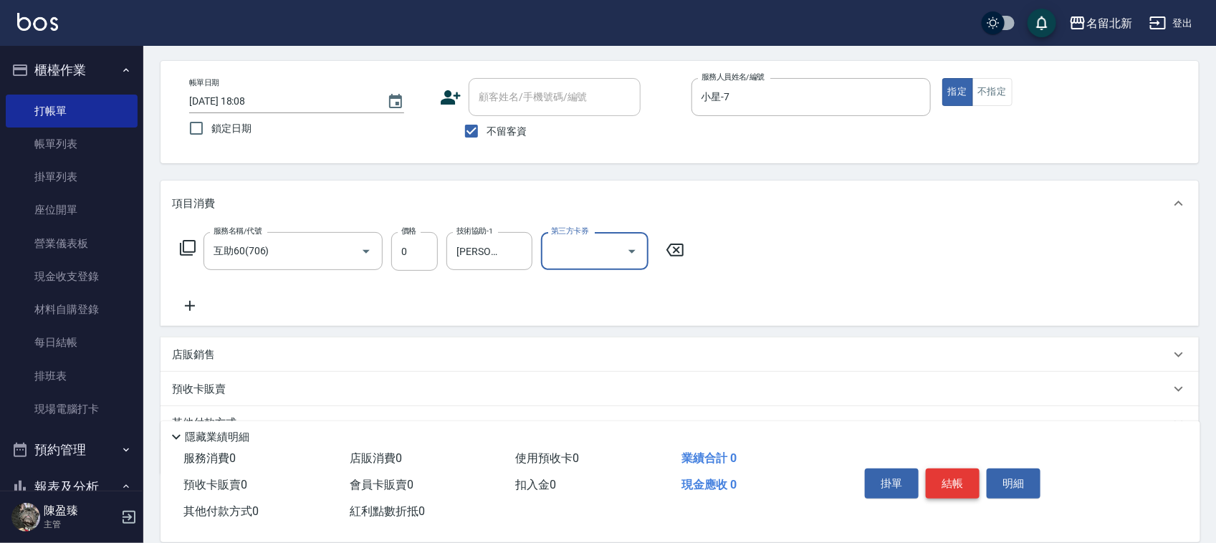
click at [953, 475] on button "結帳" at bounding box center [953, 484] width 54 height 30
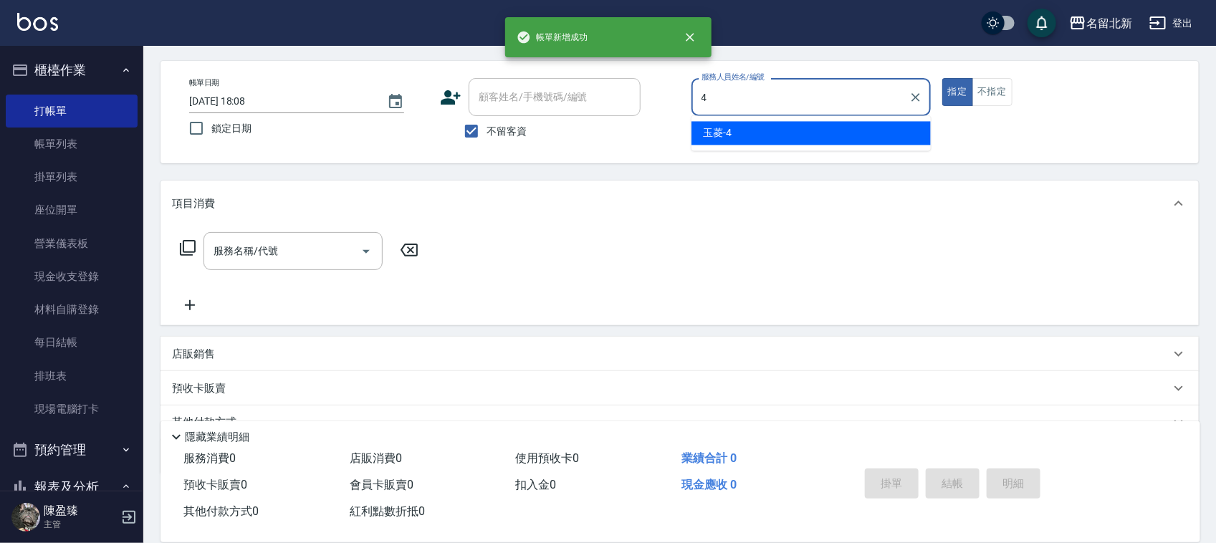
type input "玉菱-4"
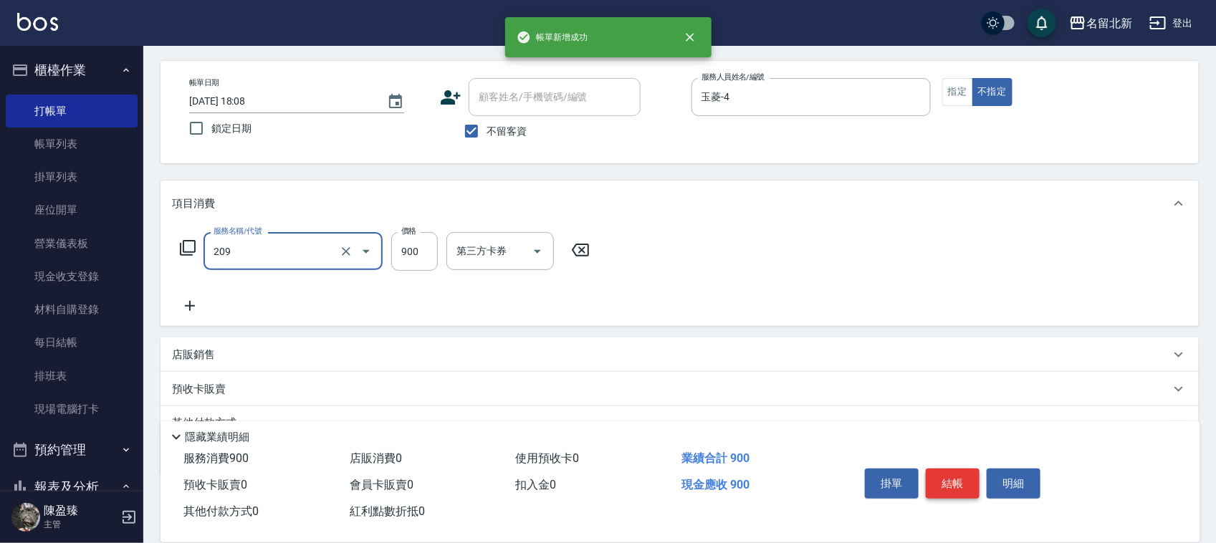
type input "滾珠洗髮(209)"
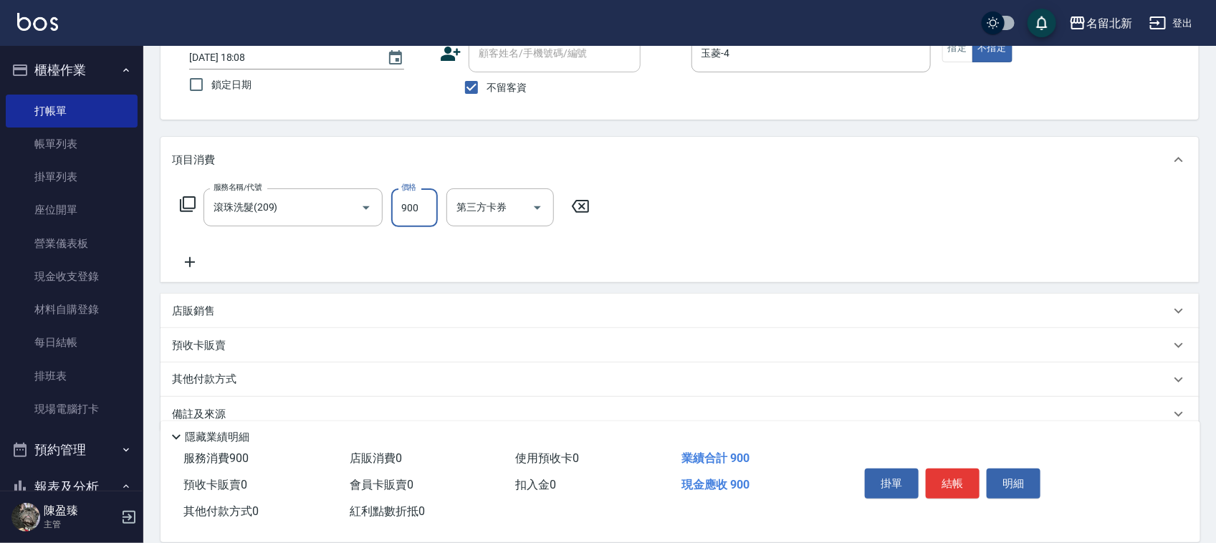
scroll to position [123, 0]
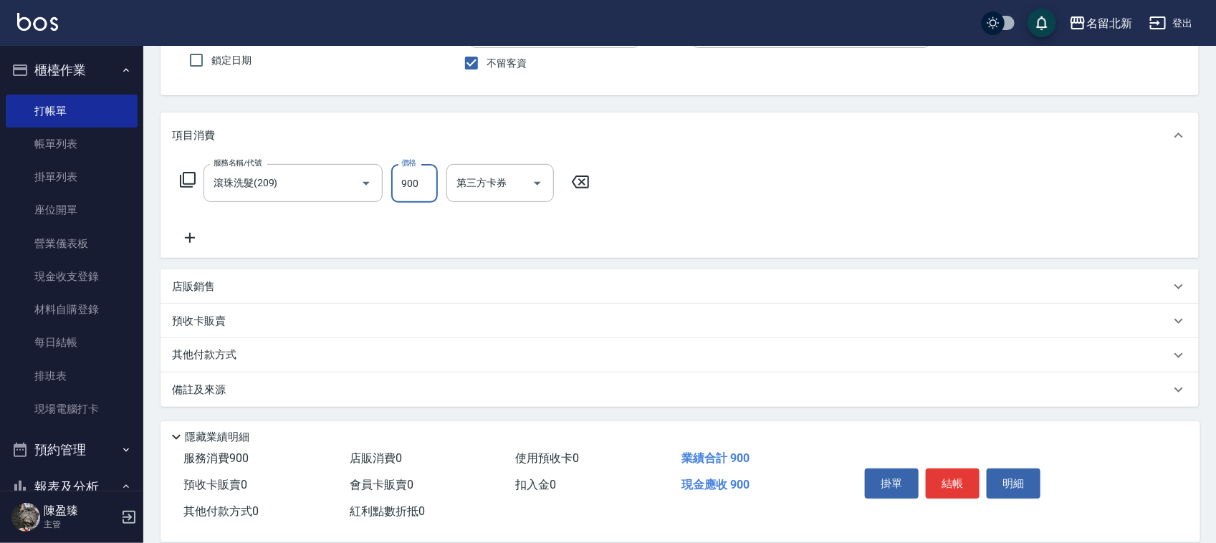
drag, startPoint x: 231, startPoint y: 353, endPoint x: 216, endPoint y: 363, distance: 18.7
click at [226, 353] on p "其他付款方式" at bounding box center [208, 356] width 72 height 16
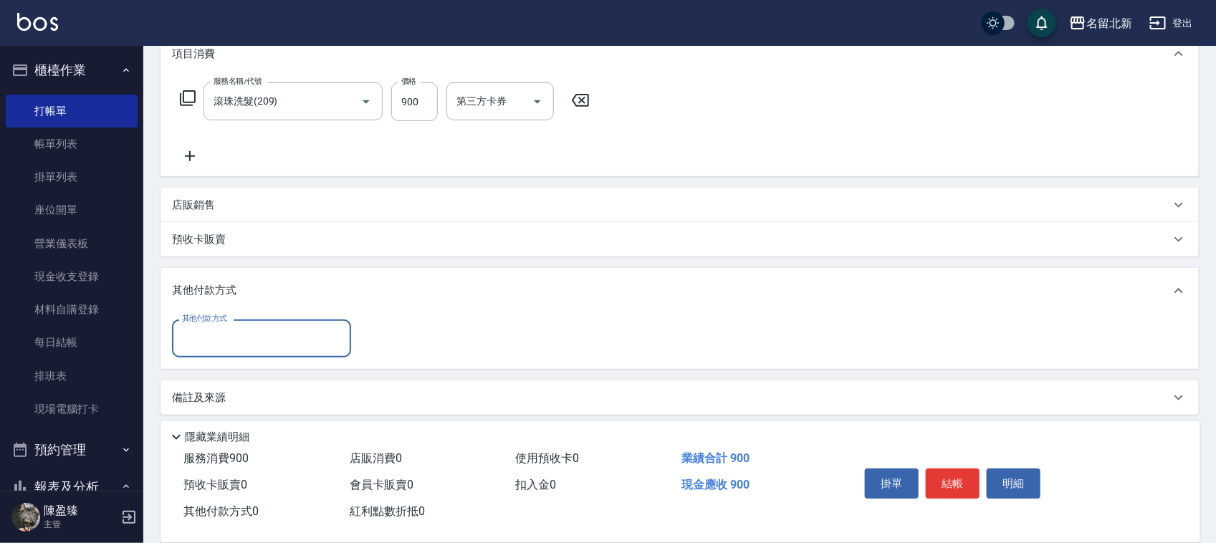
scroll to position [205, 0]
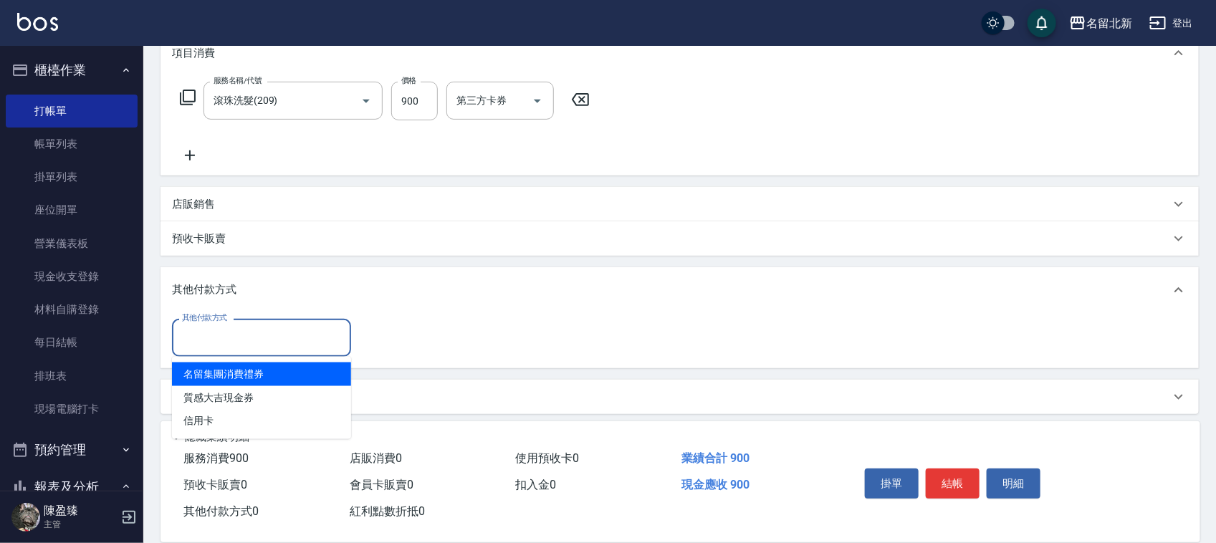
click at [215, 345] on input "其他付款方式" at bounding box center [261, 337] width 166 height 25
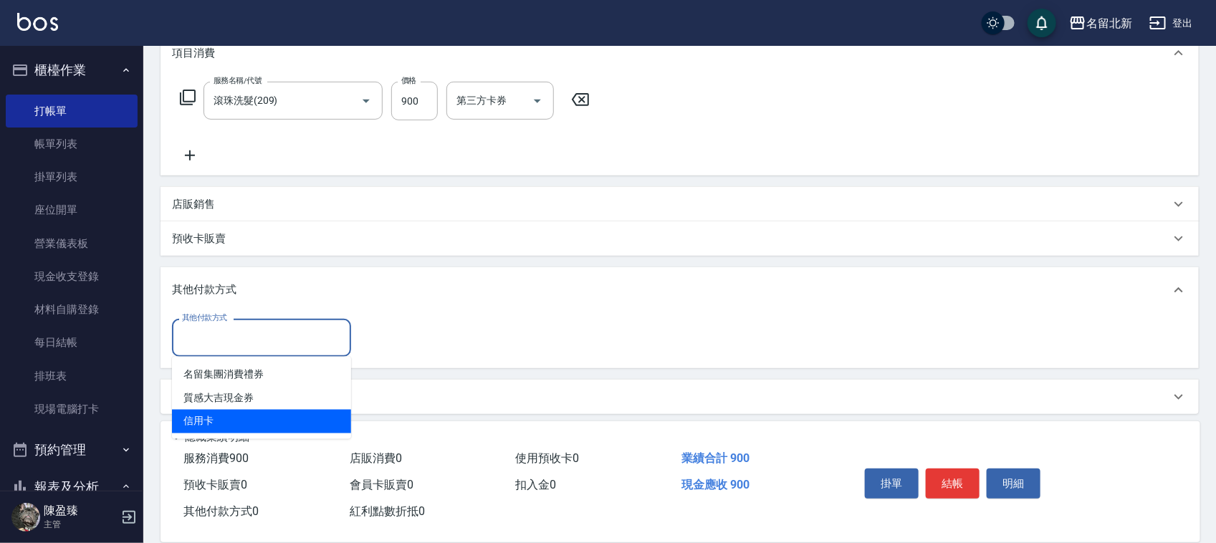
click at [227, 420] on span "信用卡" at bounding box center [261, 422] width 179 height 24
type input "信用卡"
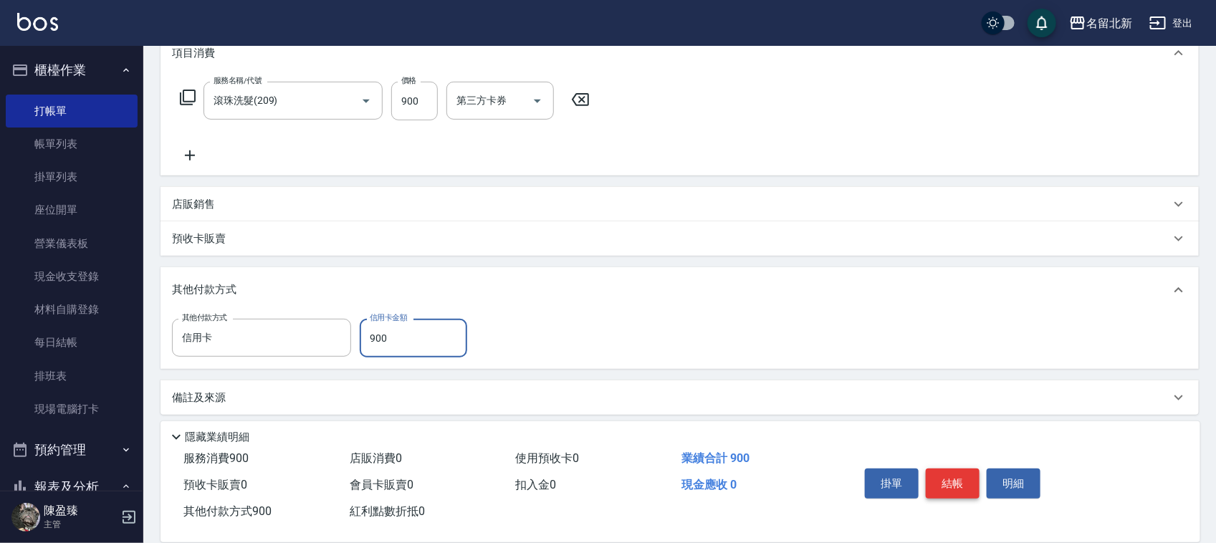
type input "900"
click at [976, 480] on button "結帳" at bounding box center [953, 484] width 54 height 30
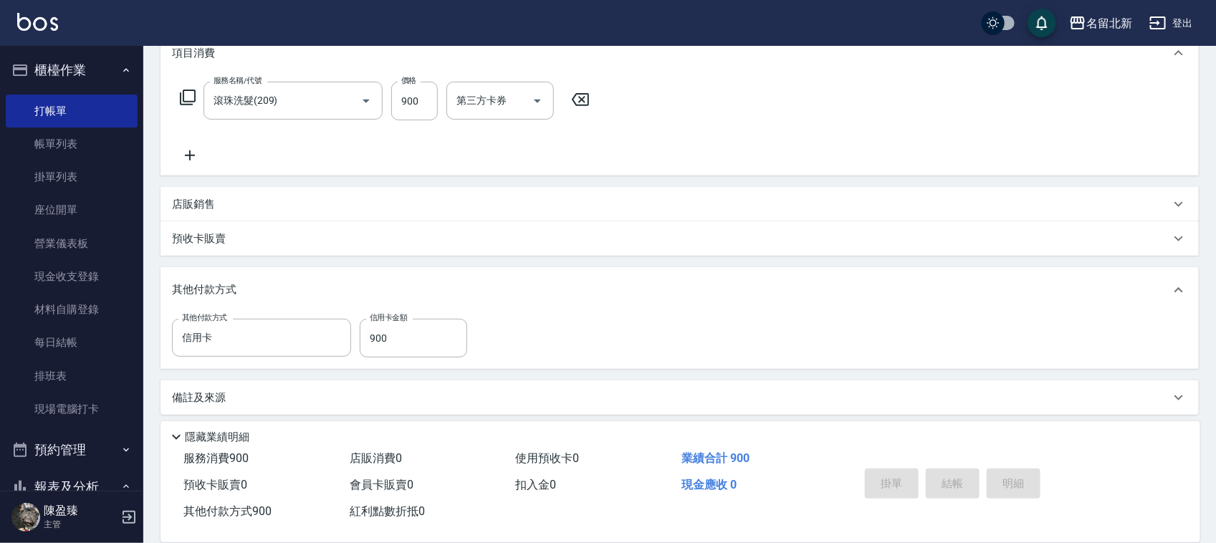
type input "[DATE] 18:09"
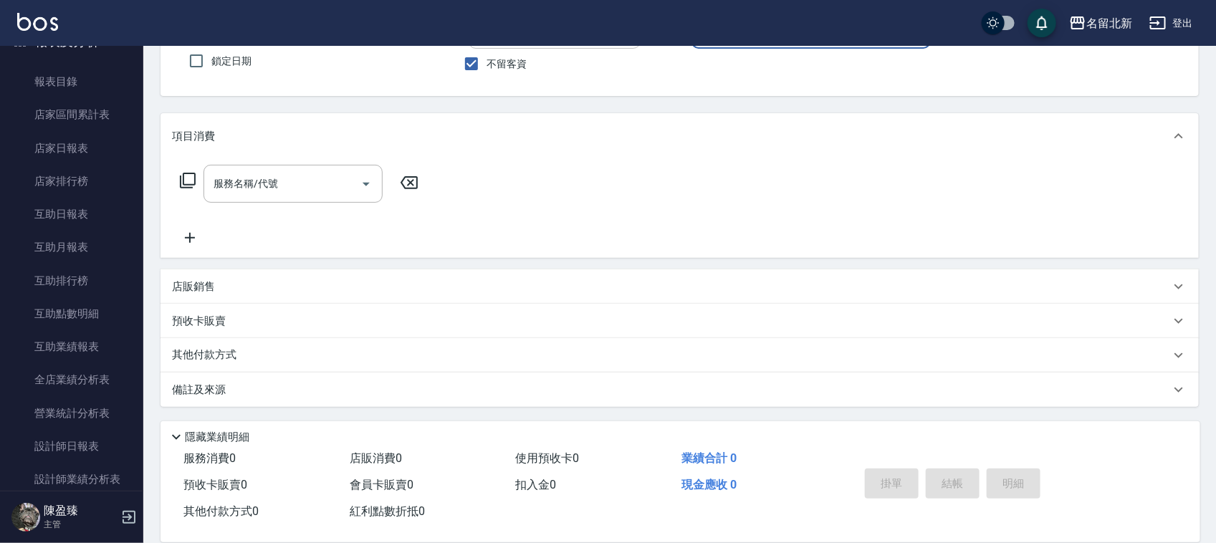
scroll to position [627, 0]
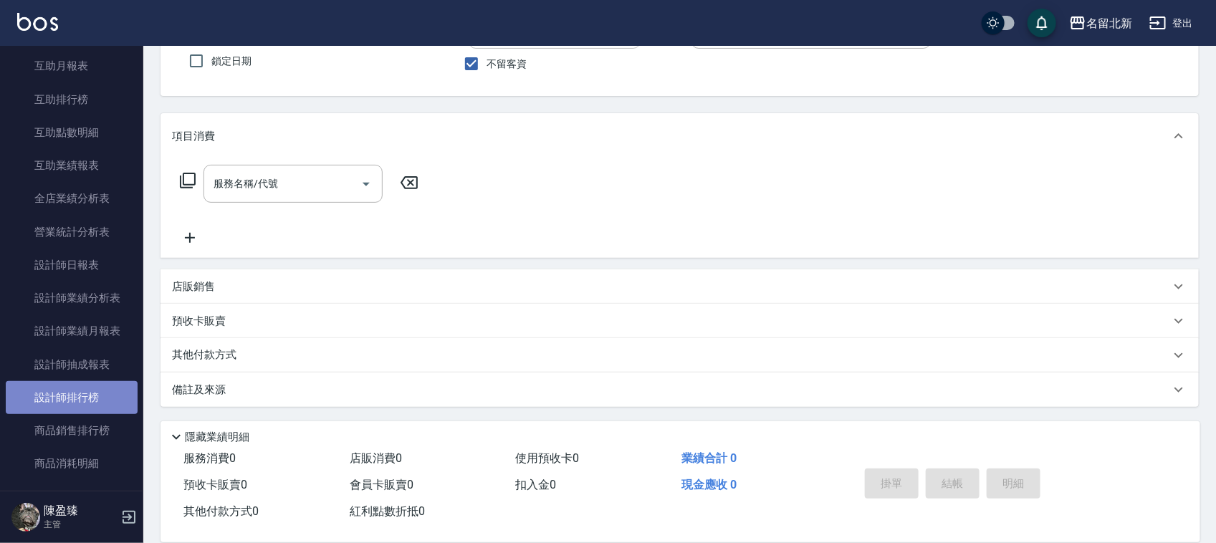
click at [86, 385] on link "設計師排行榜" at bounding box center [72, 397] width 132 height 33
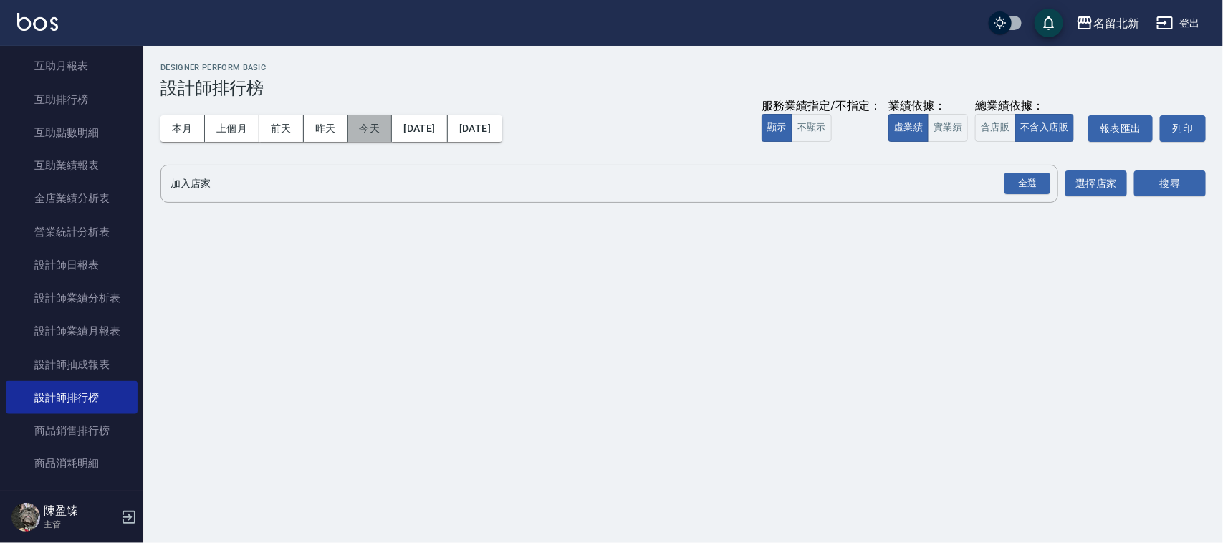
click at [371, 126] on button "今天" at bounding box center [370, 128] width 44 height 27
click at [1012, 179] on div "全選" at bounding box center [1028, 184] width 46 height 22
click at [1154, 181] on button "搜尋" at bounding box center [1170, 184] width 72 height 27
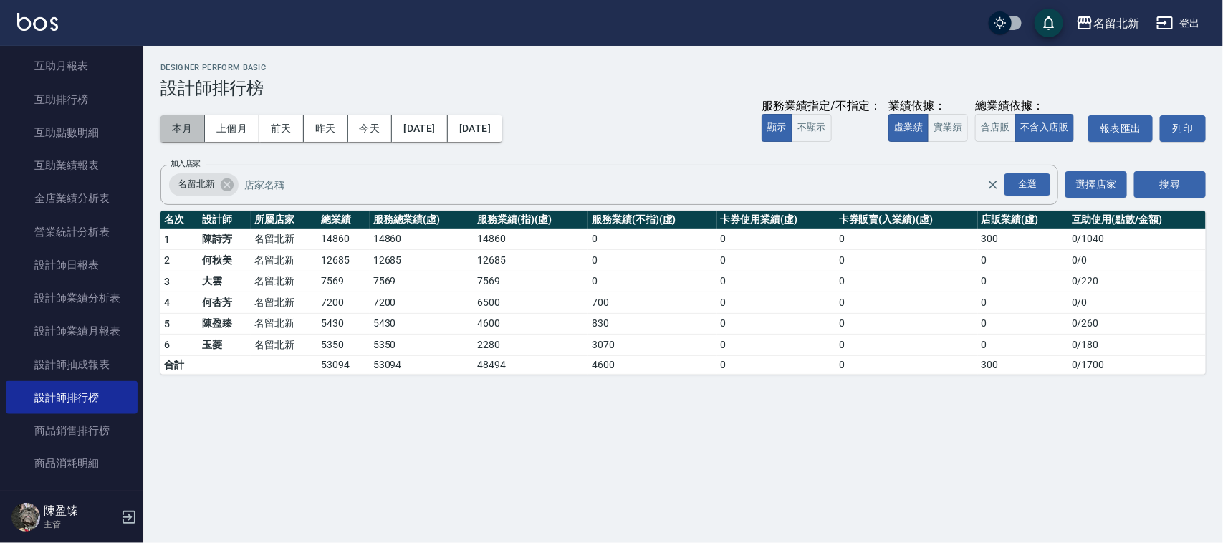
drag, startPoint x: 187, startPoint y: 130, endPoint x: 198, endPoint y: 113, distance: 20.7
click at [188, 130] on button "本月" at bounding box center [182, 128] width 44 height 27
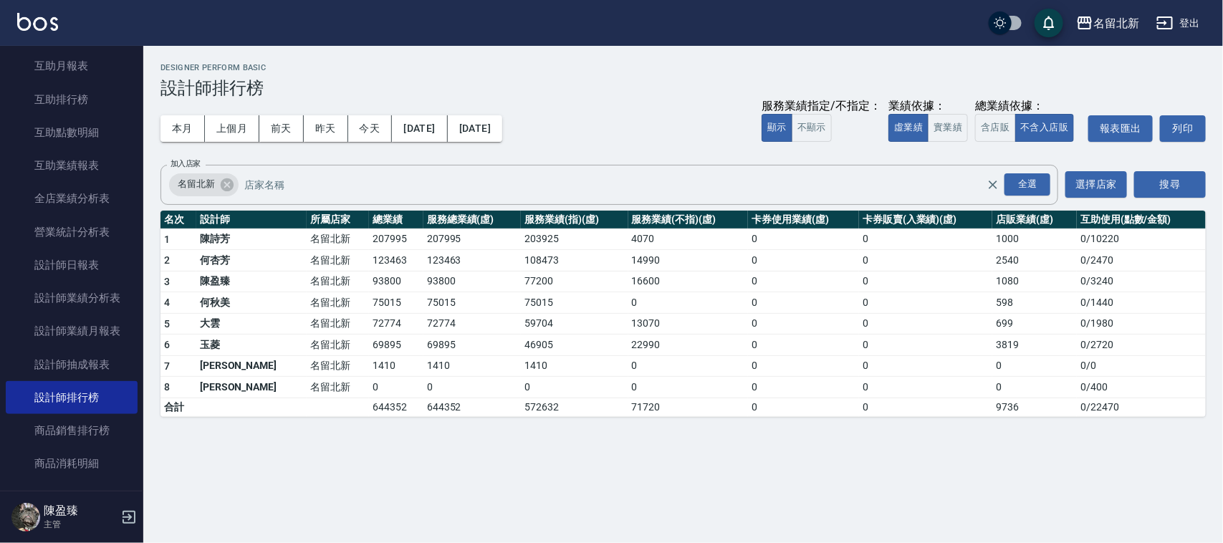
click at [230, 115] on button "上個月" at bounding box center [232, 128] width 54 height 27
click at [522, 143] on div "本月 上個月 [DATE] [DATE] [DATE] [DATE] [DATE] 服務業績指定/不指定： 顯示 不顯示 業績依據： 虛業績 實業績 總業績依…" at bounding box center [682, 128] width 1045 height 61
click at [502, 130] on button "[DATE]" at bounding box center [475, 128] width 54 height 27
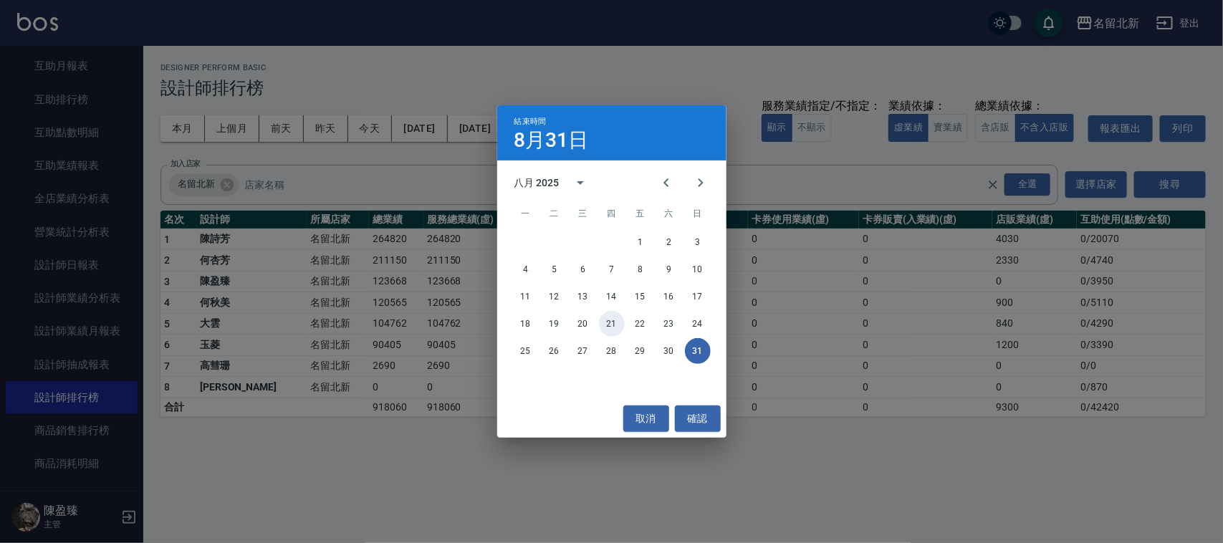
click at [610, 312] on button "21" at bounding box center [612, 324] width 26 height 26
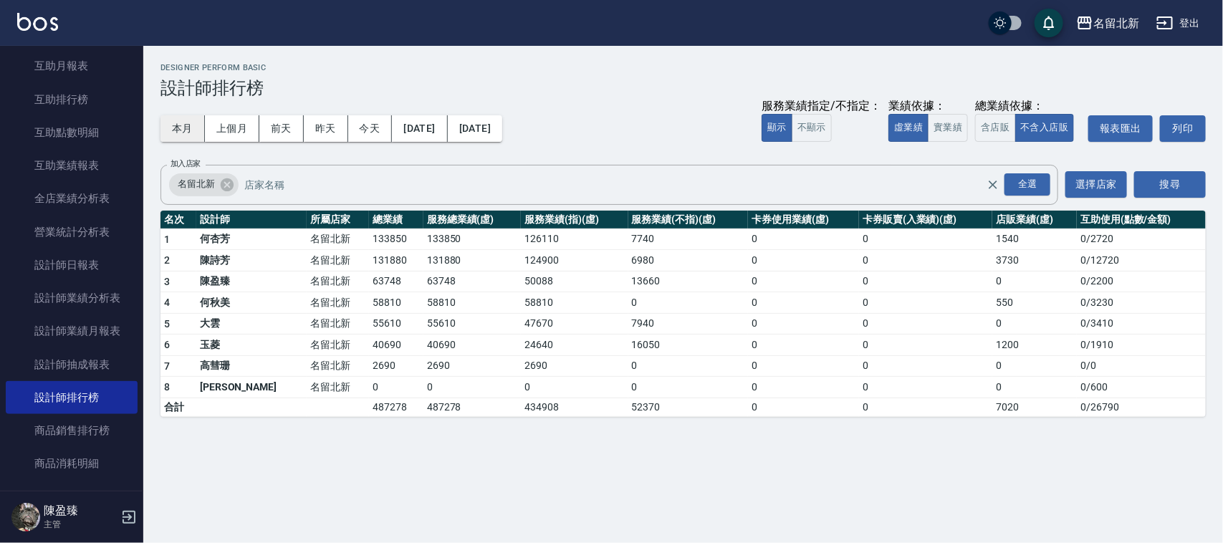
click at [183, 128] on button "本月" at bounding box center [182, 128] width 44 height 27
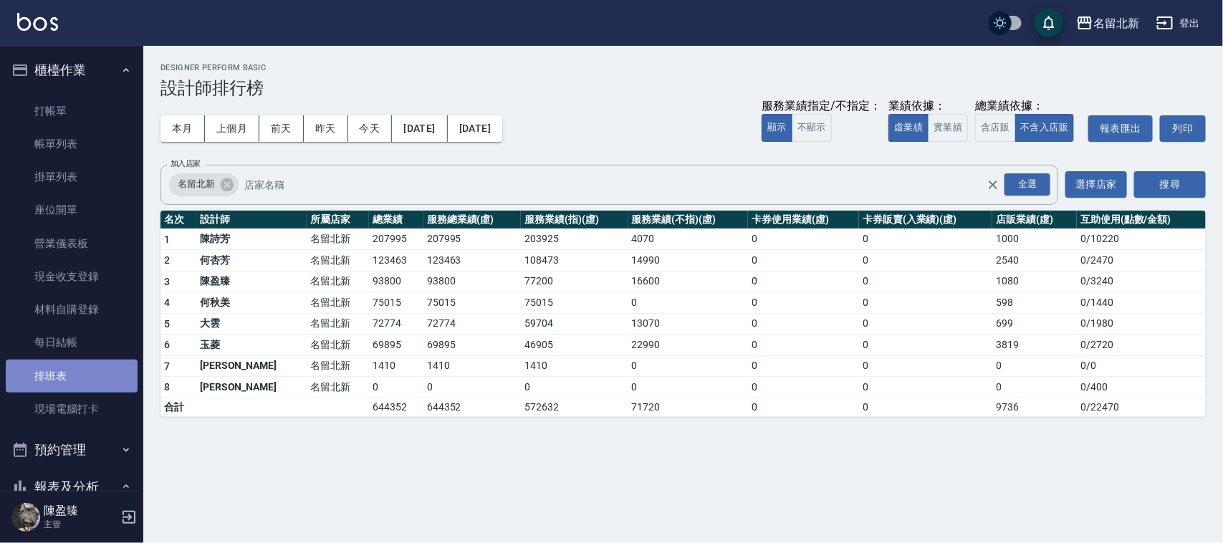
click at [77, 364] on link "排班表" at bounding box center [72, 376] width 132 height 33
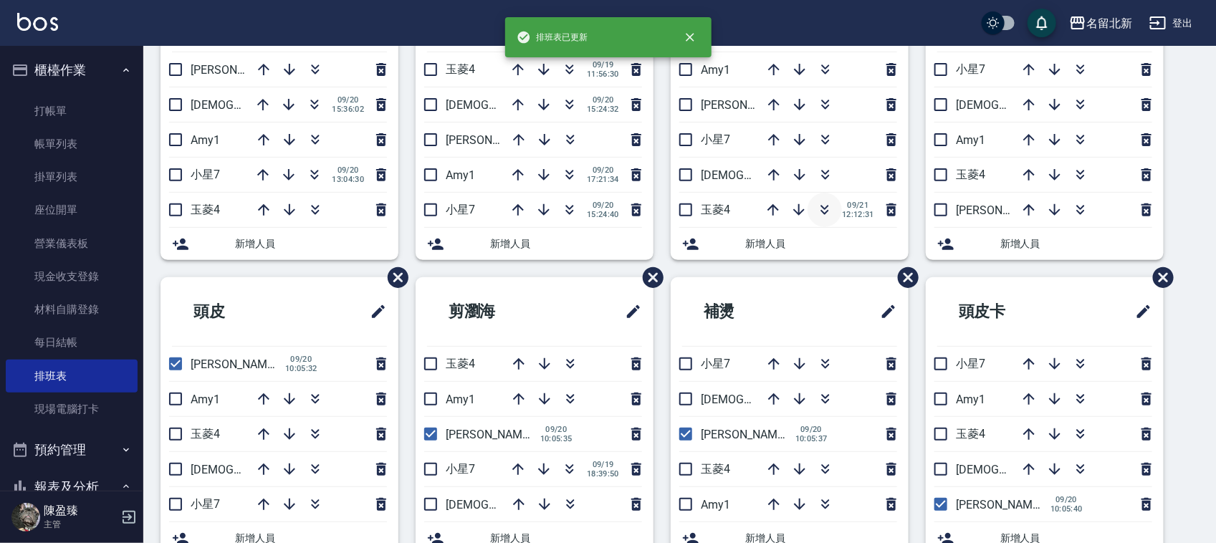
scroll to position [90, 0]
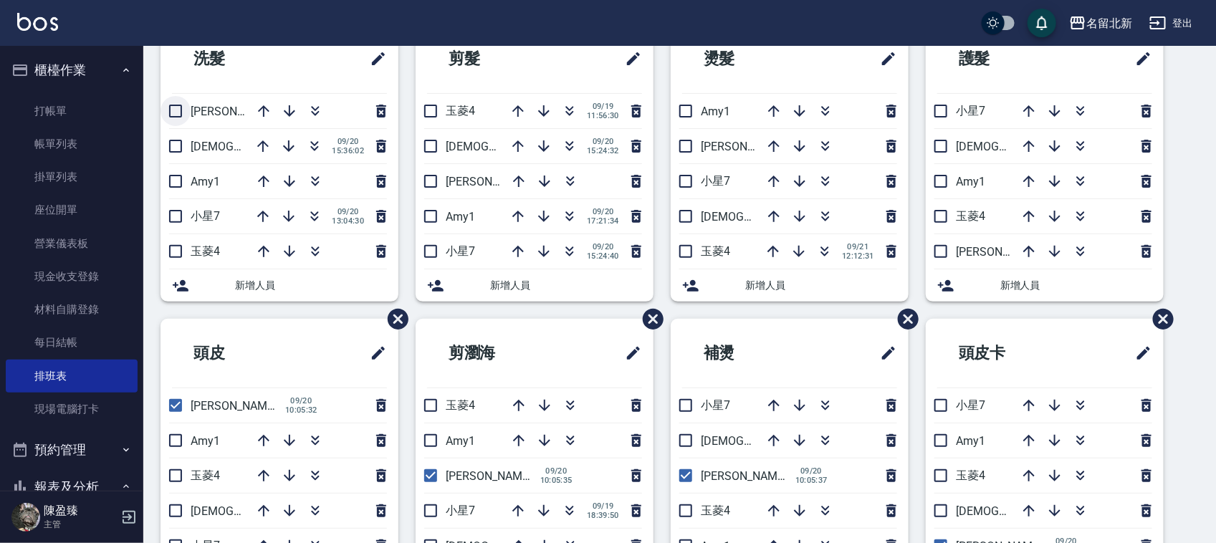
click at [177, 110] on input "checkbox" at bounding box center [175, 111] width 30 height 30
checkbox input "true"
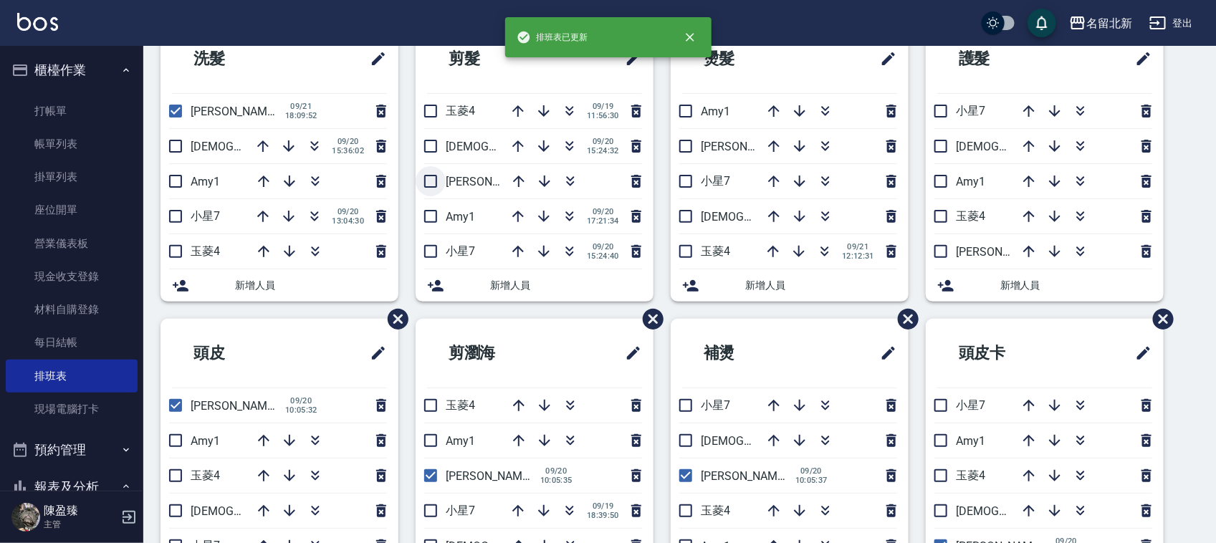
click at [431, 188] on input "checkbox" at bounding box center [431, 181] width 30 height 30
checkbox input "true"
click at [691, 144] on input "checkbox" at bounding box center [686, 146] width 30 height 30
checkbox input "true"
drag, startPoint x: 939, startPoint y: 252, endPoint x: 850, endPoint y: 252, distance: 88.1
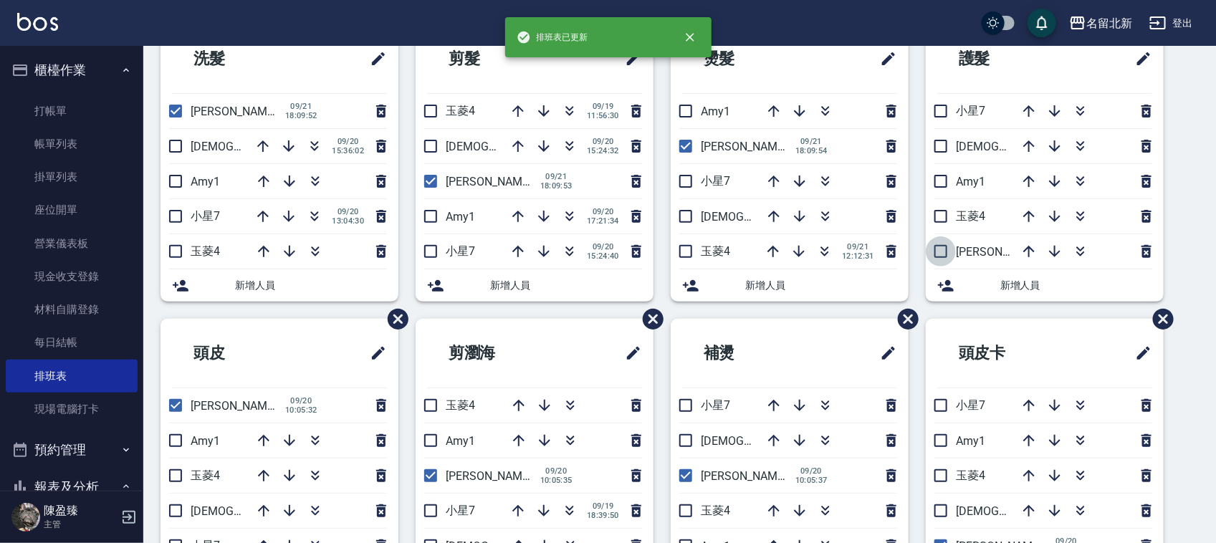
click at [937, 252] on input "checkbox" at bounding box center [941, 251] width 30 height 30
checkbox input "true"
